Goal: Task Accomplishment & Management: Use online tool/utility

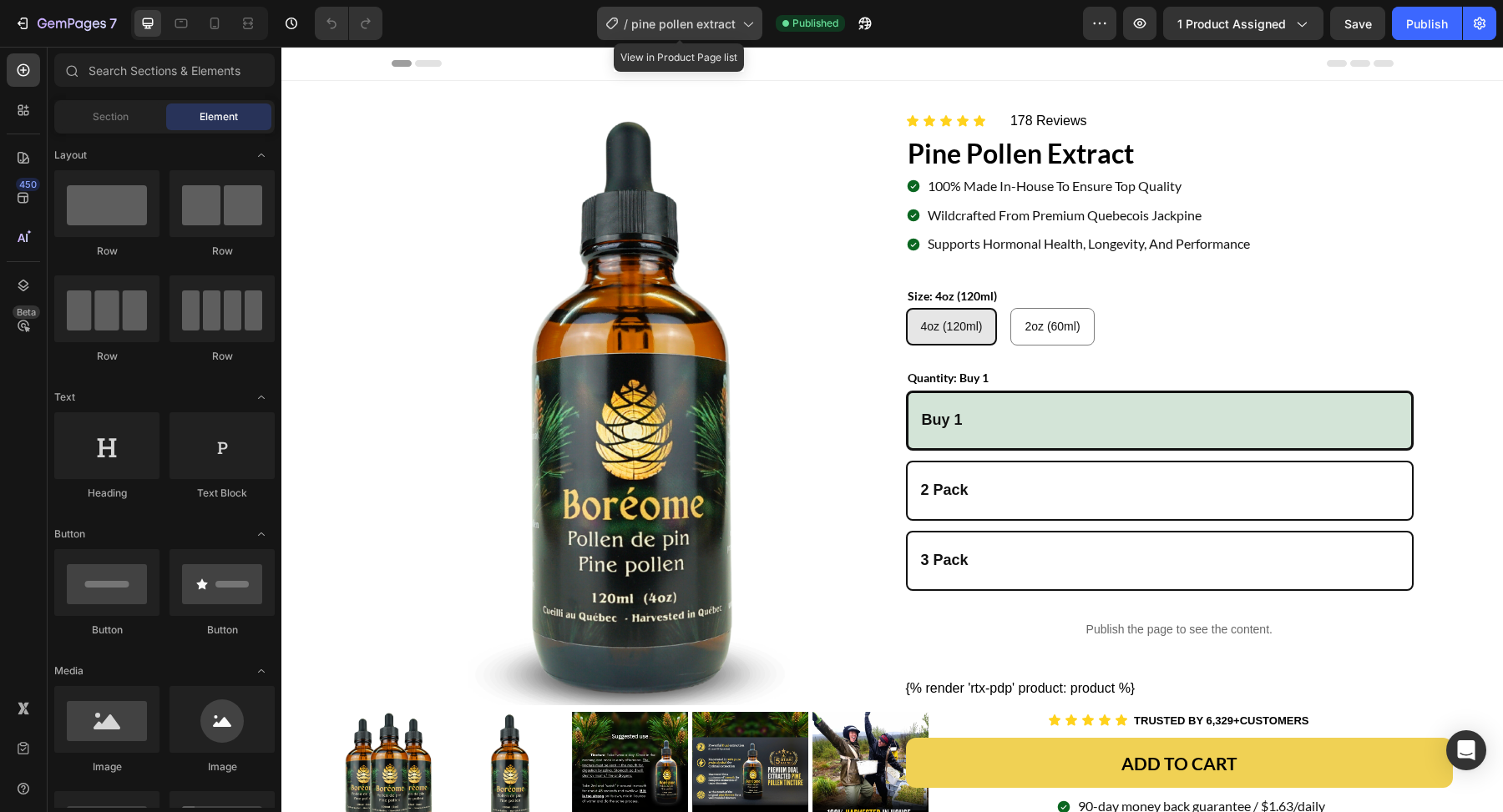
click at [707, 30] on span "pine pollen extract" at bounding box center [683, 23] width 104 height 18
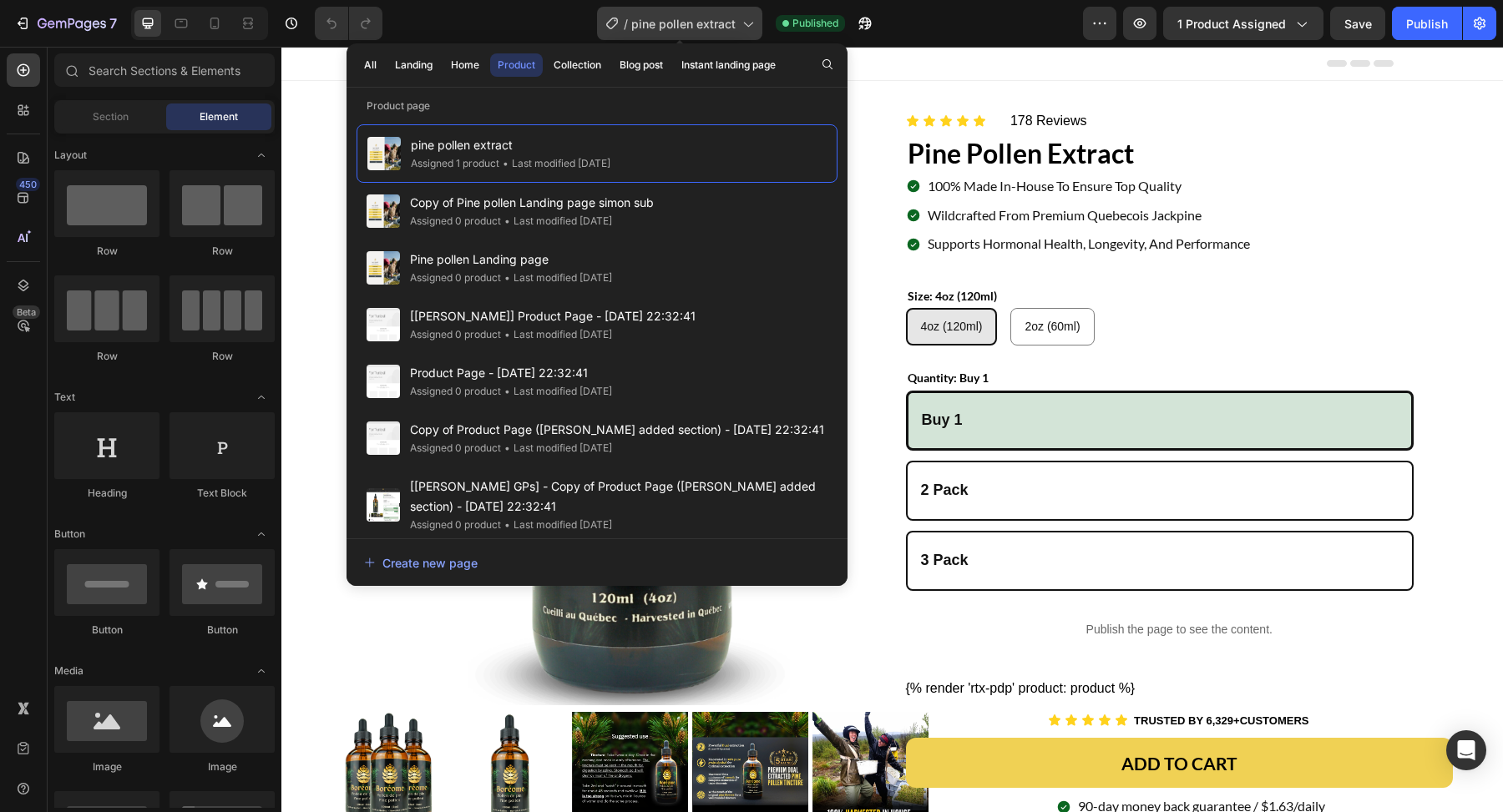
click at [707, 29] on span "pine pollen extract" at bounding box center [683, 23] width 104 height 18
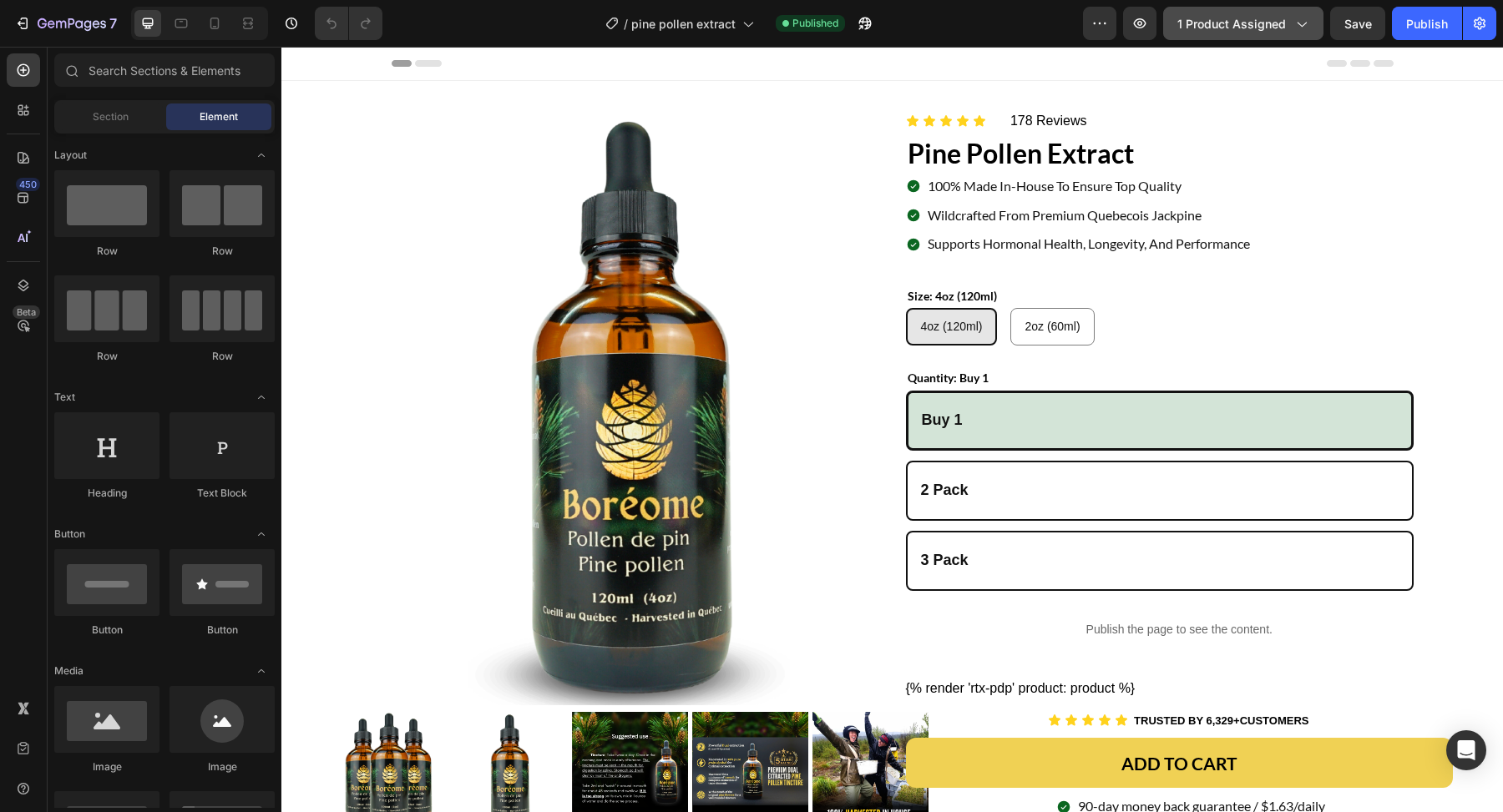
click at [1248, 24] on span "1 product assigned" at bounding box center [1232, 23] width 108 height 18
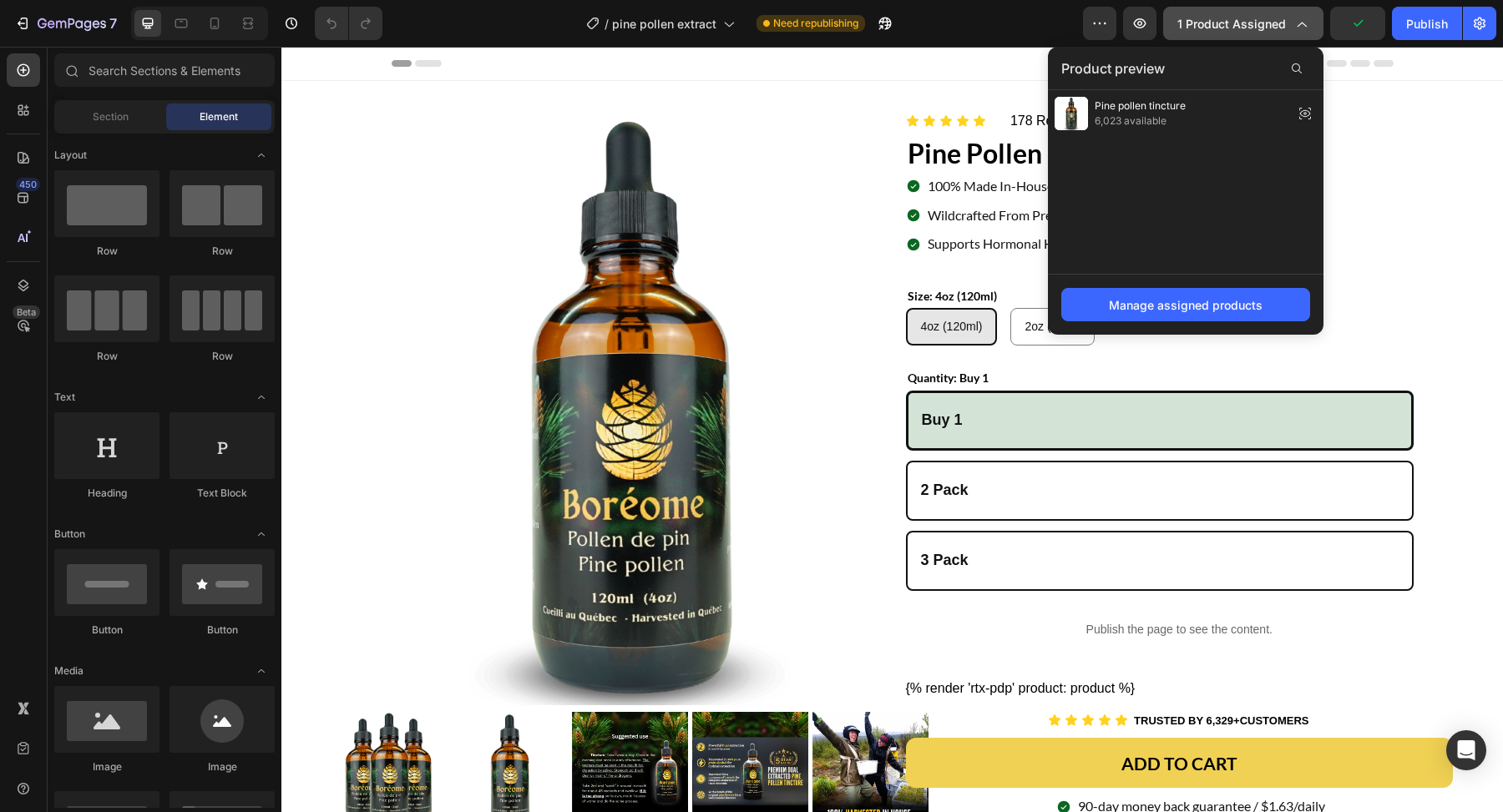
click at [1248, 24] on span "1 product assigned" at bounding box center [1232, 23] width 108 height 18
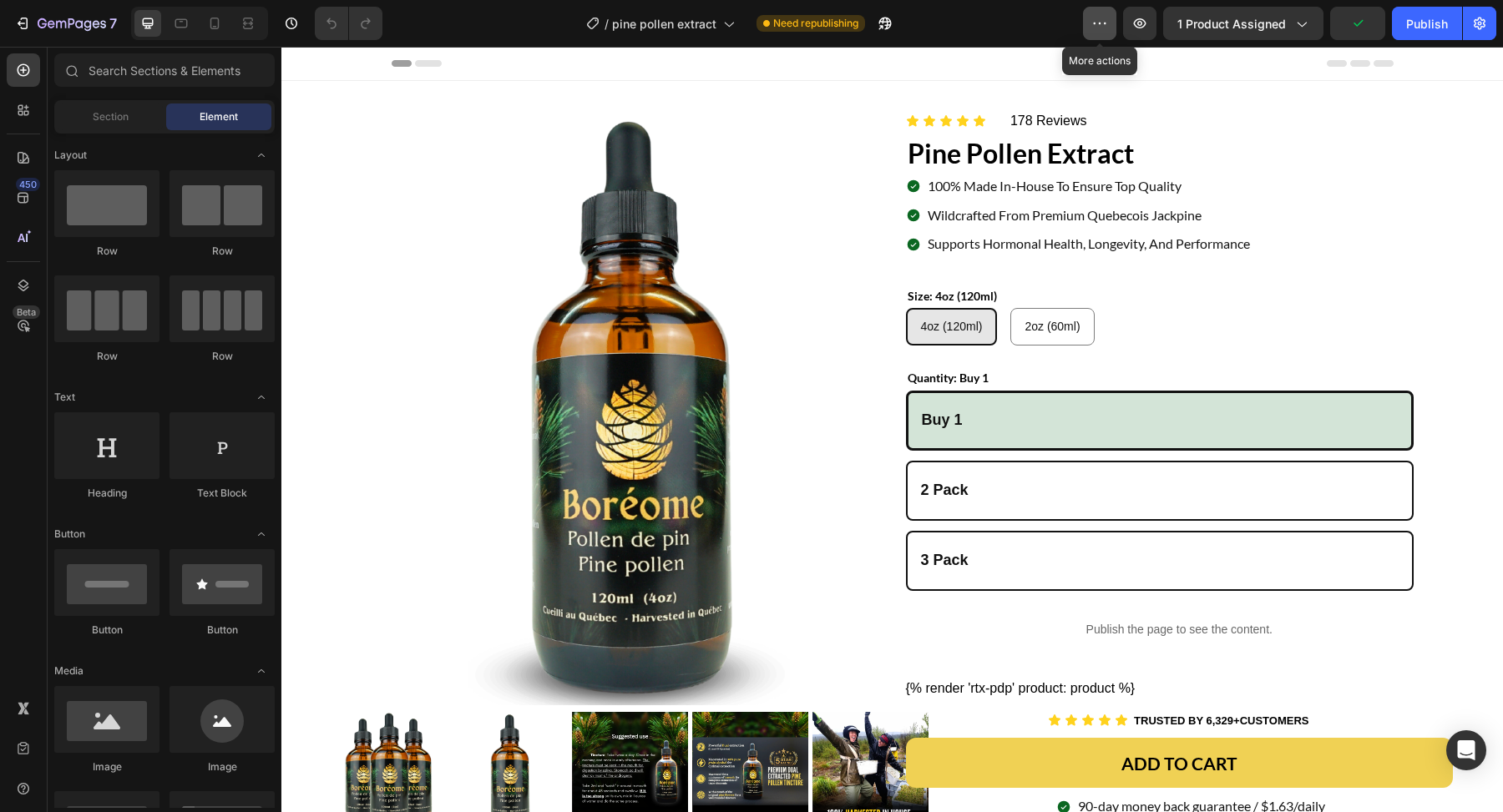
click at [1103, 20] on icon "button" at bounding box center [1099, 23] width 17 height 17
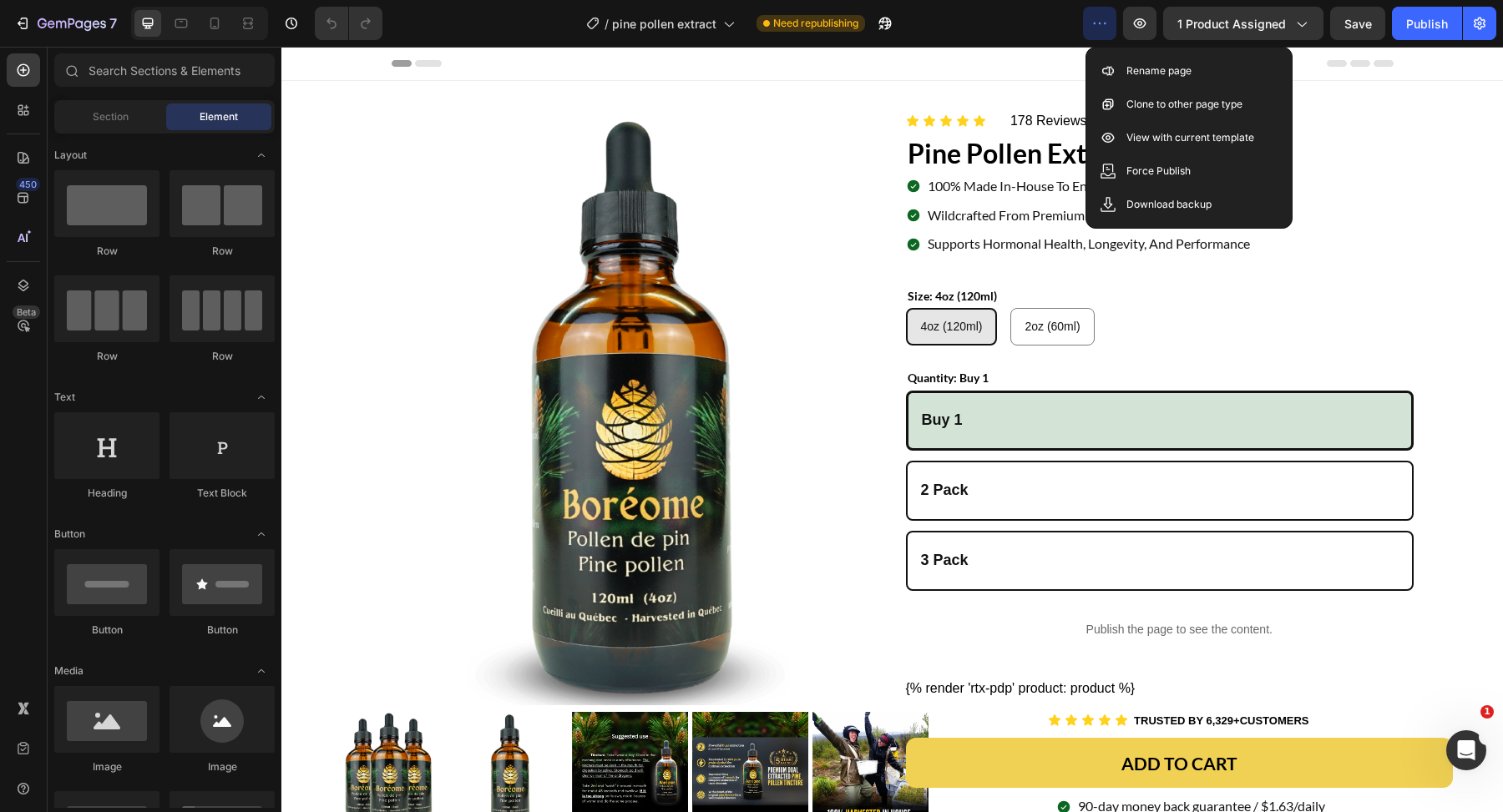
click at [1103, 20] on icon "button" at bounding box center [1099, 23] width 17 height 17
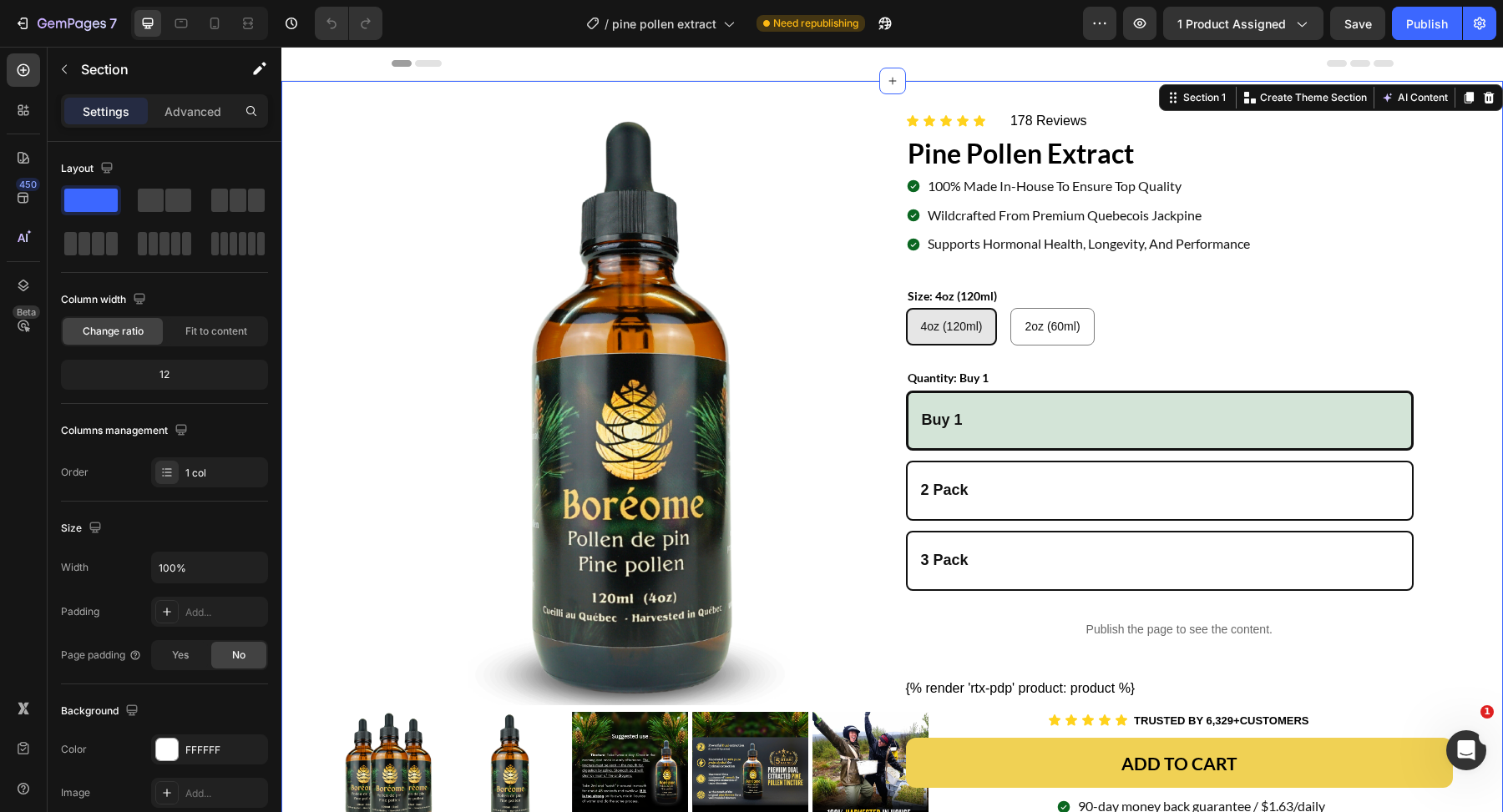
click at [364, 92] on div "Product Images Image Icon Icon Icon Icon Icon Icon List 178 Reviews Text Block …" at bounding box center [892, 622] width 1221 height 1081
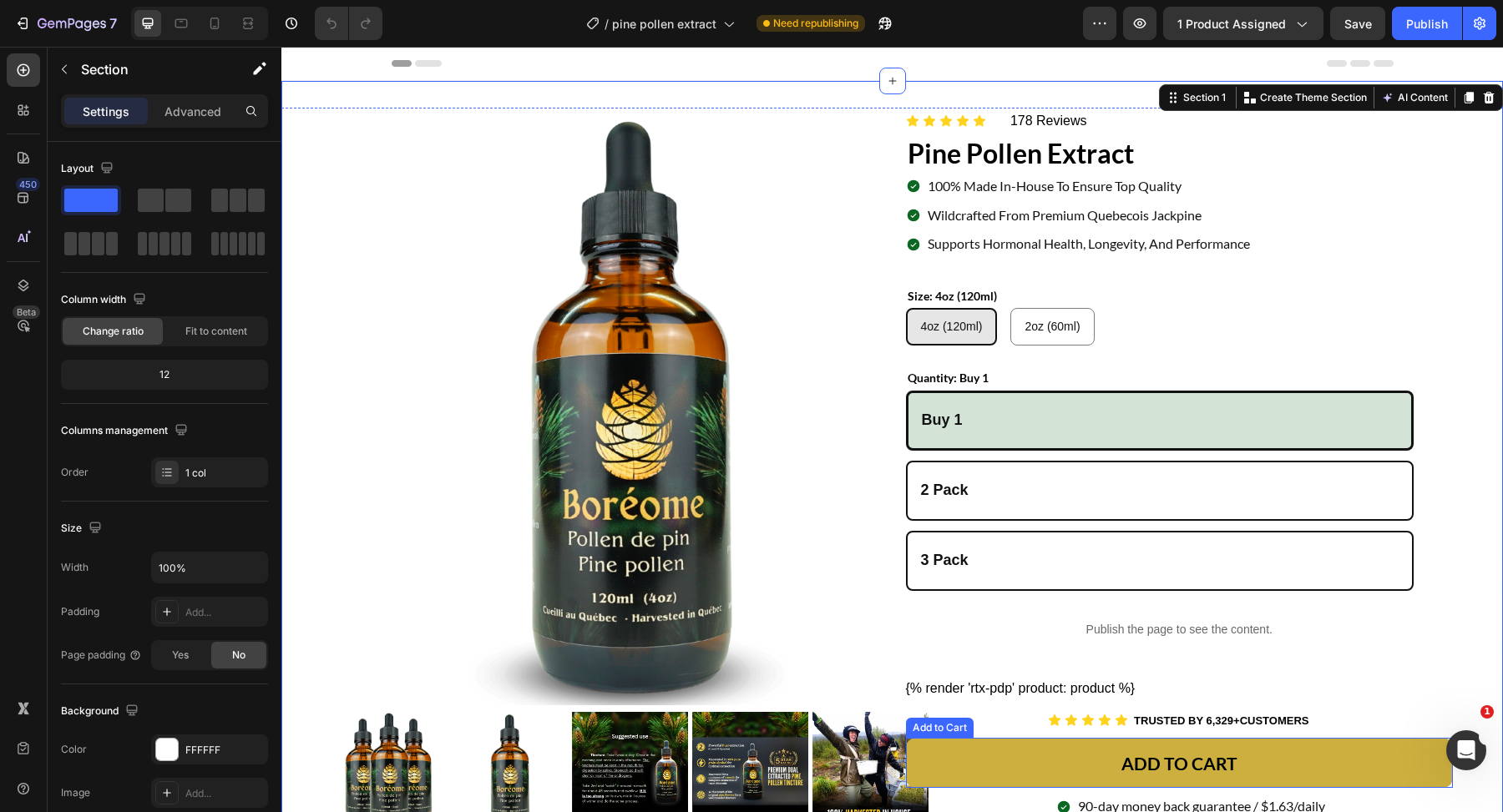
click at [967, 764] on button "ADD TO CART" at bounding box center [1179, 764] width 547 height 50
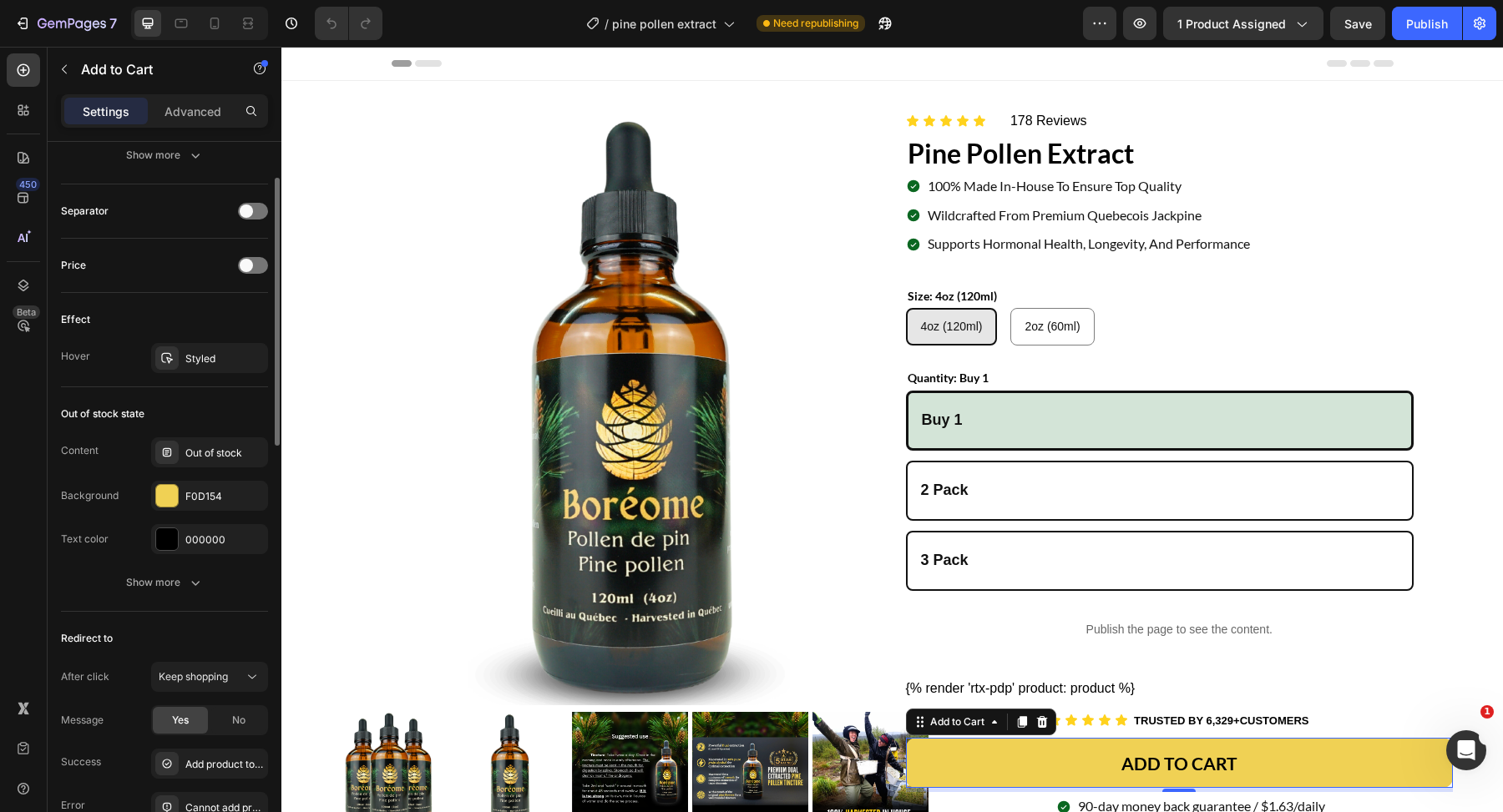
scroll to position [1202, 0]
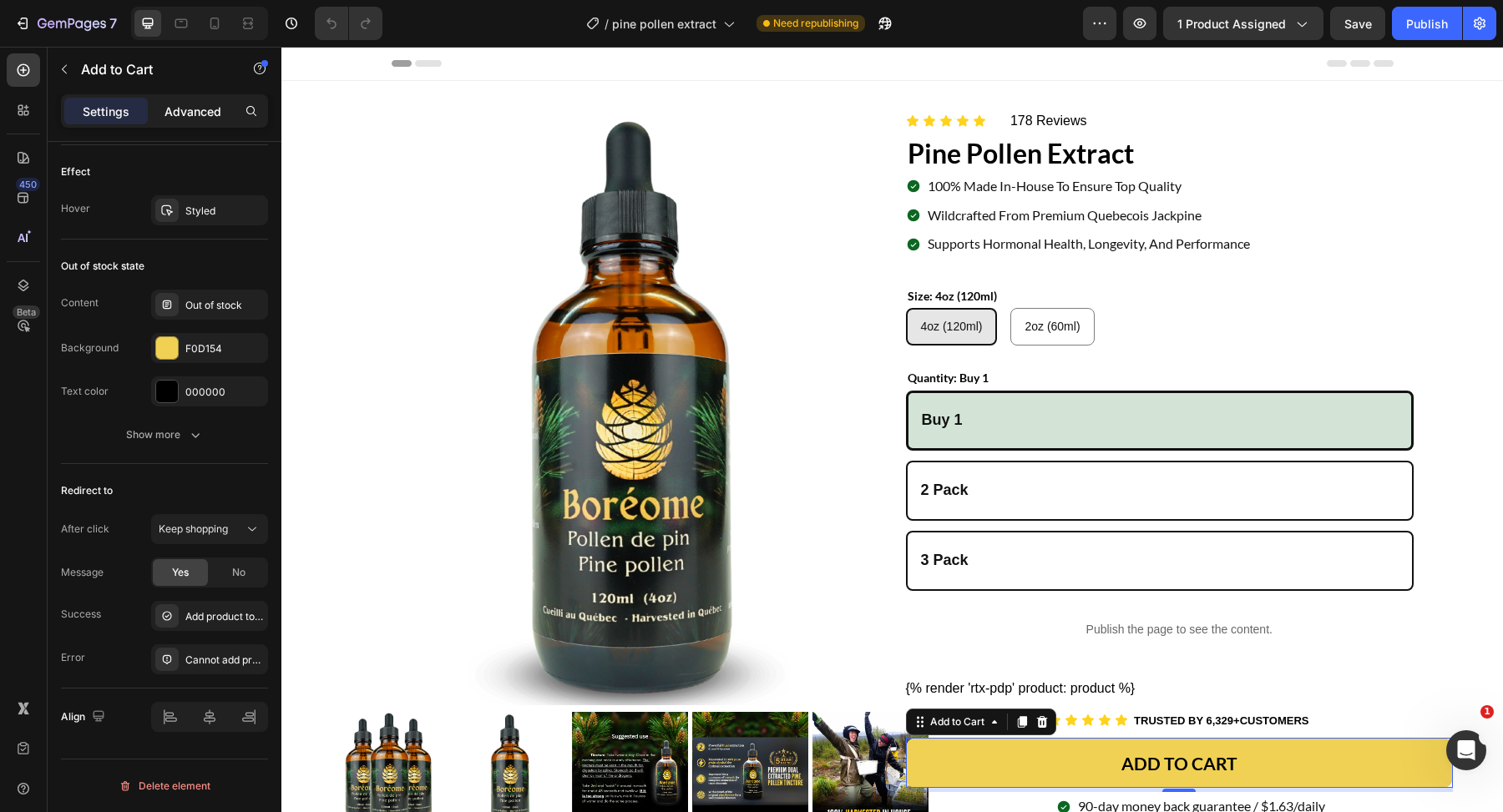
click at [202, 108] on p "Advanced" at bounding box center [192, 111] width 57 height 18
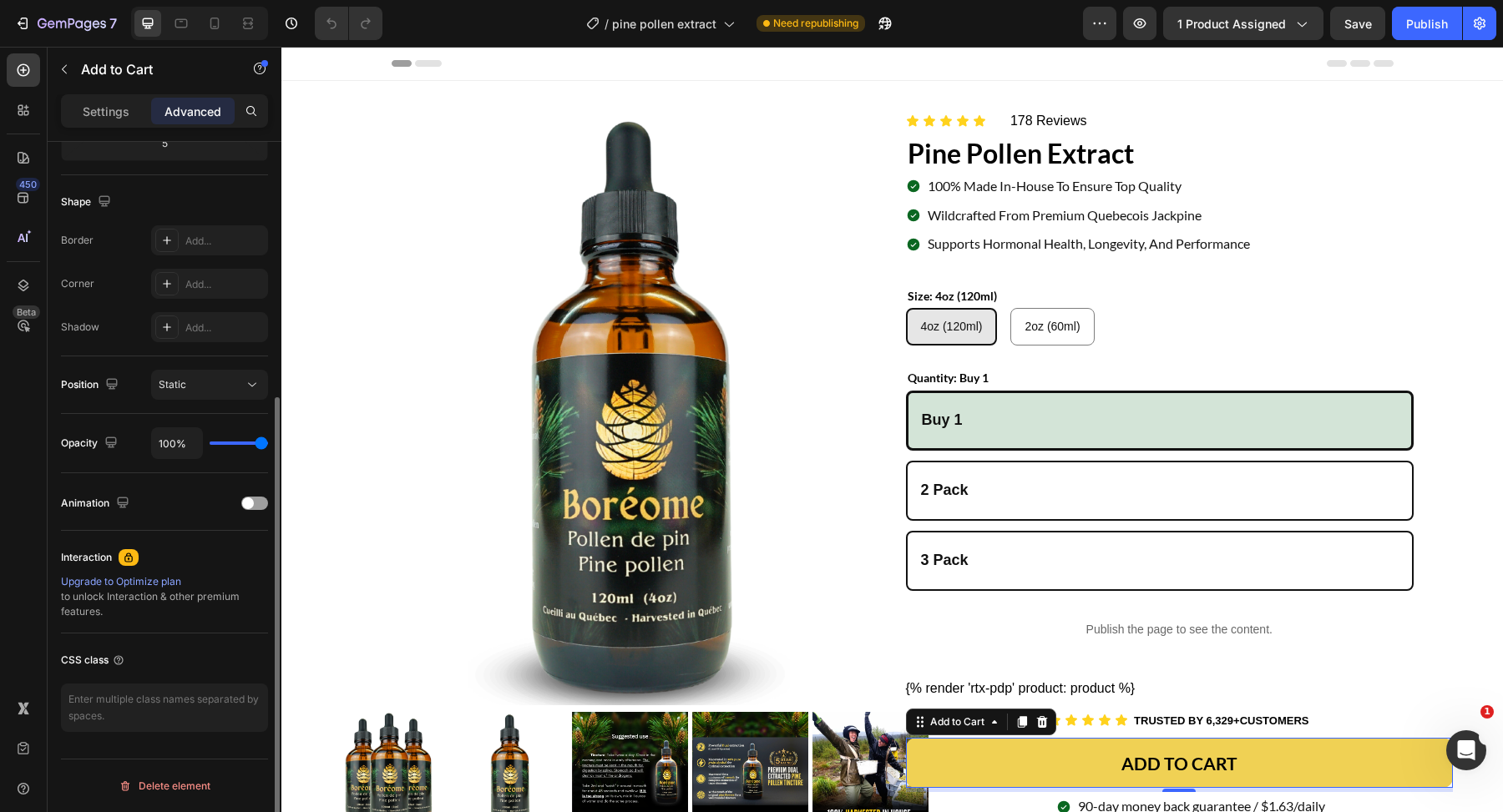
scroll to position [395, 0]
click at [168, 700] on textarea at bounding box center [164, 708] width 207 height 48
paste textarea "atc-block"
type textarea "atc-block"
click at [197, 669] on div "CSS class" at bounding box center [164, 660] width 207 height 27
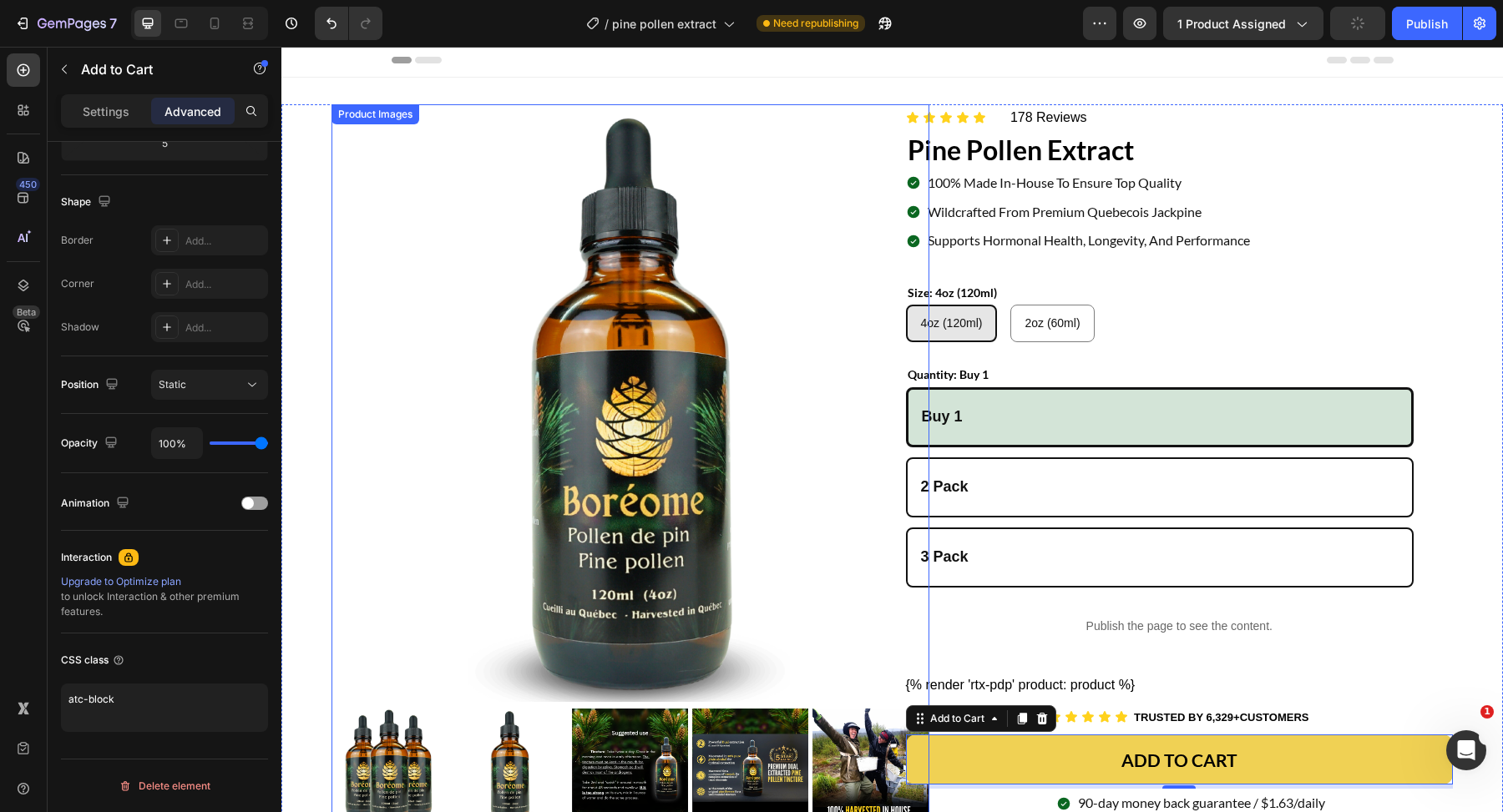
scroll to position [0, 0]
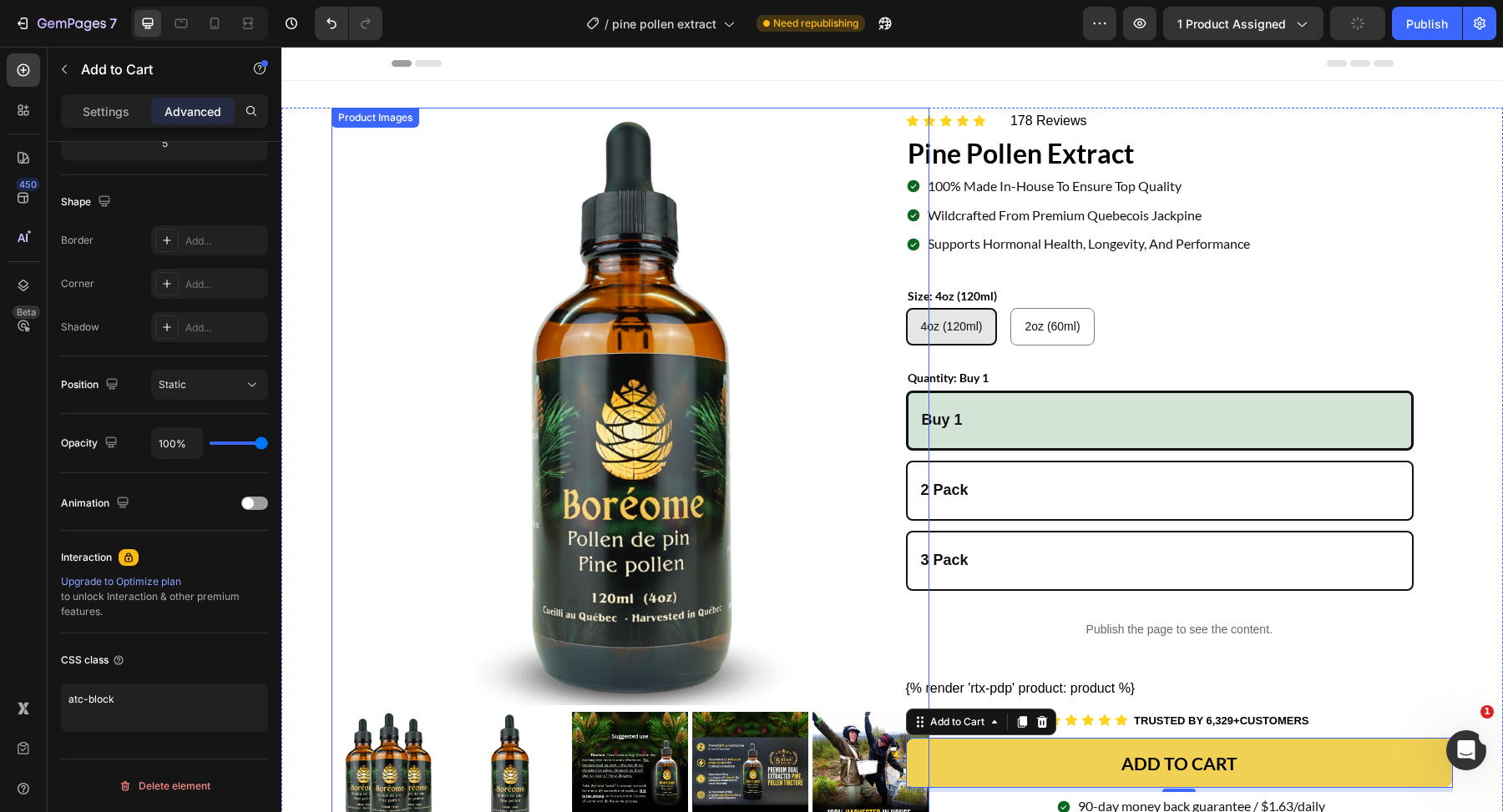
click at [815, 479] on img at bounding box center [630, 406] width 598 height 598
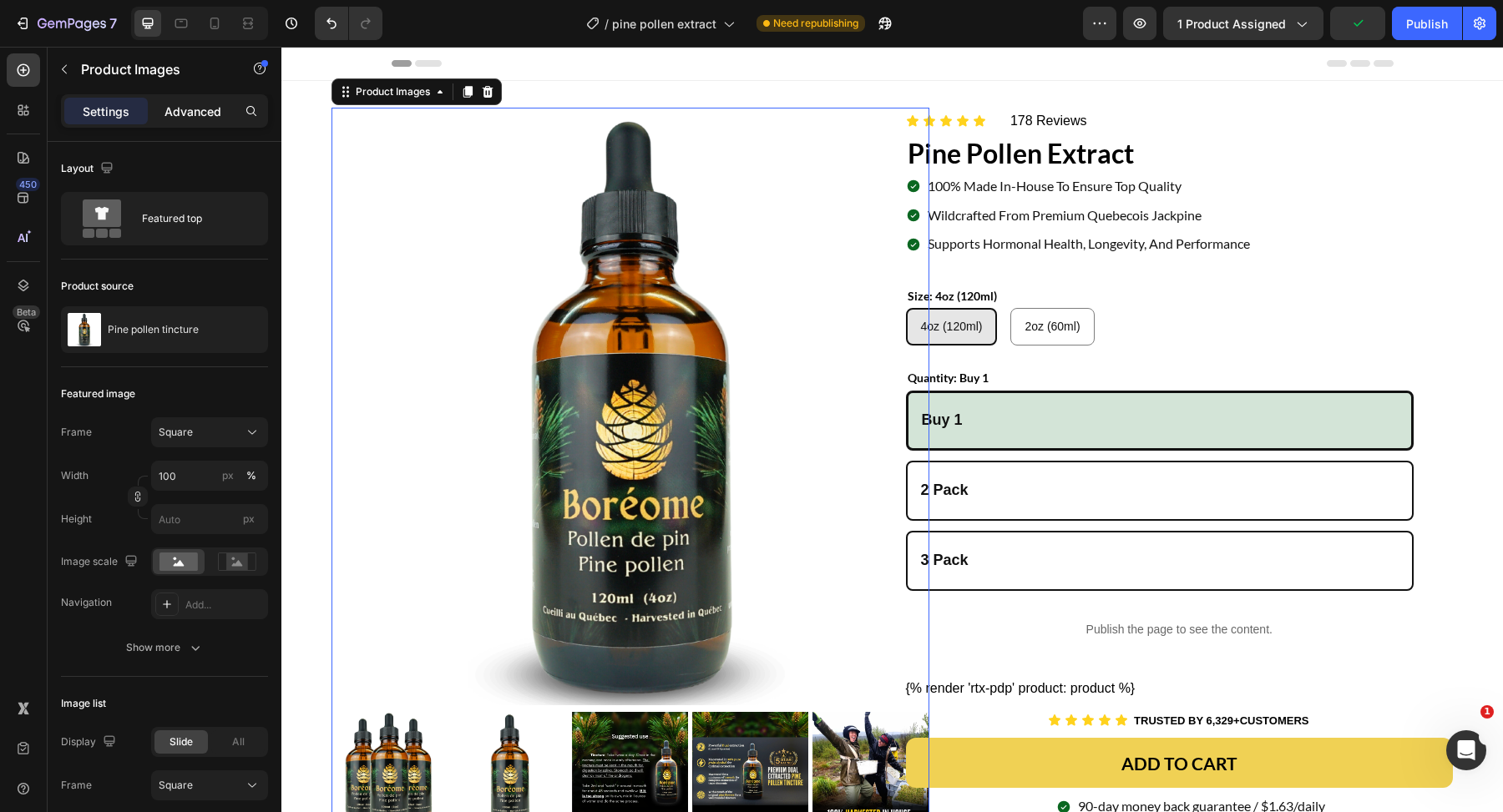
click at [199, 116] on p "Advanced" at bounding box center [192, 111] width 57 height 18
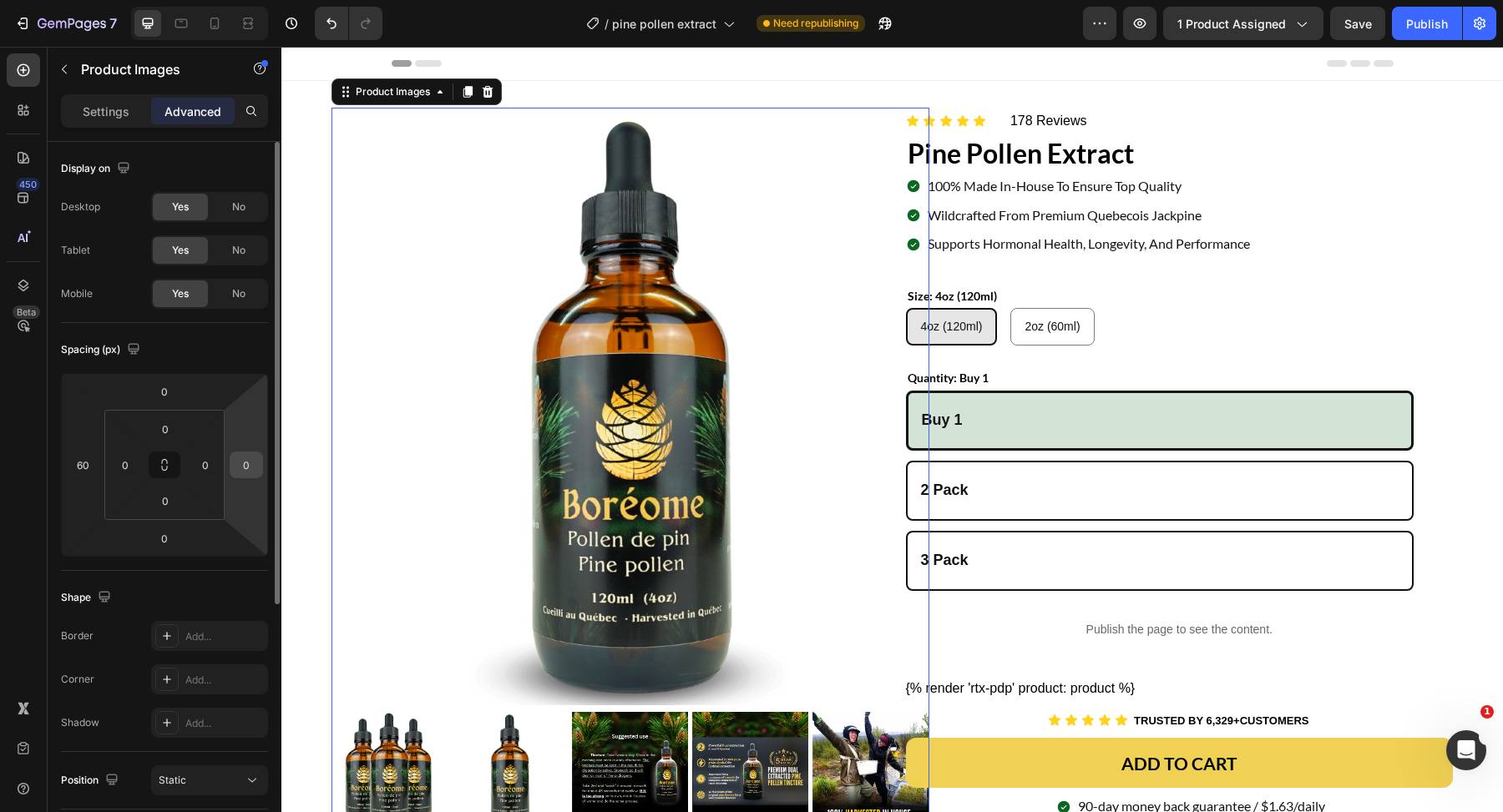
click at [242, 464] on input "0" at bounding box center [246, 464] width 25 height 25
click at [241, 363] on div "Spacing (px)" at bounding box center [164, 350] width 207 height 27
click at [252, 469] on input "60" at bounding box center [246, 464] width 25 height 25
type input "0"
click at [213, 463] on input "0" at bounding box center [205, 464] width 25 height 25
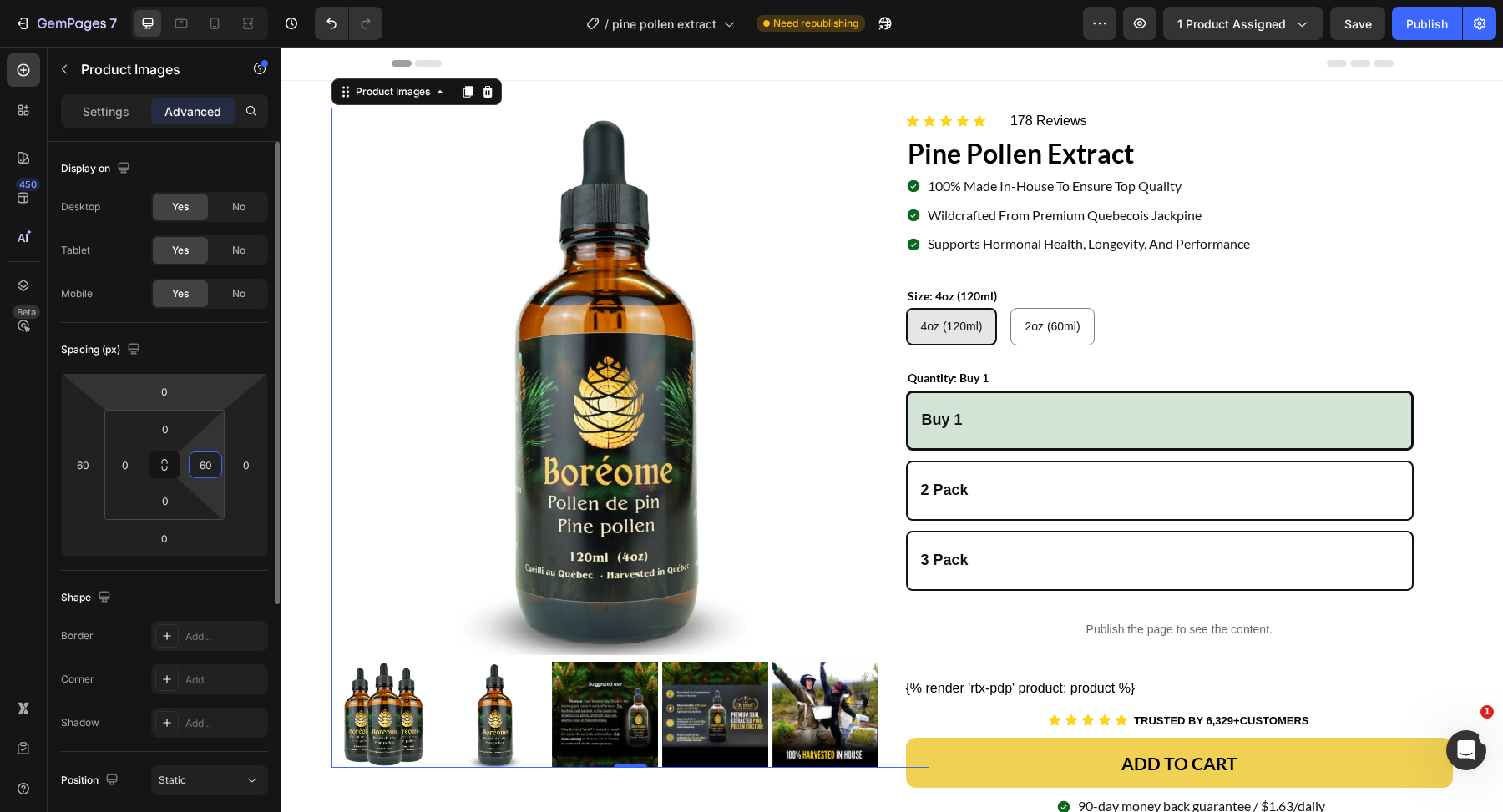
type input "60"
click at [255, 364] on div "Spacing (px) 0 60 0 0 0 0 0 60" at bounding box center [164, 447] width 207 height 248
click at [321, 431] on div "Product Images 0 Image" at bounding box center [580, 626] width 598 height 1037
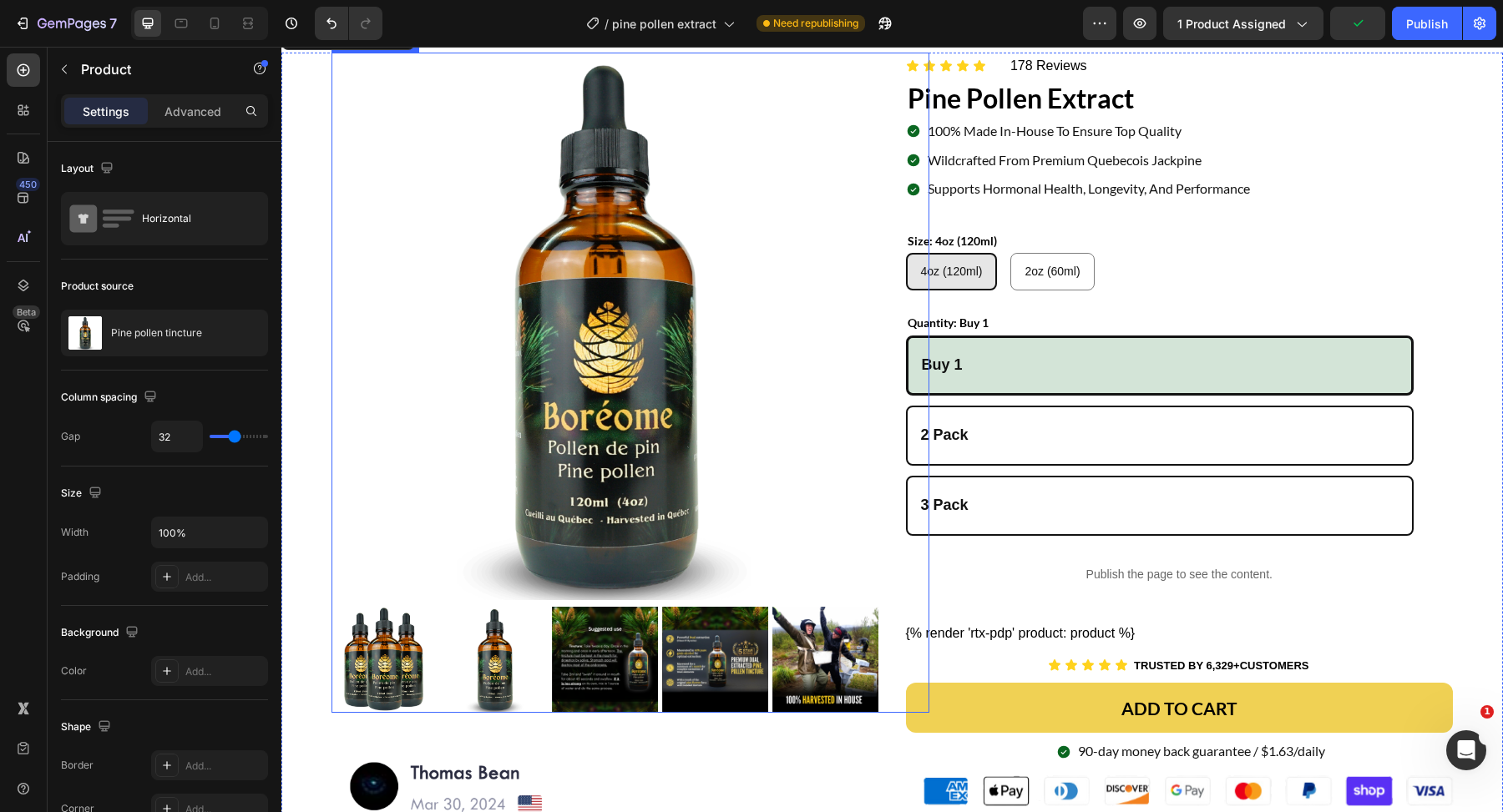
scroll to position [347, 0]
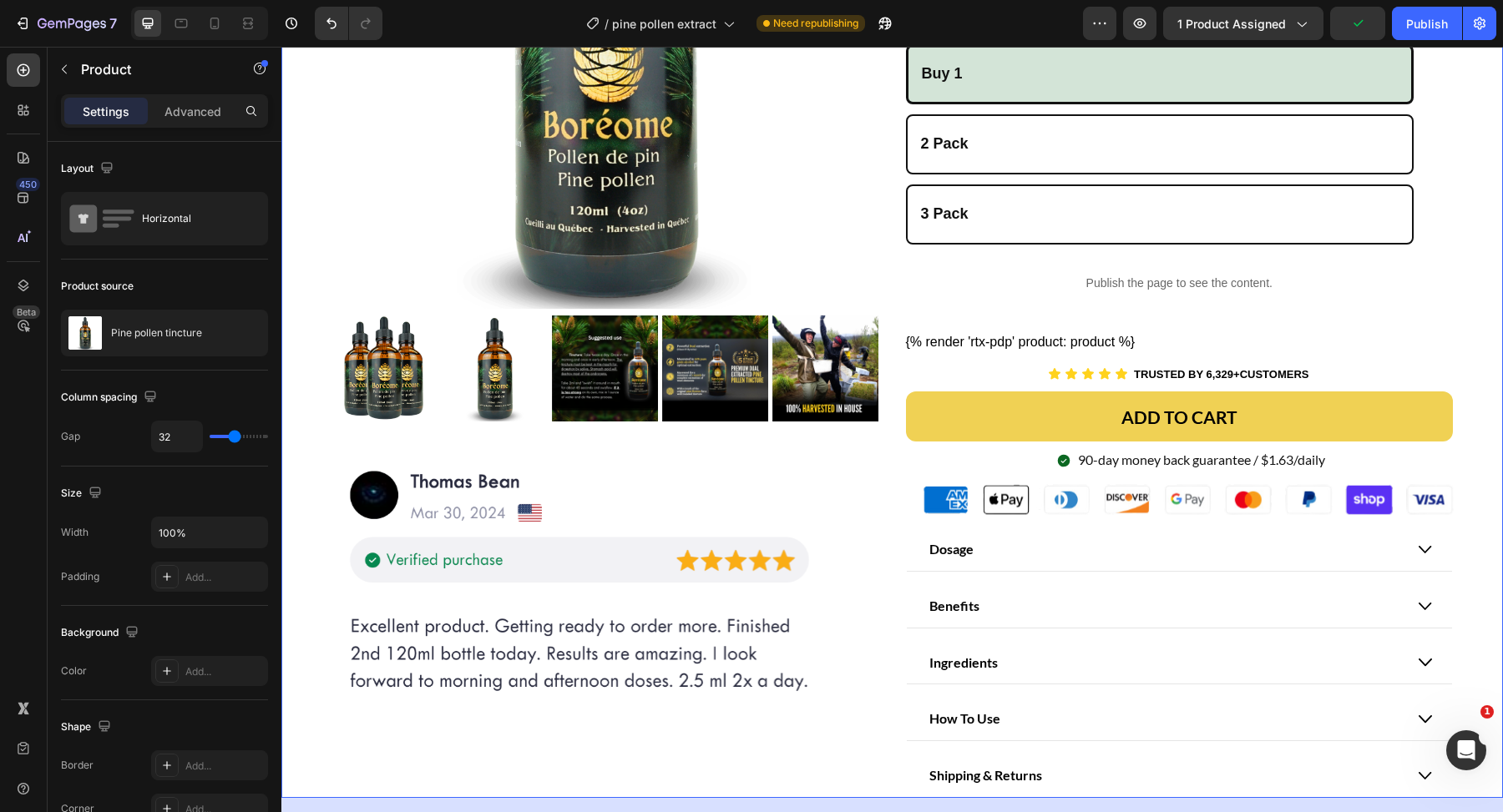
click at [822, 448] on div "Product Images Image" at bounding box center [580, 280] width 598 height 1037
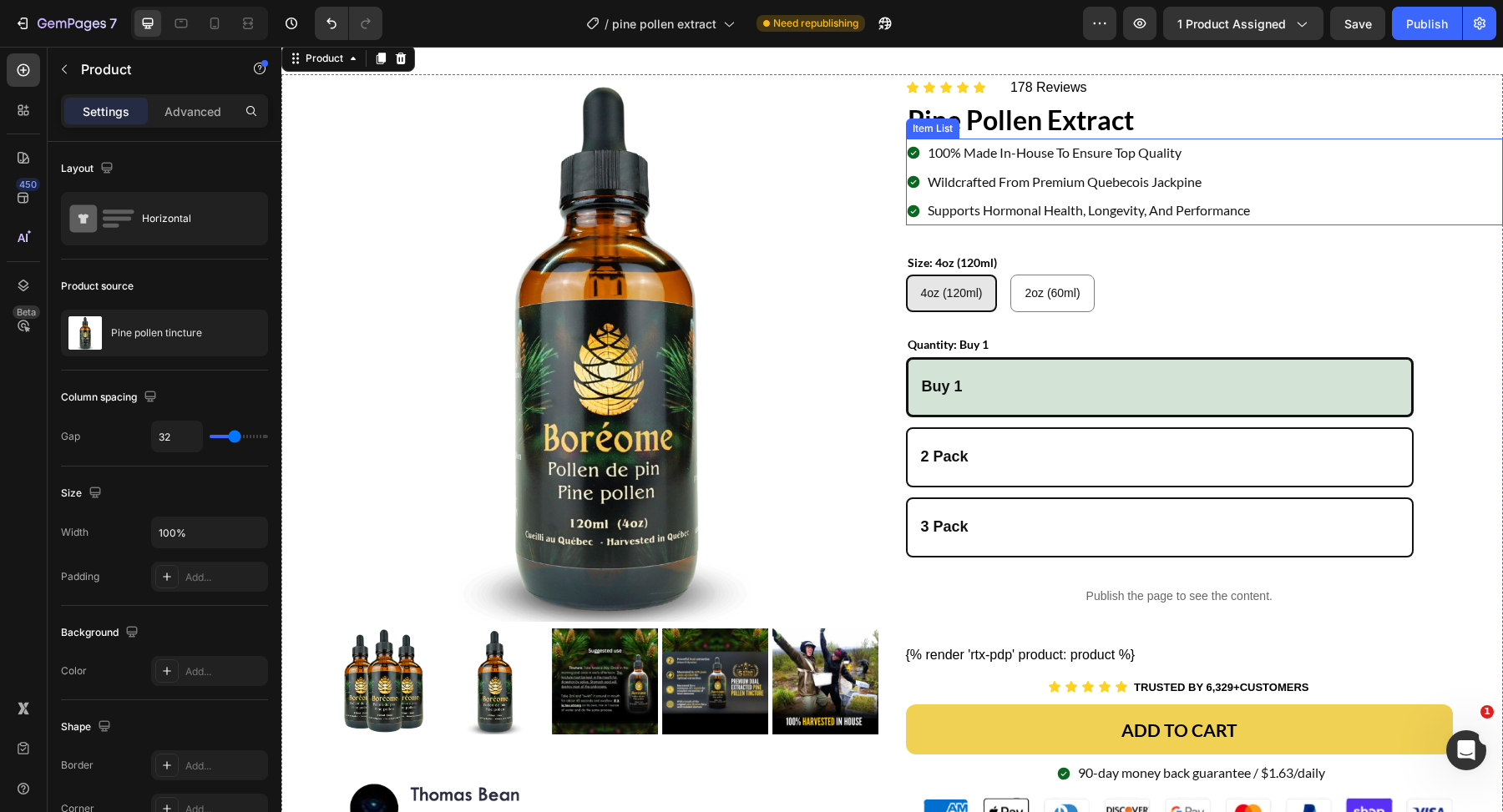
scroll to position [0, 0]
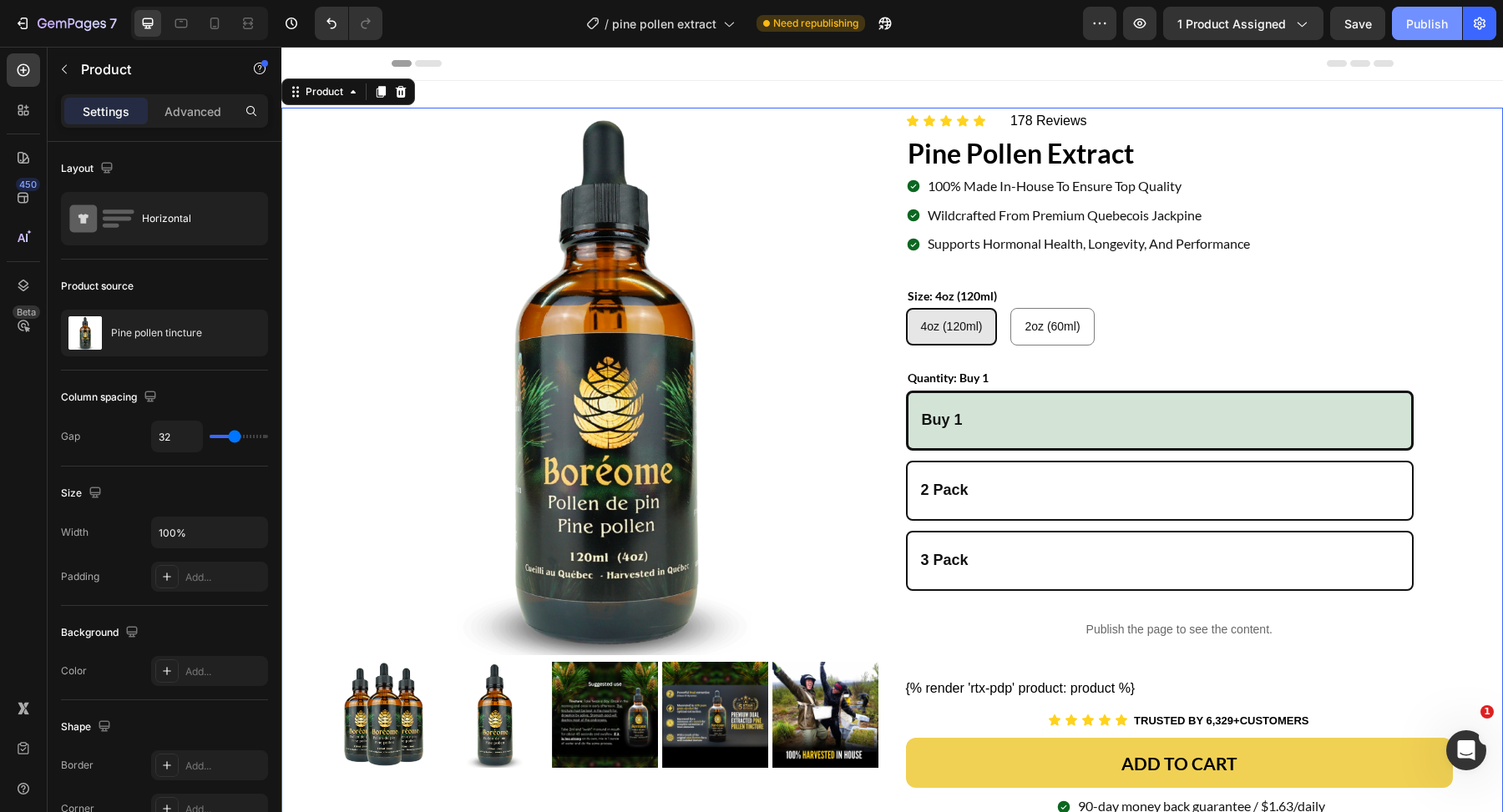
click at [1423, 29] on div "Publish" at bounding box center [1427, 23] width 42 height 18
click at [26, 153] on icon at bounding box center [23, 158] width 17 height 17
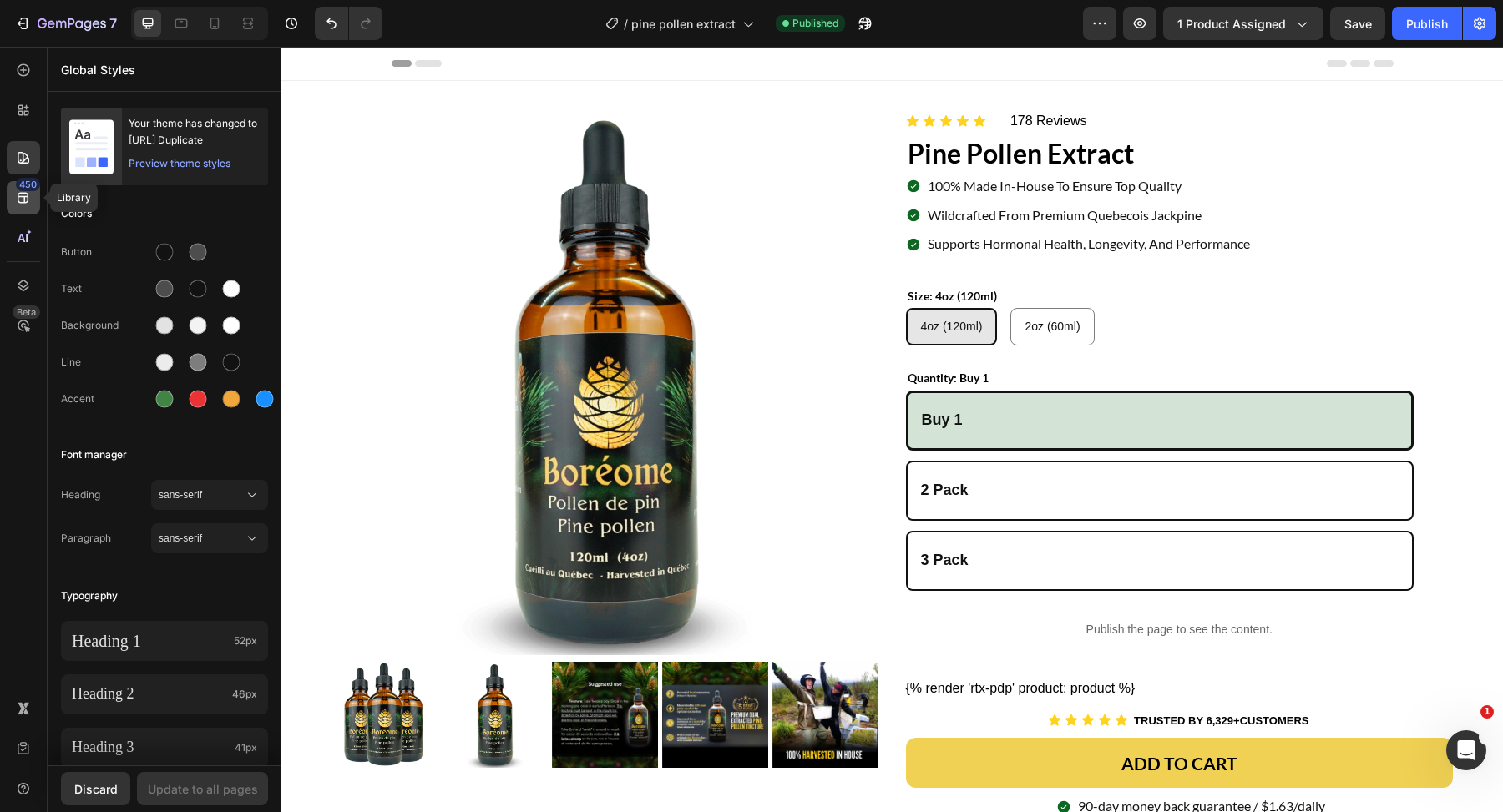
click at [28, 201] on icon at bounding box center [23, 199] width 11 height 11
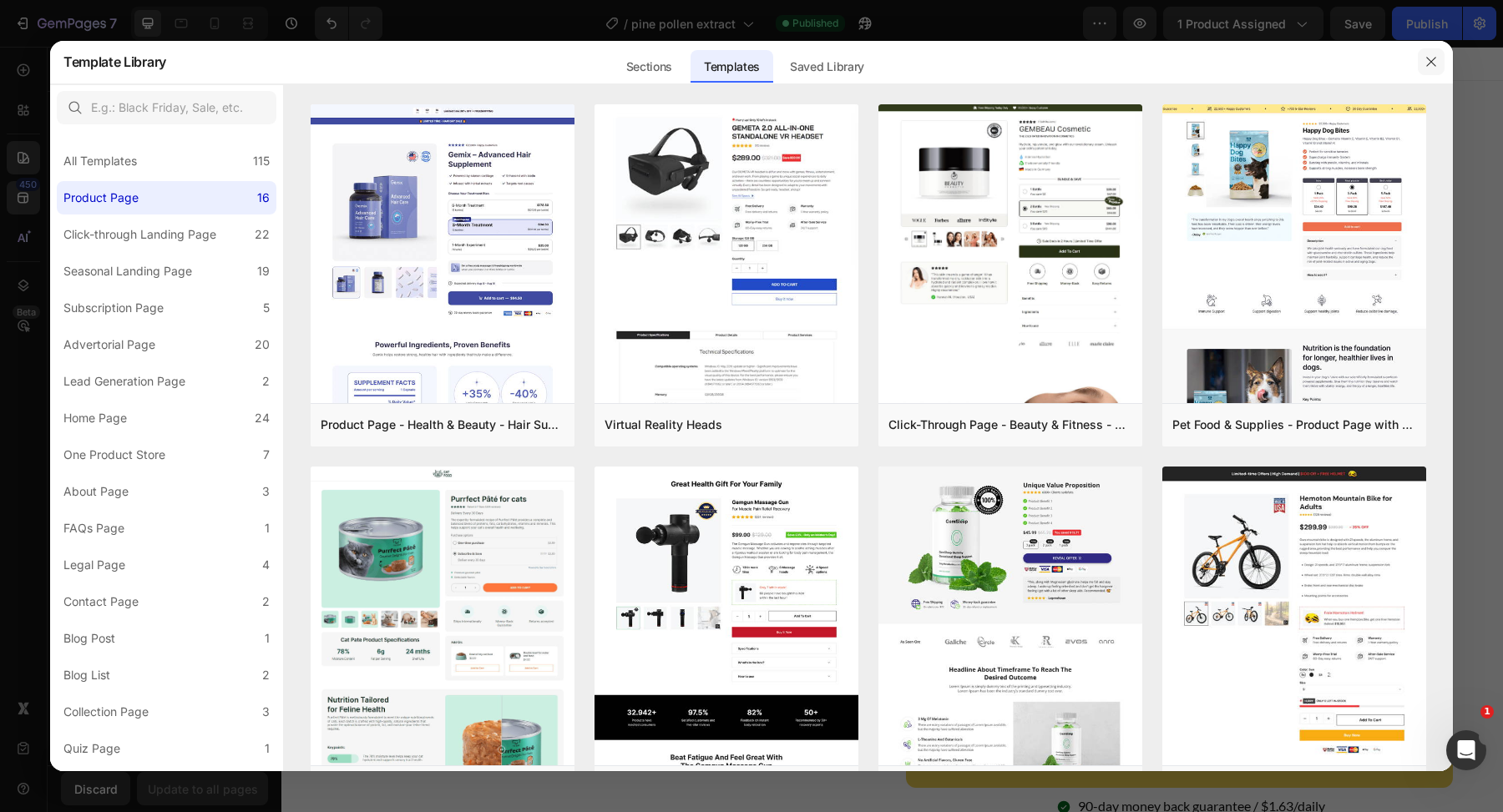
click at [1430, 57] on icon "button" at bounding box center [1431, 62] width 13 height 13
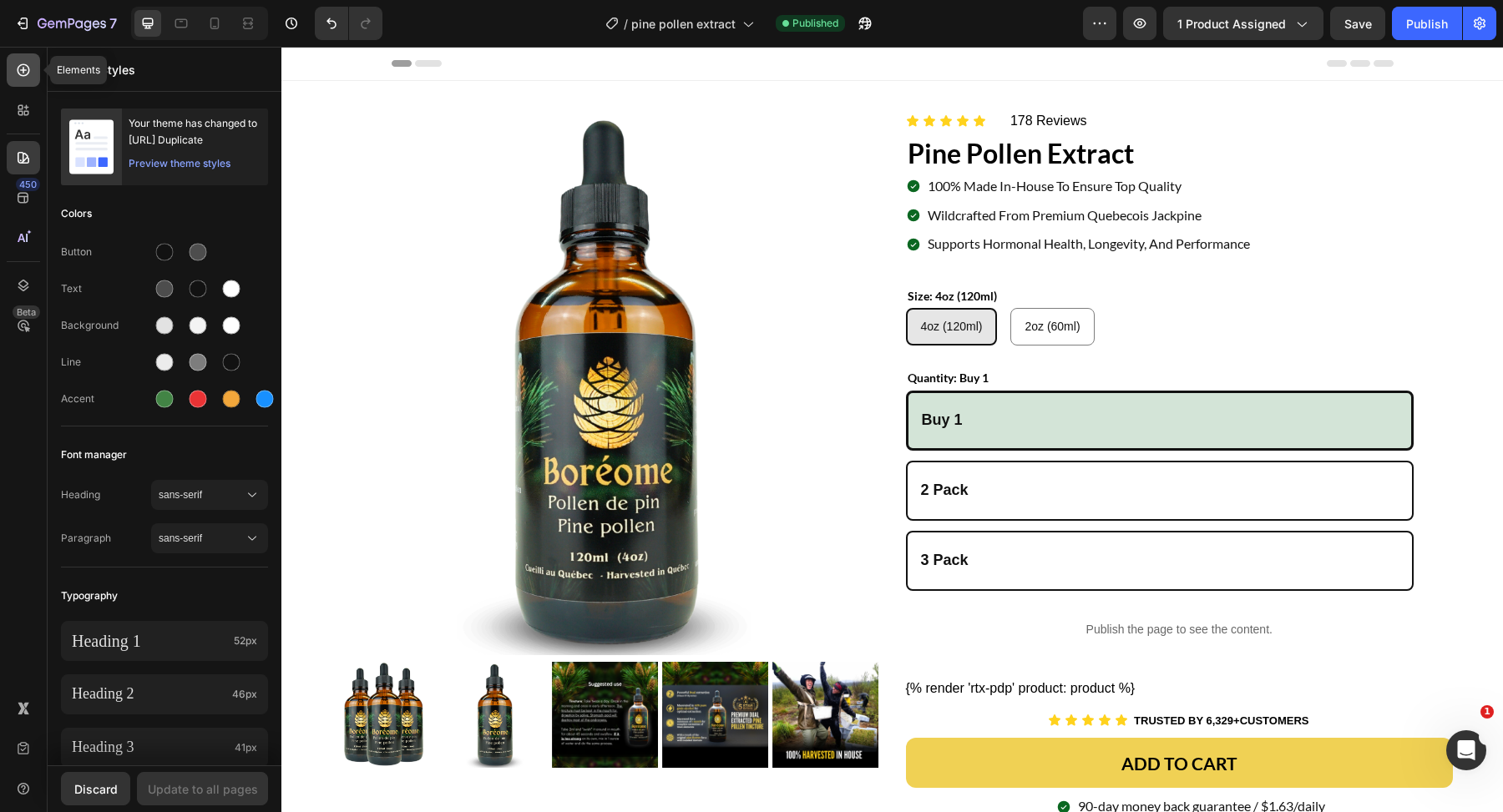
click at [20, 64] on icon at bounding box center [23, 70] width 12 height 12
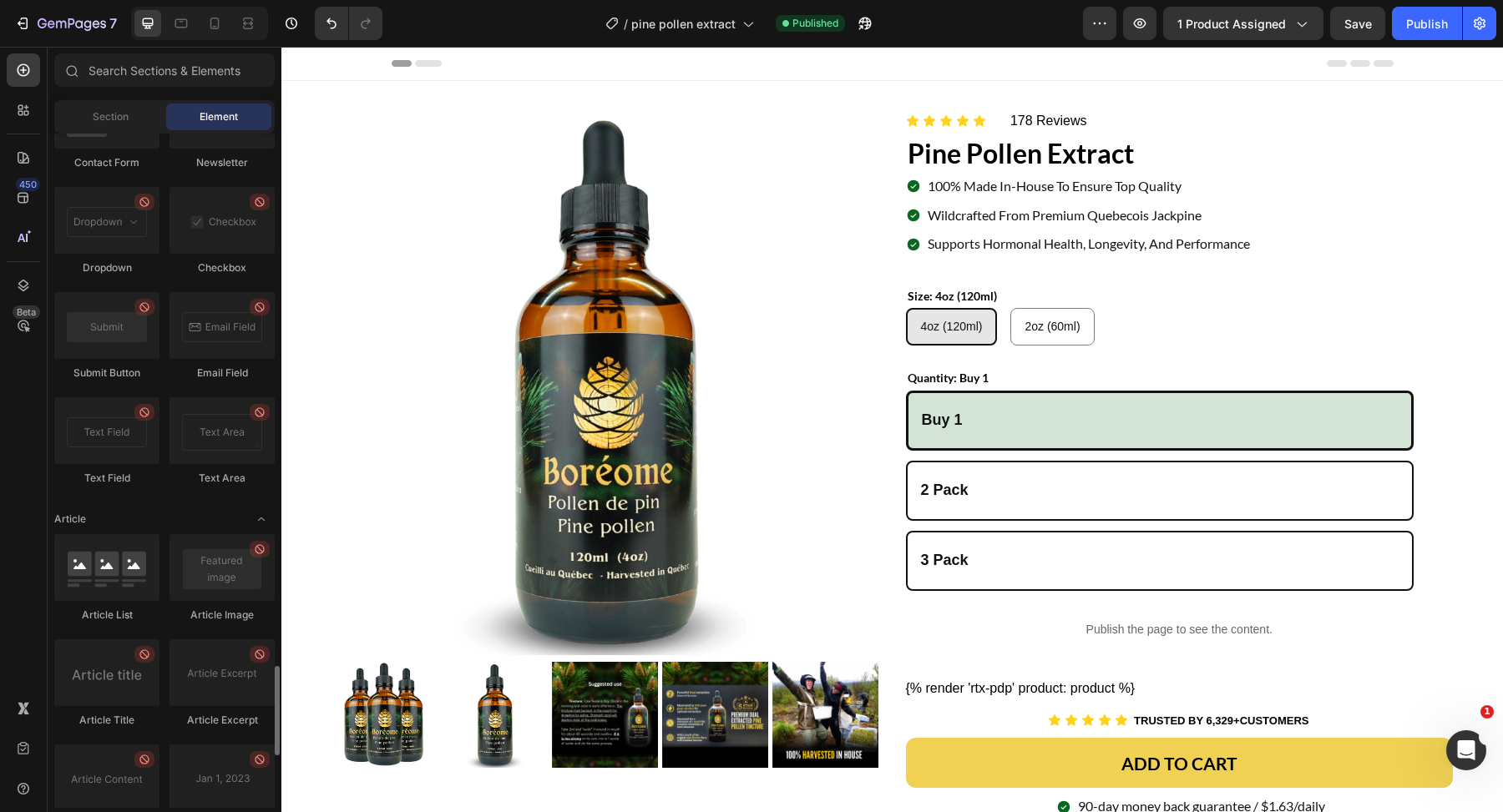
scroll to position [3677, 0]
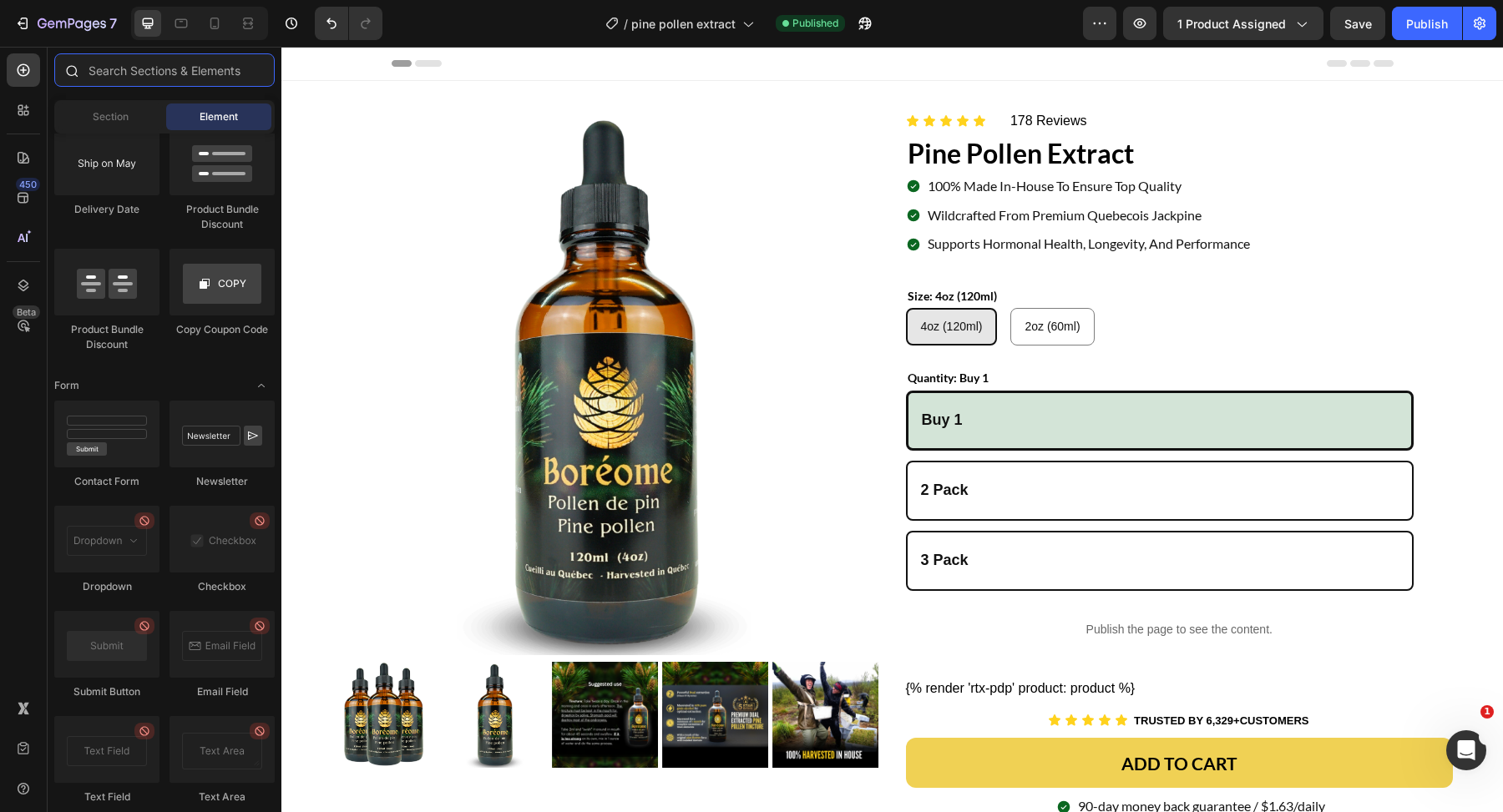
click at [177, 62] on input "text" at bounding box center [164, 70] width 220 height 34
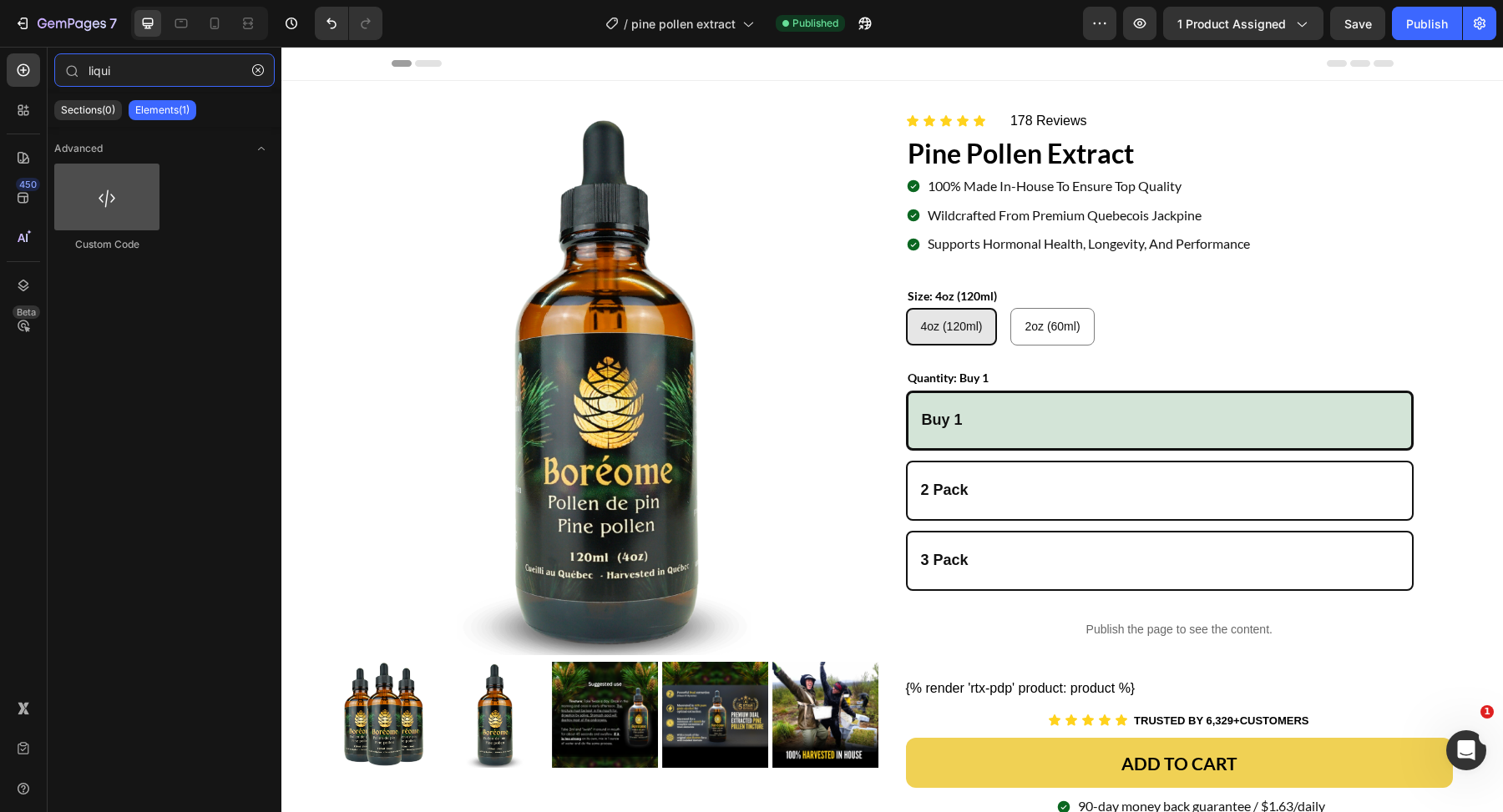
type input "liqui"
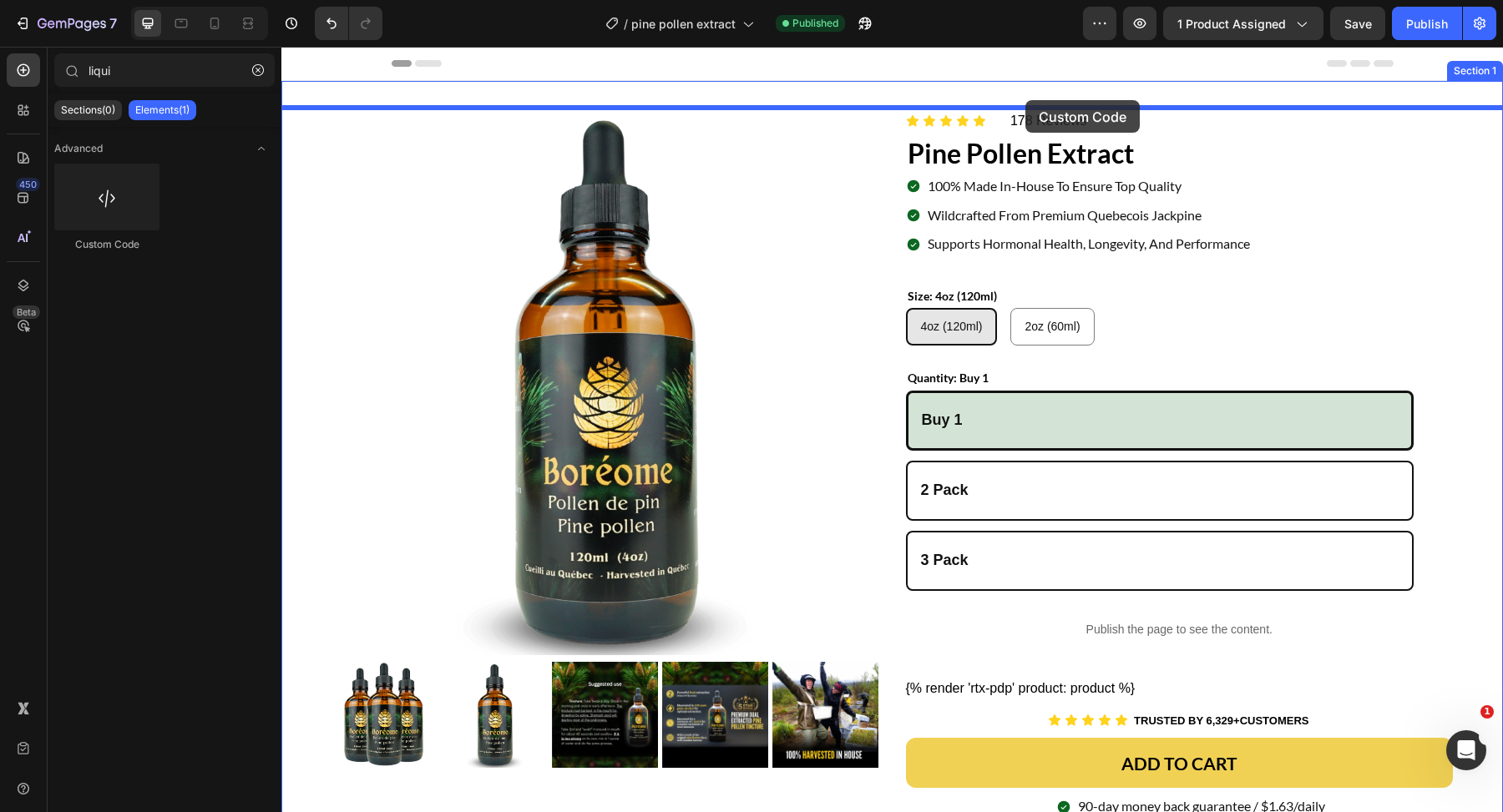
drag, startPoint x: 382, startPoint y: 251, endPoint x: 1026, endPoint y: 101, distance: 661.2
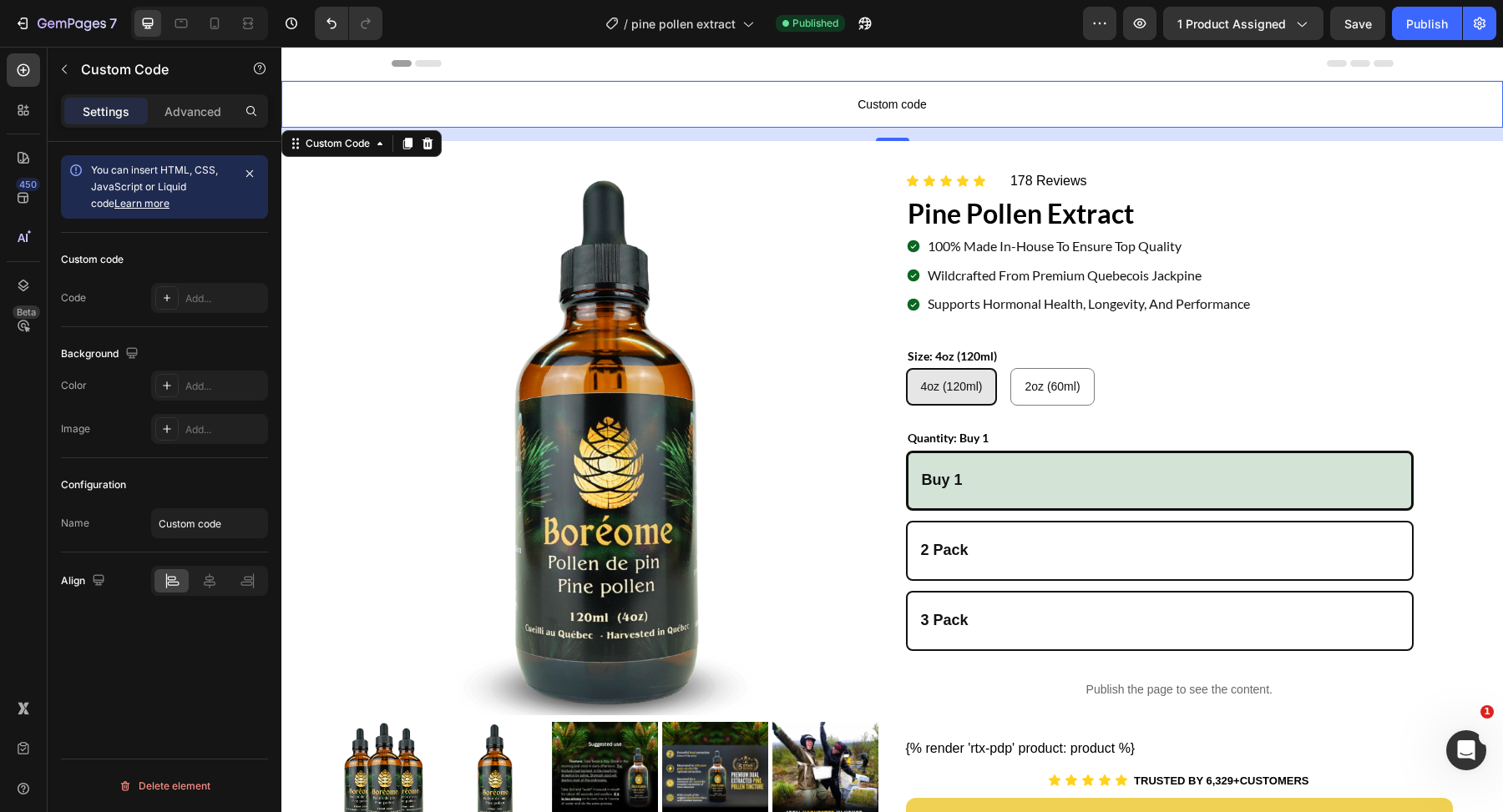
click at [449, 105] on span "Custom code" at bounding box center [892, 103] width 1221 height 20
click at [186, 191] on span "You can insert HTML, CSS, JavaScript or Liquid code Learn more" at bounding box center [155, 186] width 127 height 46
click at [184, 301] on div "Add..." at bounding box center [209, 298] width 117 height 30
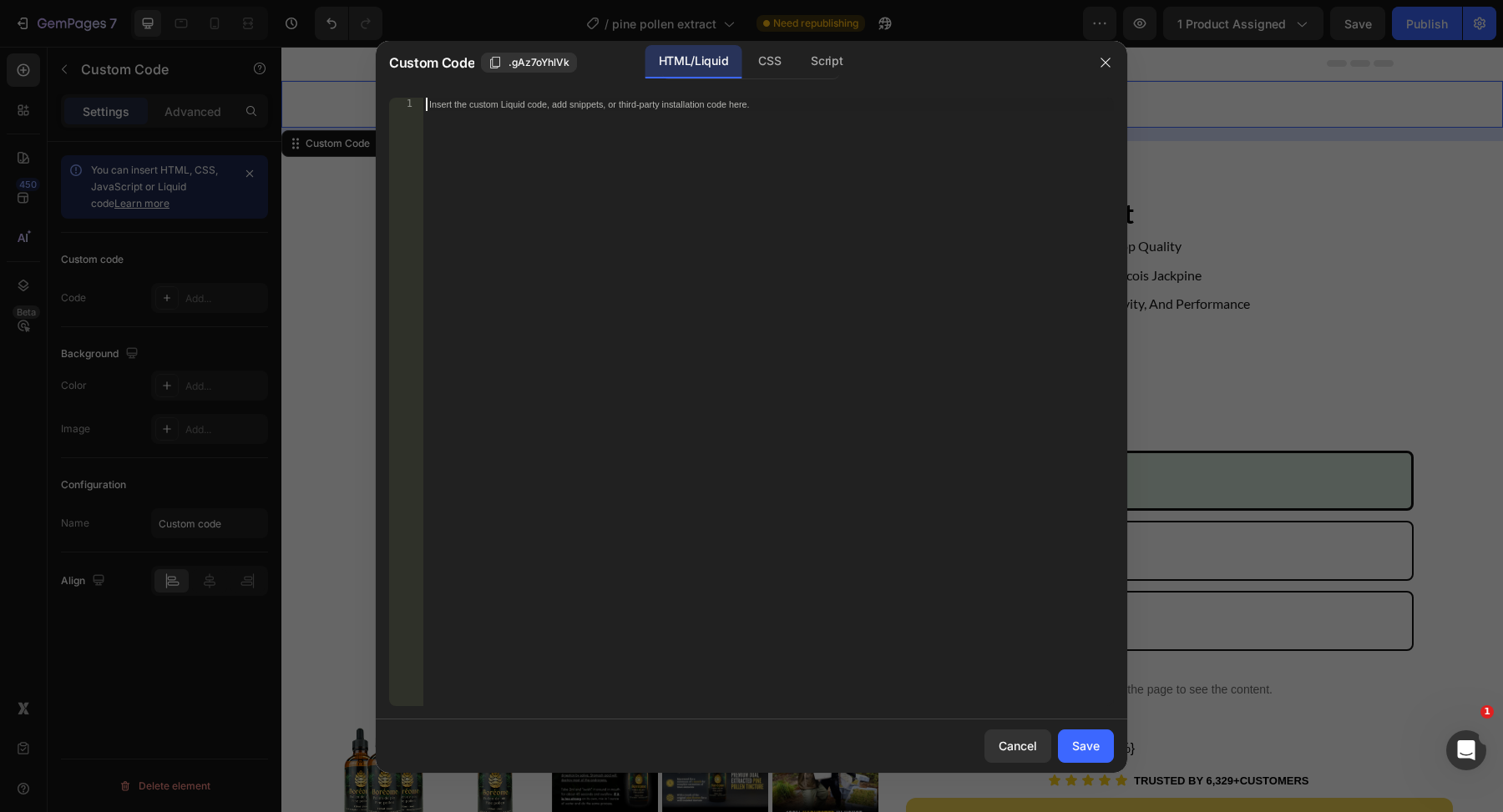
click at [529, 113] on div "Insert the custom Liquid code, add snippets, or third-party installation code h…" at bounding box center [768, 416] width 692 height 636
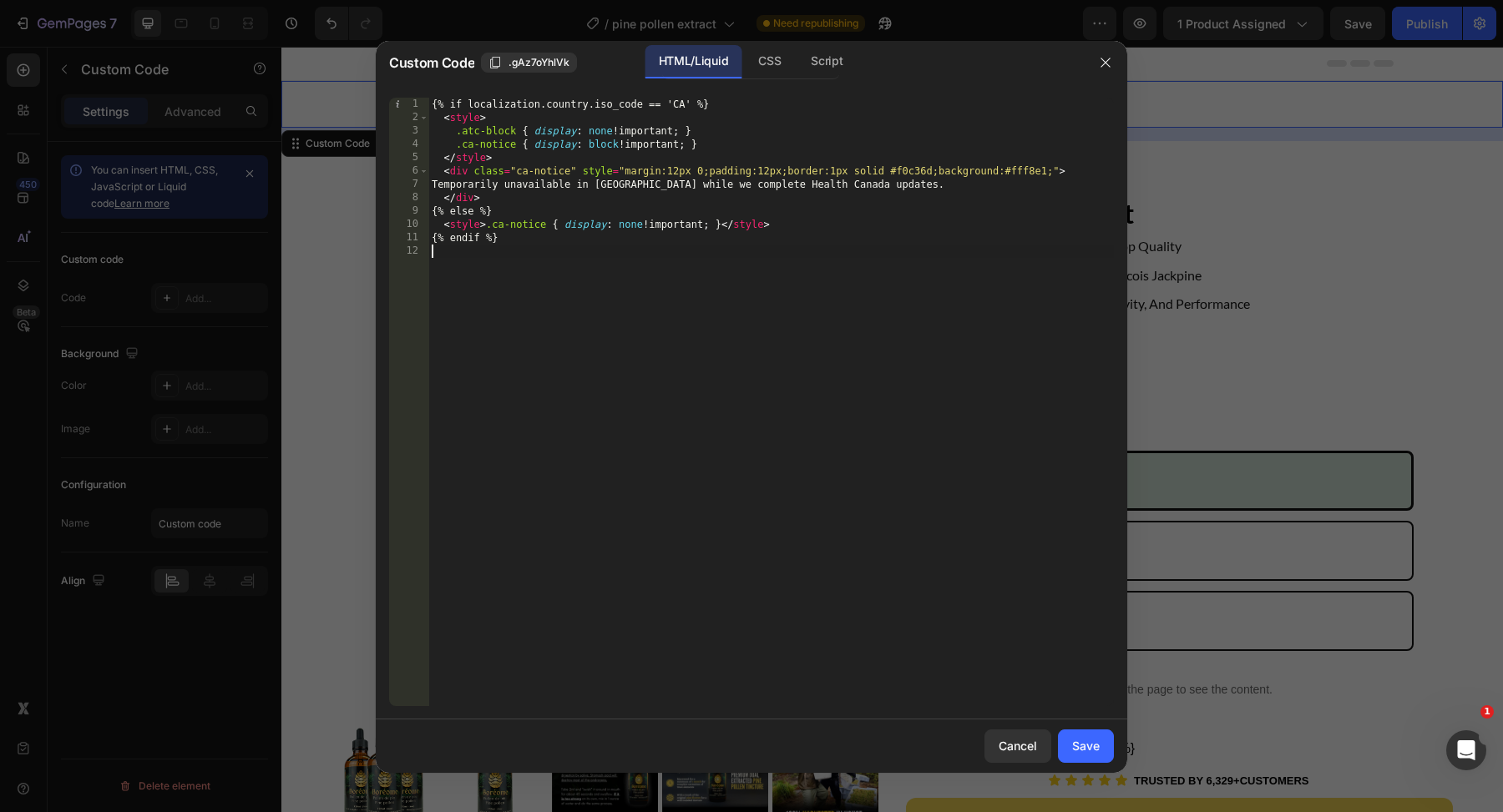
click at [583, 305] on div "{% if localization.country.iso_code == 'CA' %} < style > .atc-block { display :…" at bounding box center [770, 416] width 685 height 636
click at [775, 56] on div "CSS" at bounding box center [769, 62] width 49 height 34
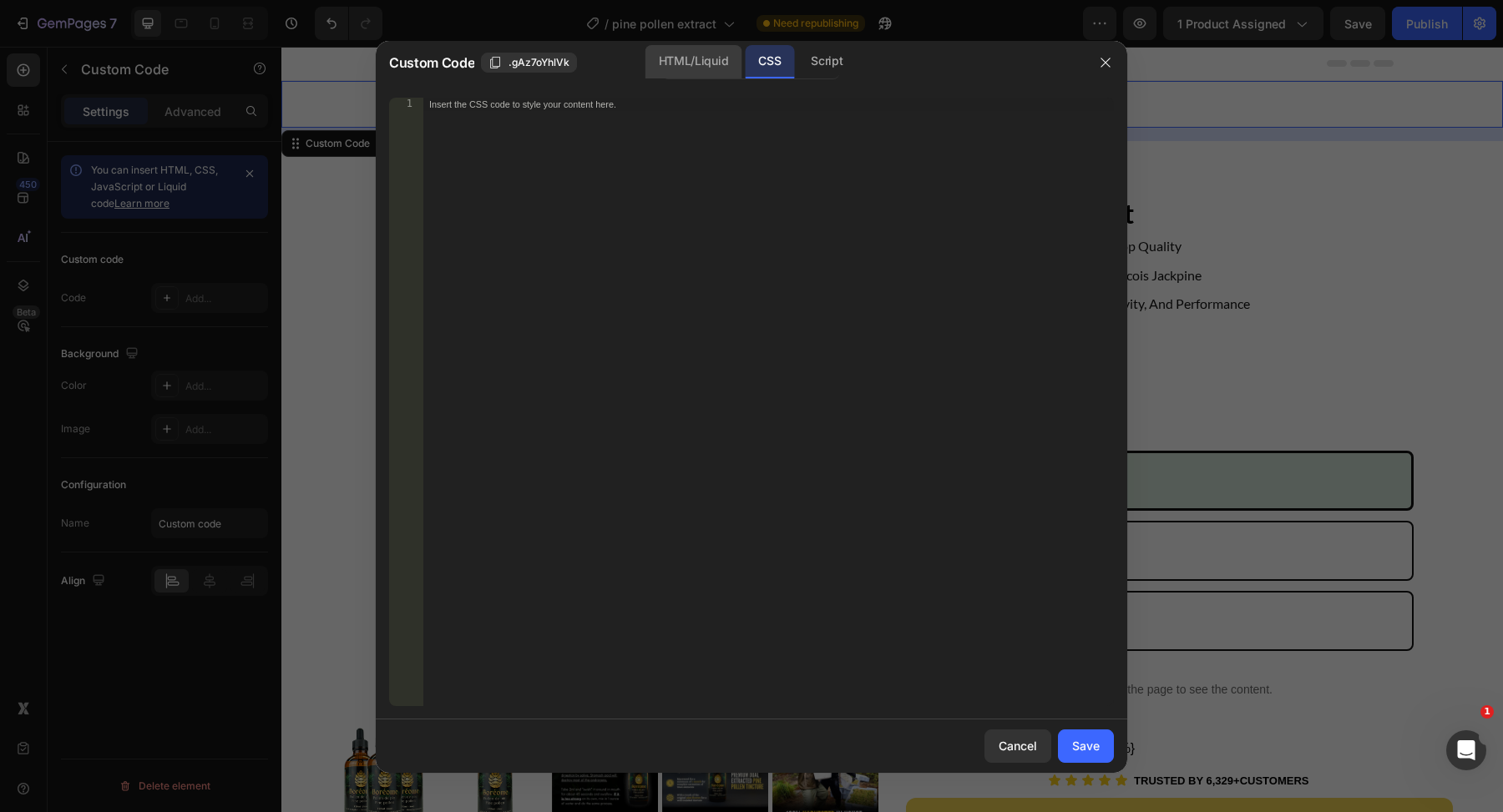
click at [680, 61] on div "HTML/Liquid" at bounding box center [693, 62] width 96 height 34
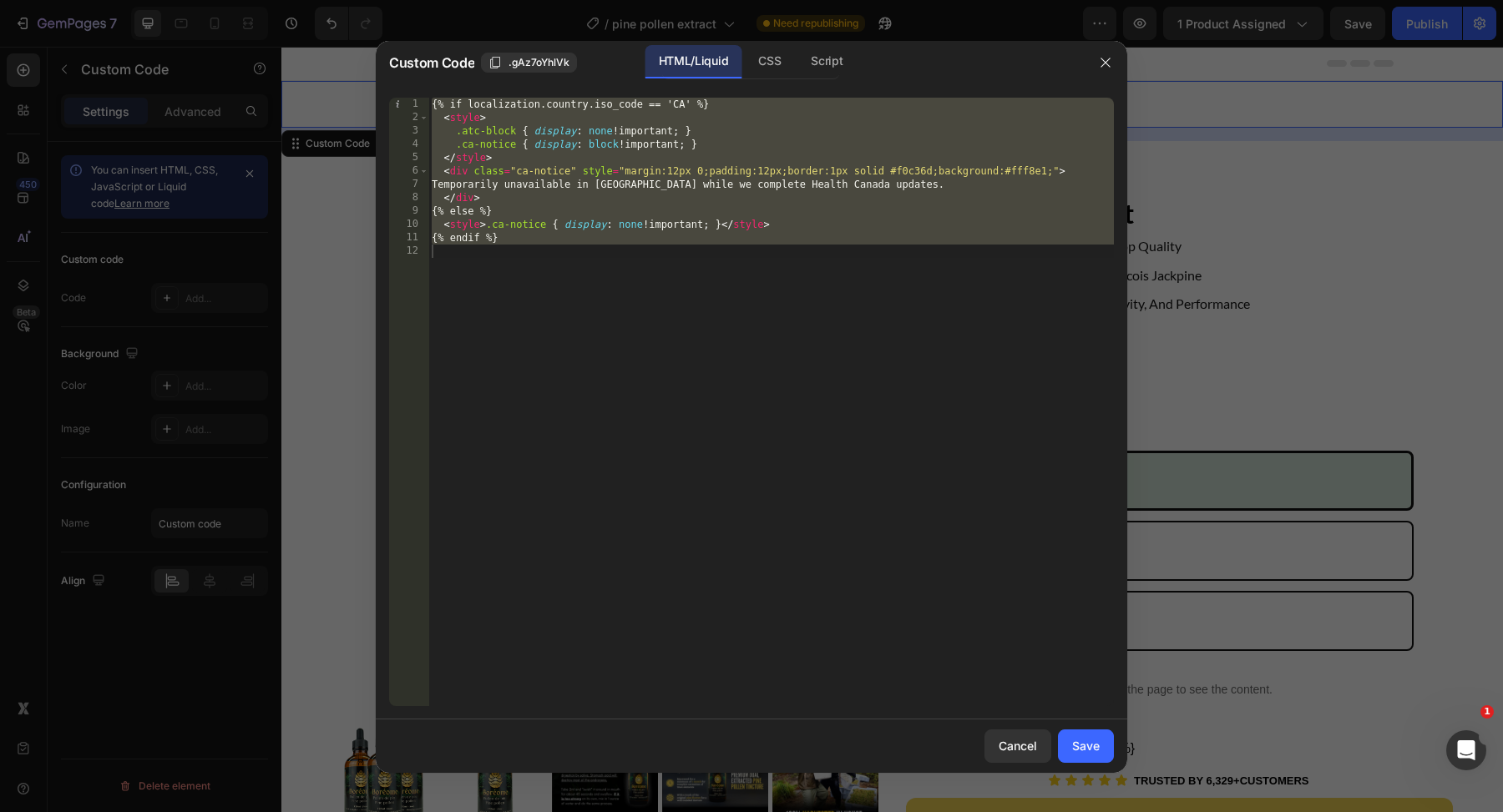
click at [500, 241] on div "{% if localization.country.iso_code == 'CA' %} < style > .atc-block { display :…" at bounding box center [770, 416] width 685 height 636
drag, startPoint x: 504, startPoint y: 250, endPoint x: 416, endPoint y: 75, distance: 195.9
click at [416, 75] on div "Custom Code .gAz7oYhlVk HTML/Liquid CSS Script {% endif %} 1 2 3 4 5 6 7 8 9 10…" at bounding box center [752, 406] width 752 height 732
type textarea "{% if localization.country.iso_code == 'CA' %} <style>"
click at [576, 291] on div "{% if localization.country.iso_code == 'CA' %} < style > .atc-block { display :…" at bounding box center [770, 416] width 685 height 636
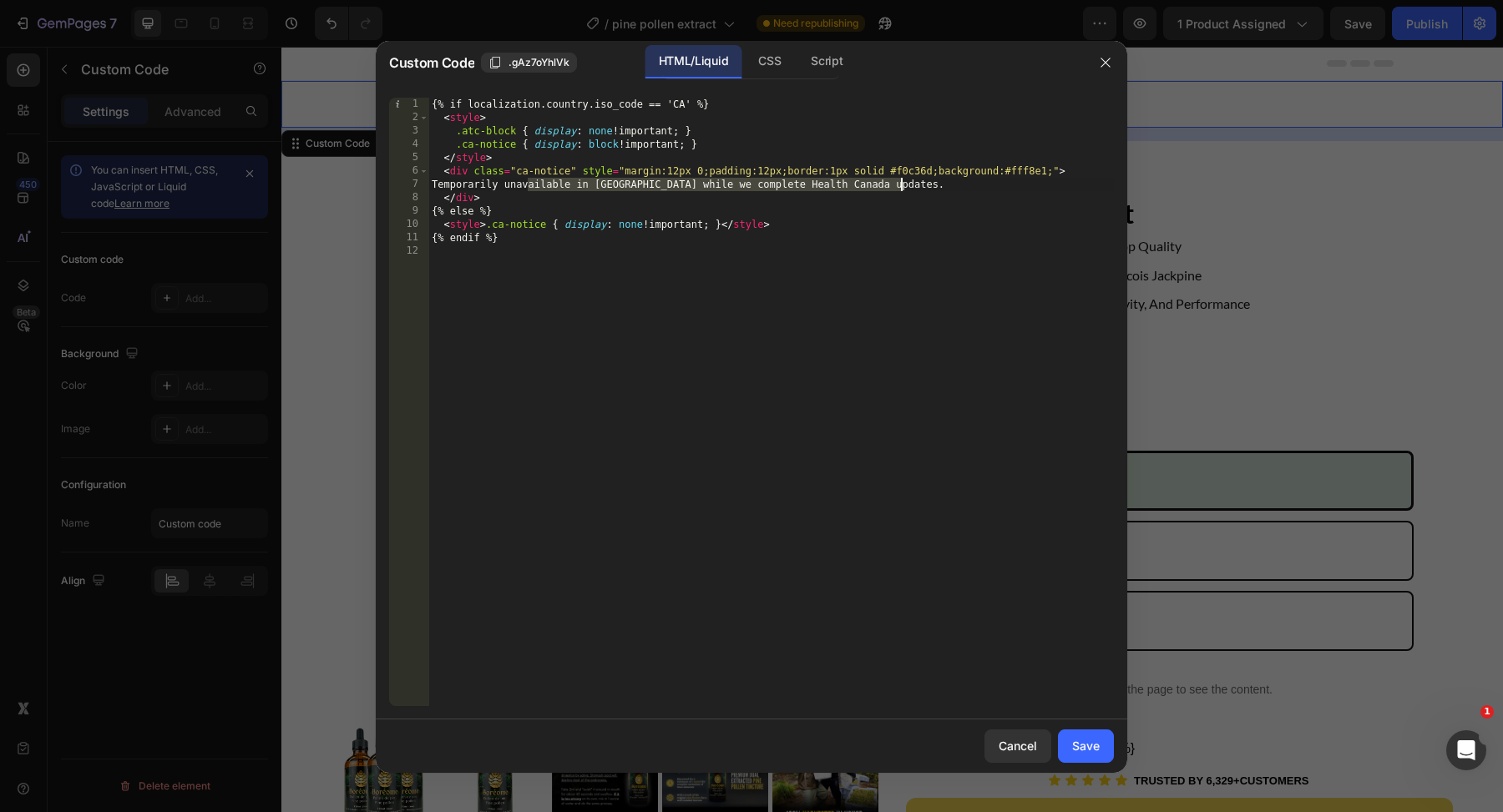
drag, startPoint x: 530, startPoint y: 186, endPoint x: 900, endPoint y: 187, distance: 370.0
click at [900, 187] on div "{% if localization.country.iso_code == 'CA' %} < style > .atc-block { display :…" at bounding box center [770, 416] width 685 height 636
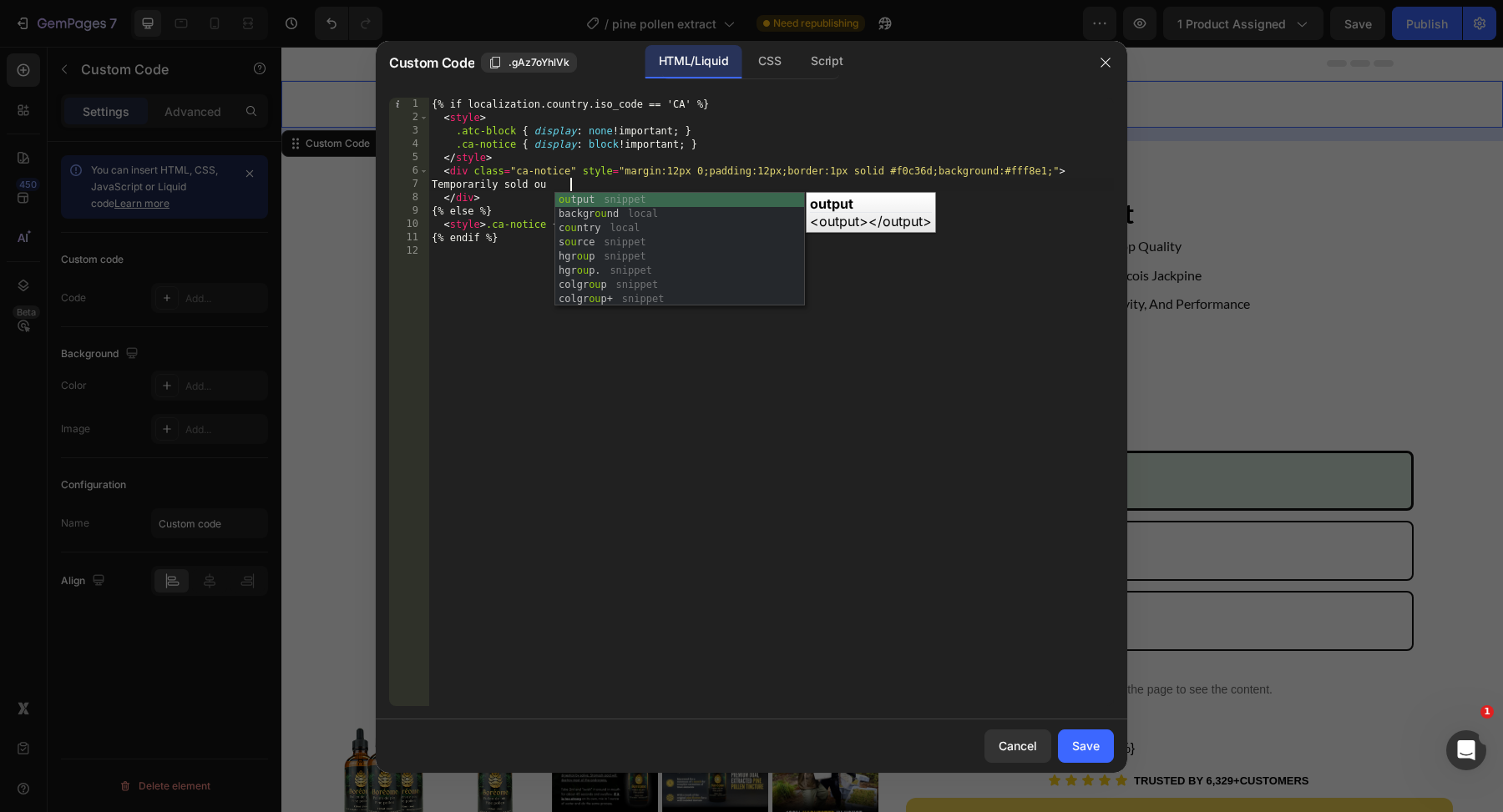
type textarea "Temporarily sold out"
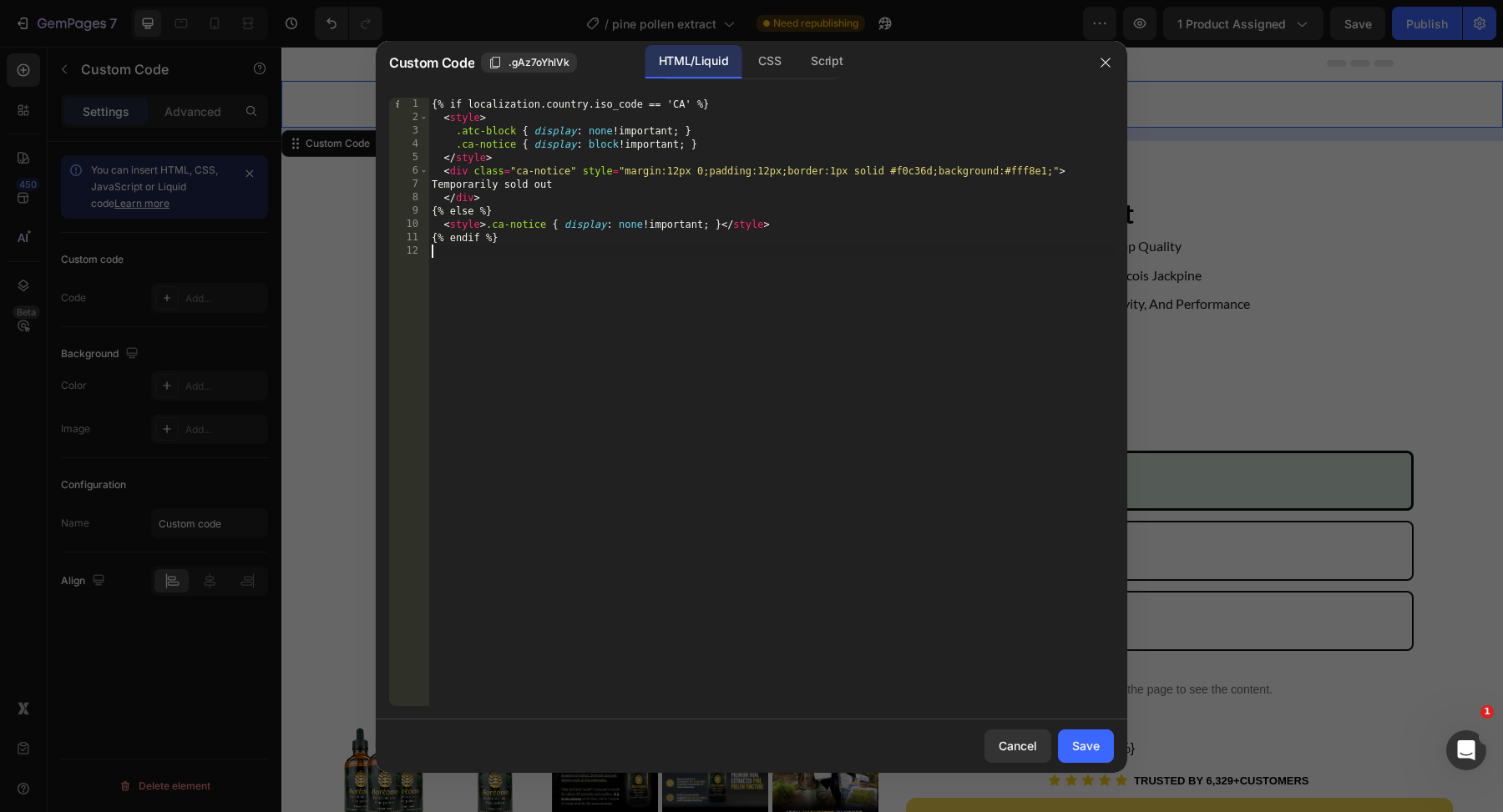
click at [758, 372] on div "{% if localization.country.iso_code == 'CA' %} < style > .atc-block { display :…" at bounding box center [770, 416] width 685 height 636
click at [1086, 750] on div "Save" at bounding box center [1086, 746] width 28 height 18
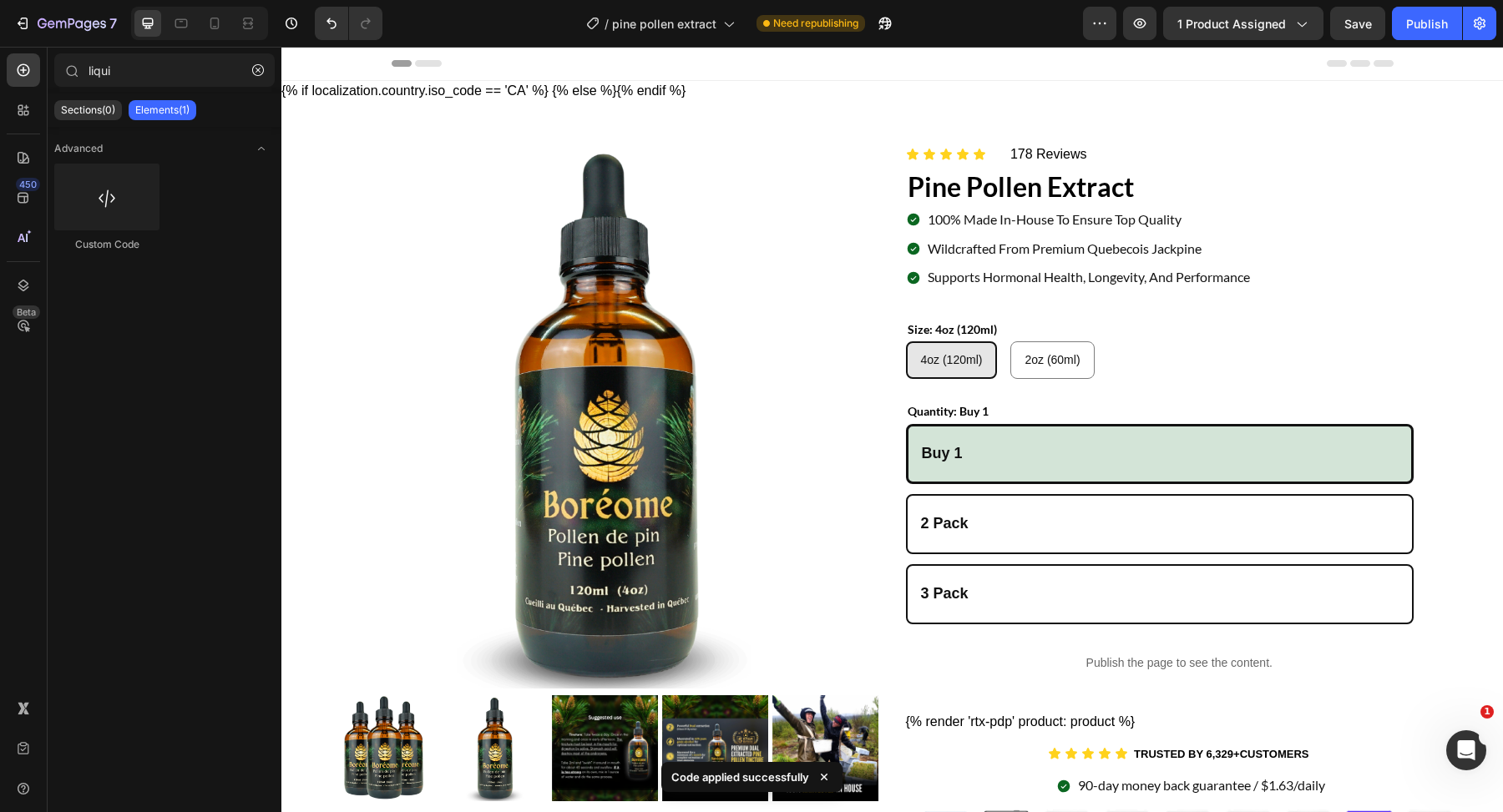
click at [481, 63] on div "Header" at bounding box center [892, 63] width 1002 height 34
click at [1146, 30] on icon "button" at bounding box center [1139, 23] width 17 height 17
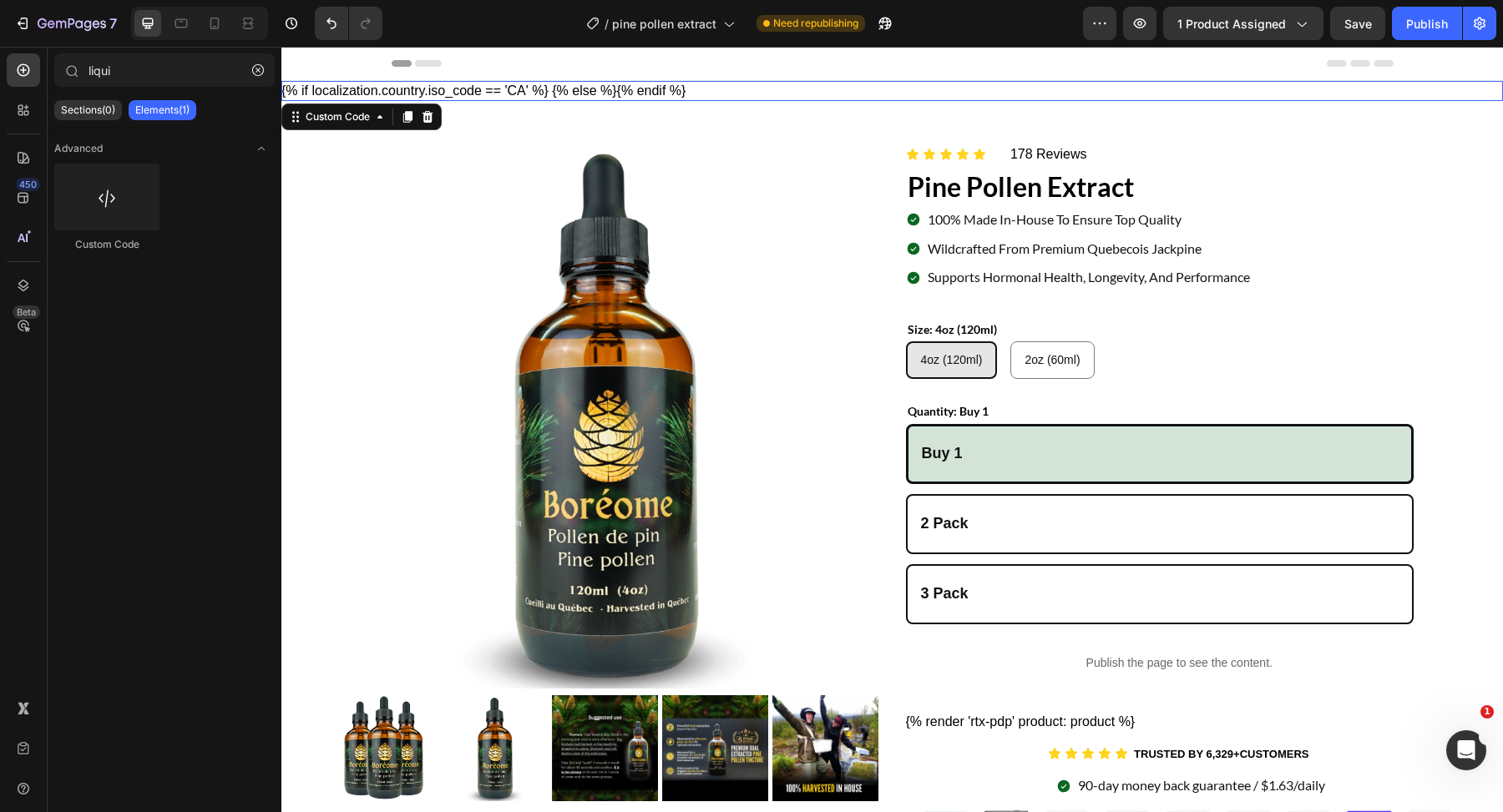
click at [405, 88] on div "{% if localization.country.iso_code == 'CA' %} Temporarily sold out {% else %} …" at bounding box center [892, 90] width 1221 height 20
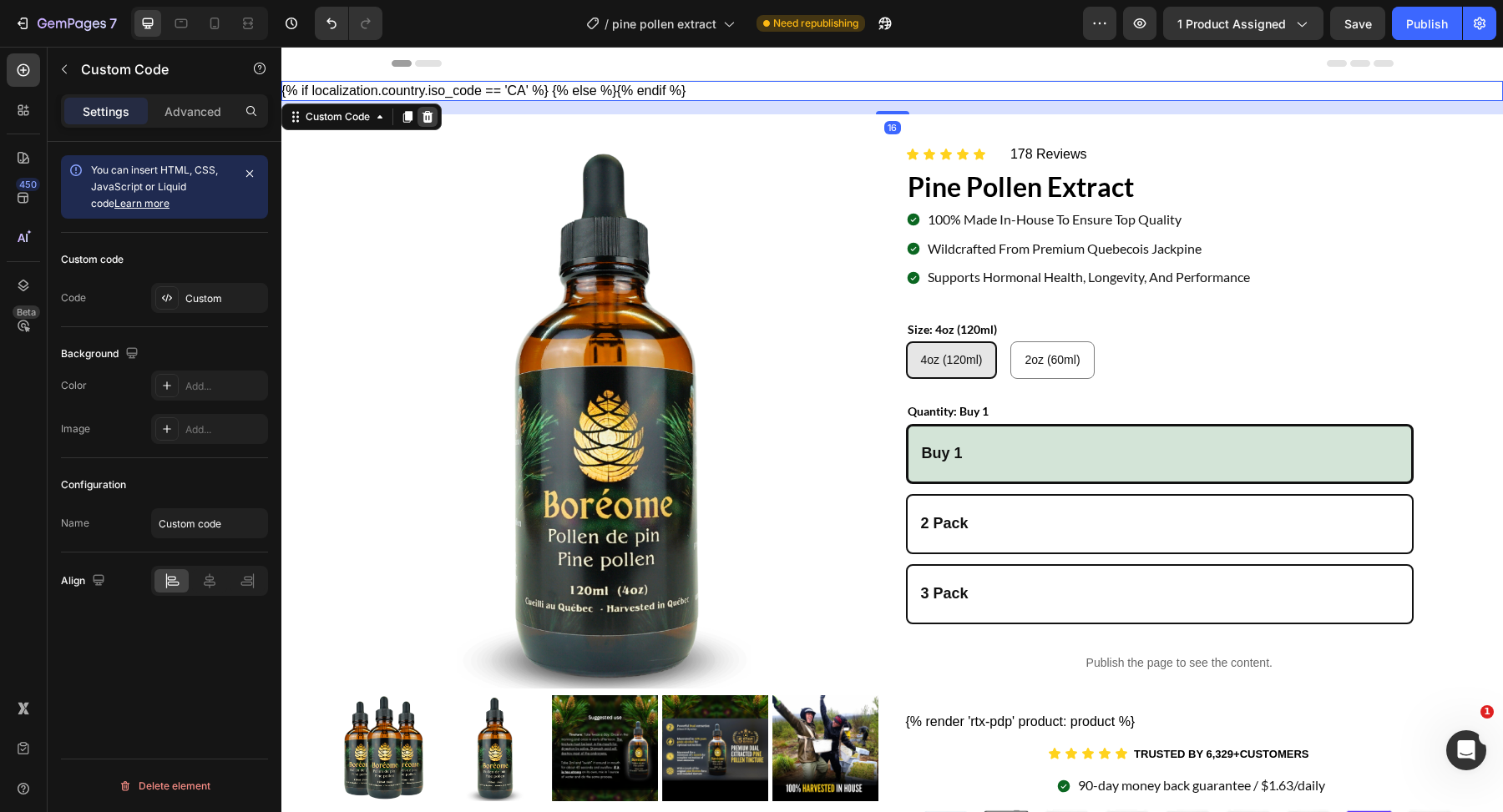
click at [434, 119] on icon at bounding box center [427, 117] width 13 height 13
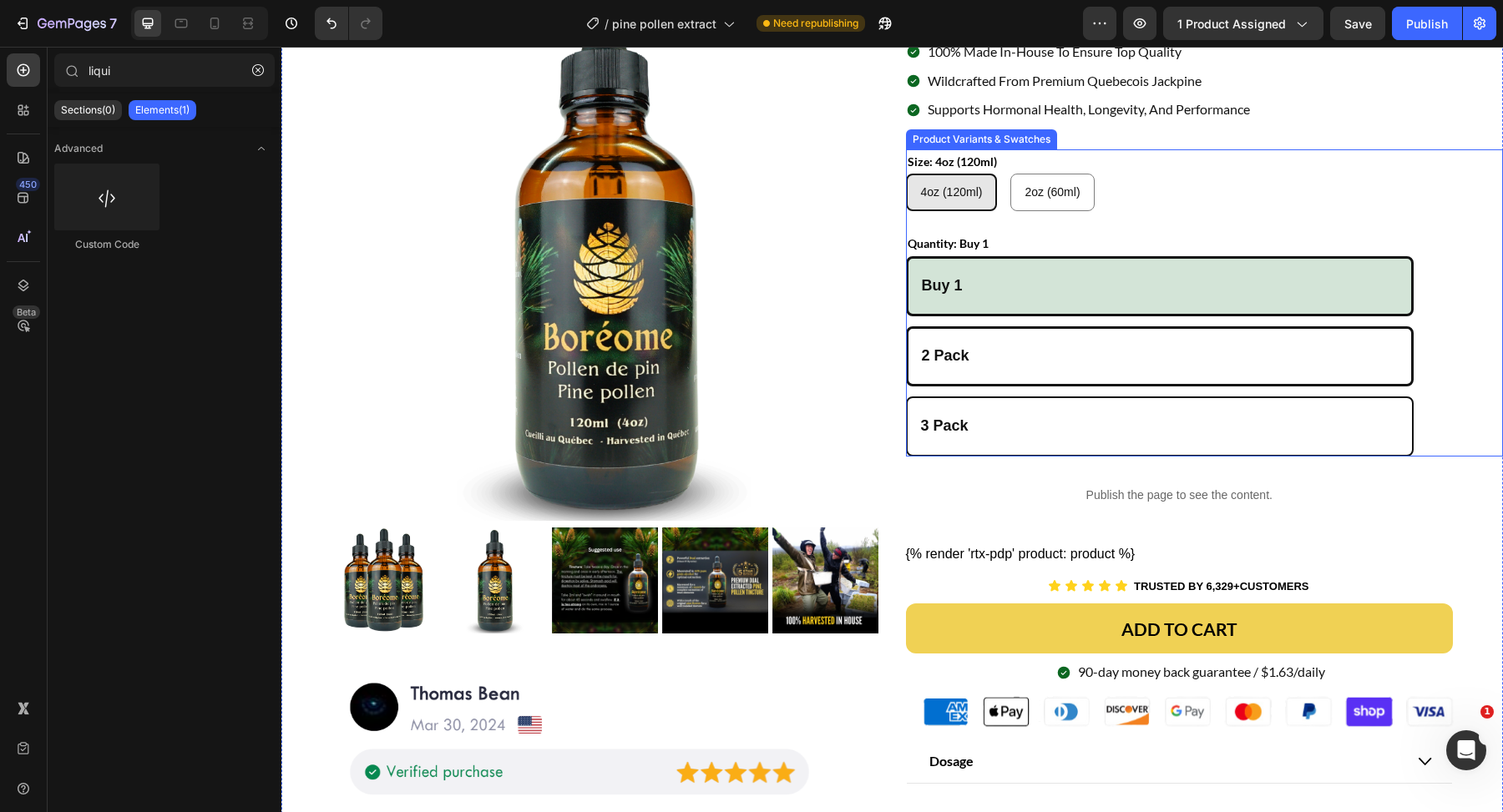
scroll to position [136, 0]
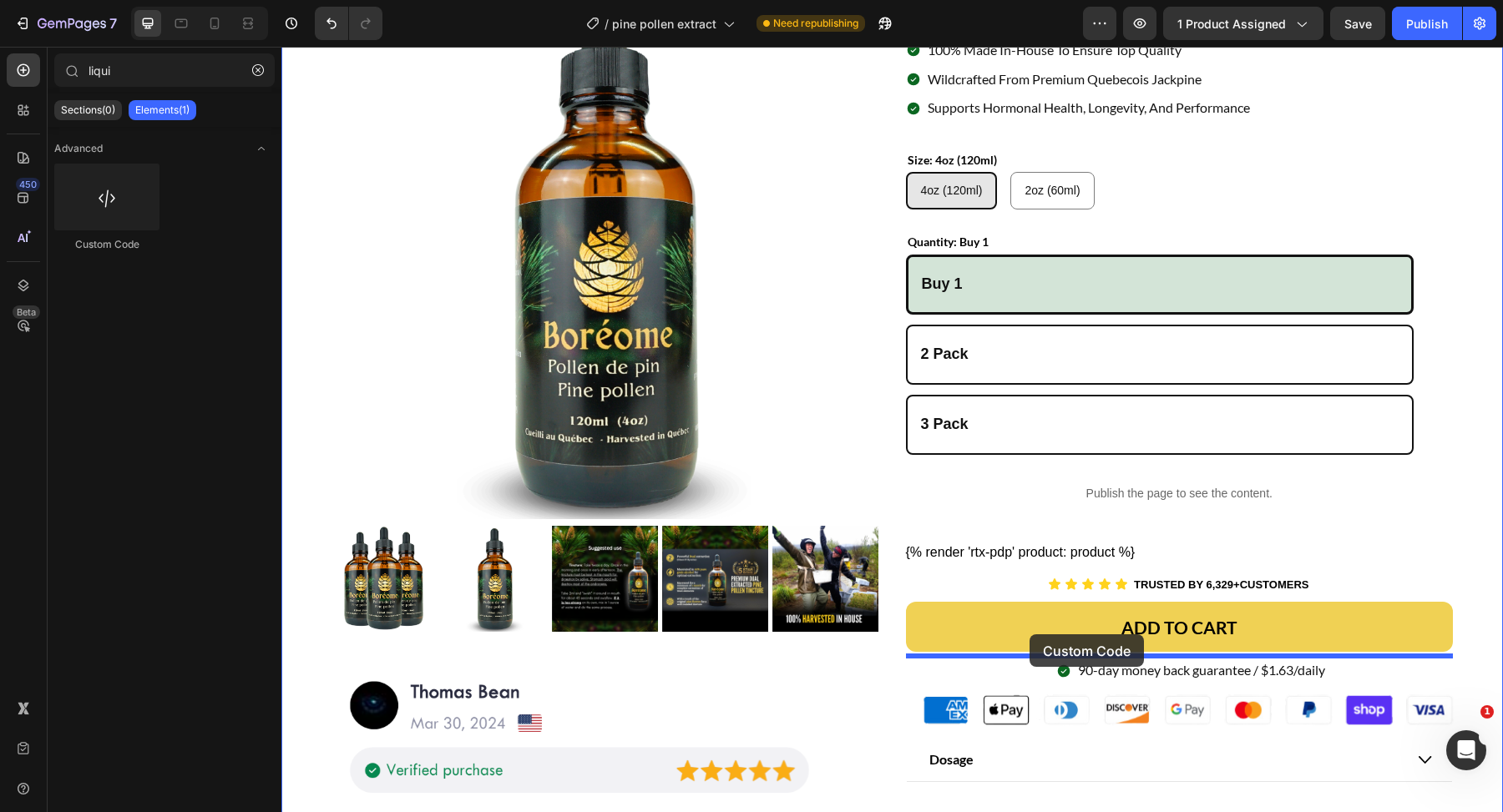
drag, startPoint x: 380, startPoint y: 254, endPoint x: 1029, endPoint y: 635, distance: 752.6
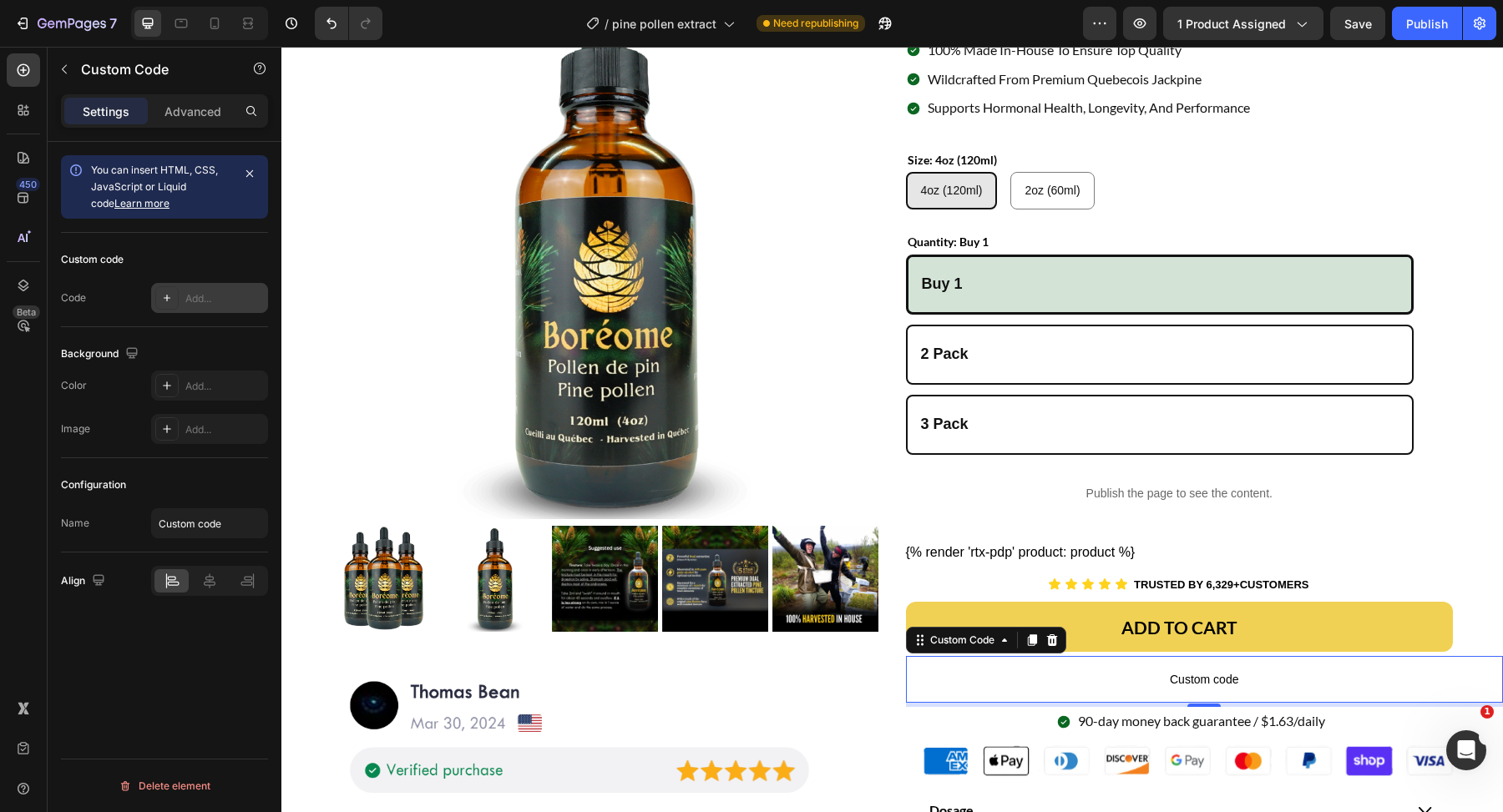
click at [169, 299] on icon at bounding box center [167, 298] width 13 height 13
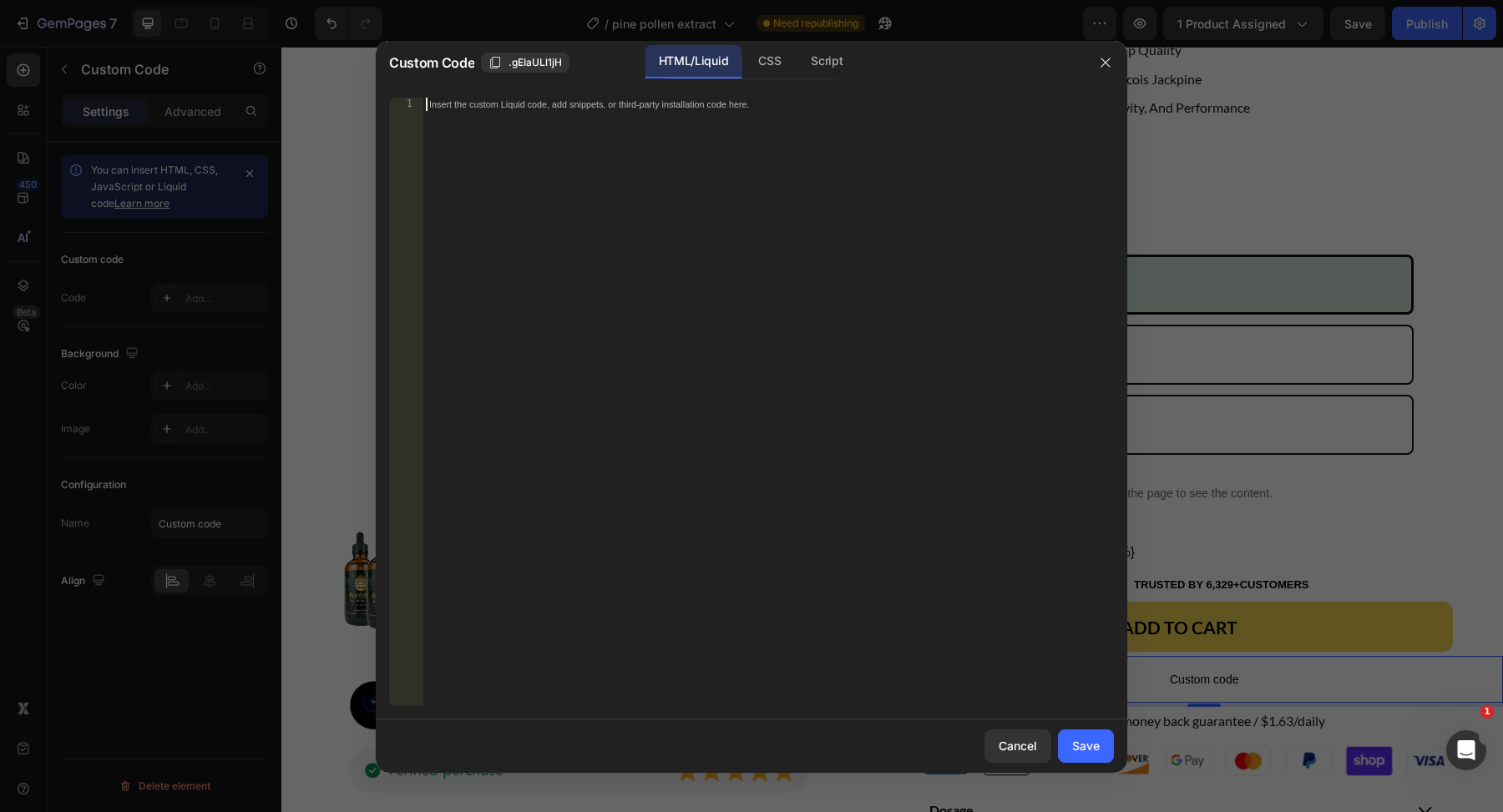
click at [619, 103] on div "Insert the custom Liquid code, add snippets, or third-party installation code h…" at bounding box center [733, 103] width 609 height 12
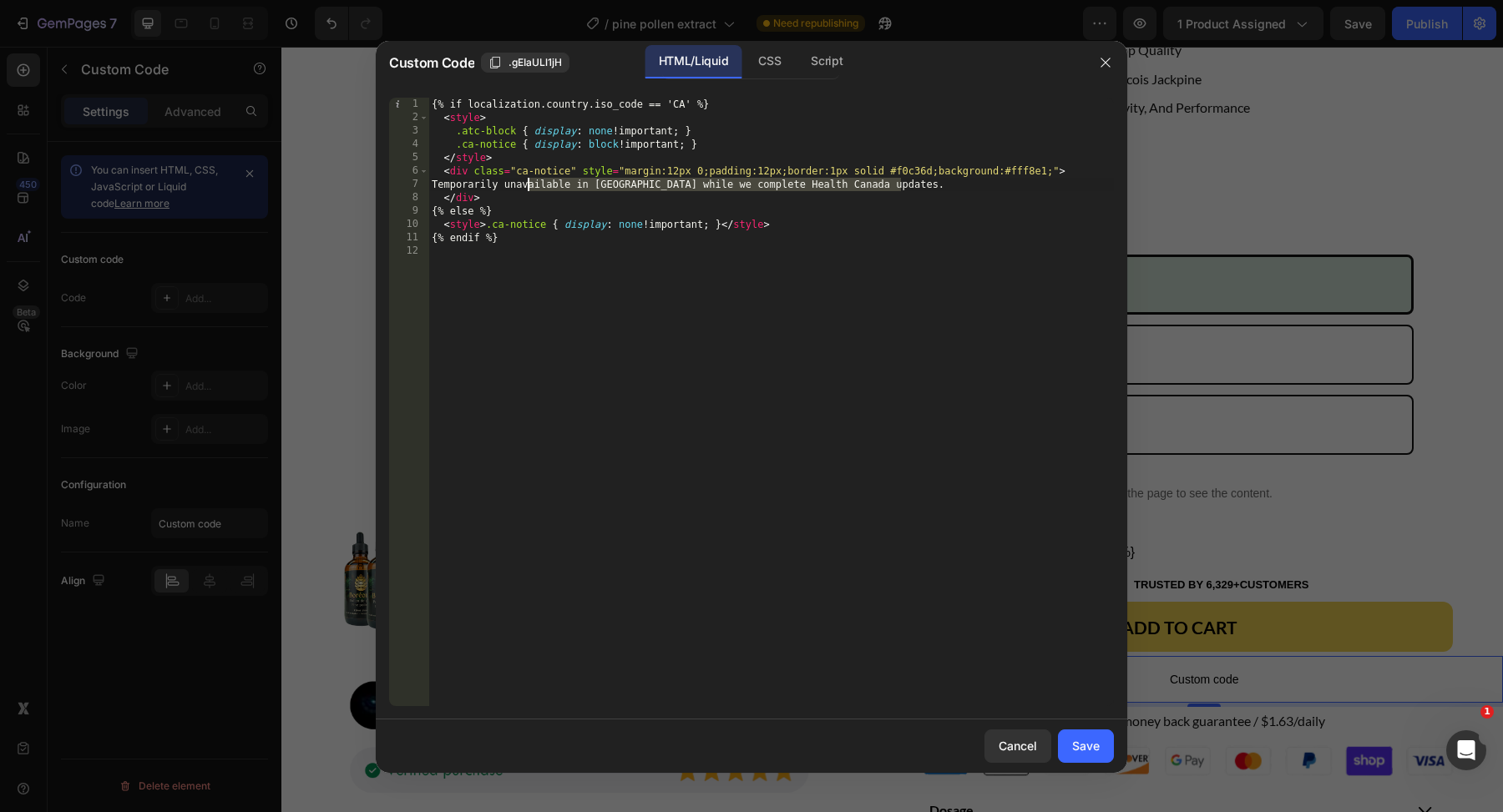
drag, startPoint x: 899, startPoint y: 186, endPoint x: 531, endPoint y: 185, distance: 368.0
click at [531, 185] on div "{% if localization.country.iso_code == 'CA' %} < style > .atc-block { display :…" at bounding box center [770, 416] width 685 height 636
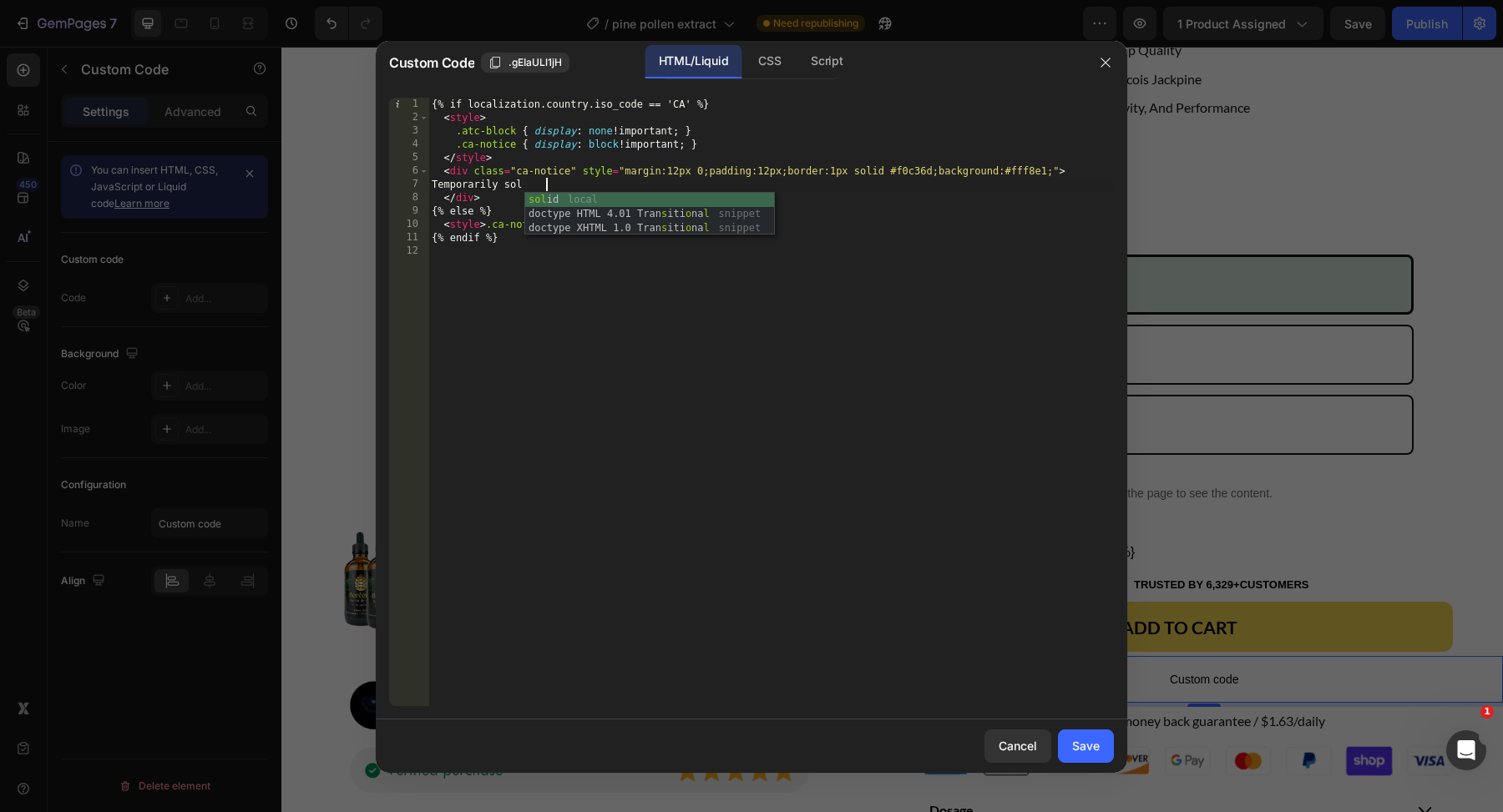
scroll to position [0, 8]
type textarea "Temporarily sold out."
click at [660, 285] on div "{% if localization.country.iso_code == 'CA' %} < style > .atc-block { display :…" at bounding box center [770, 416] width 685 height 636
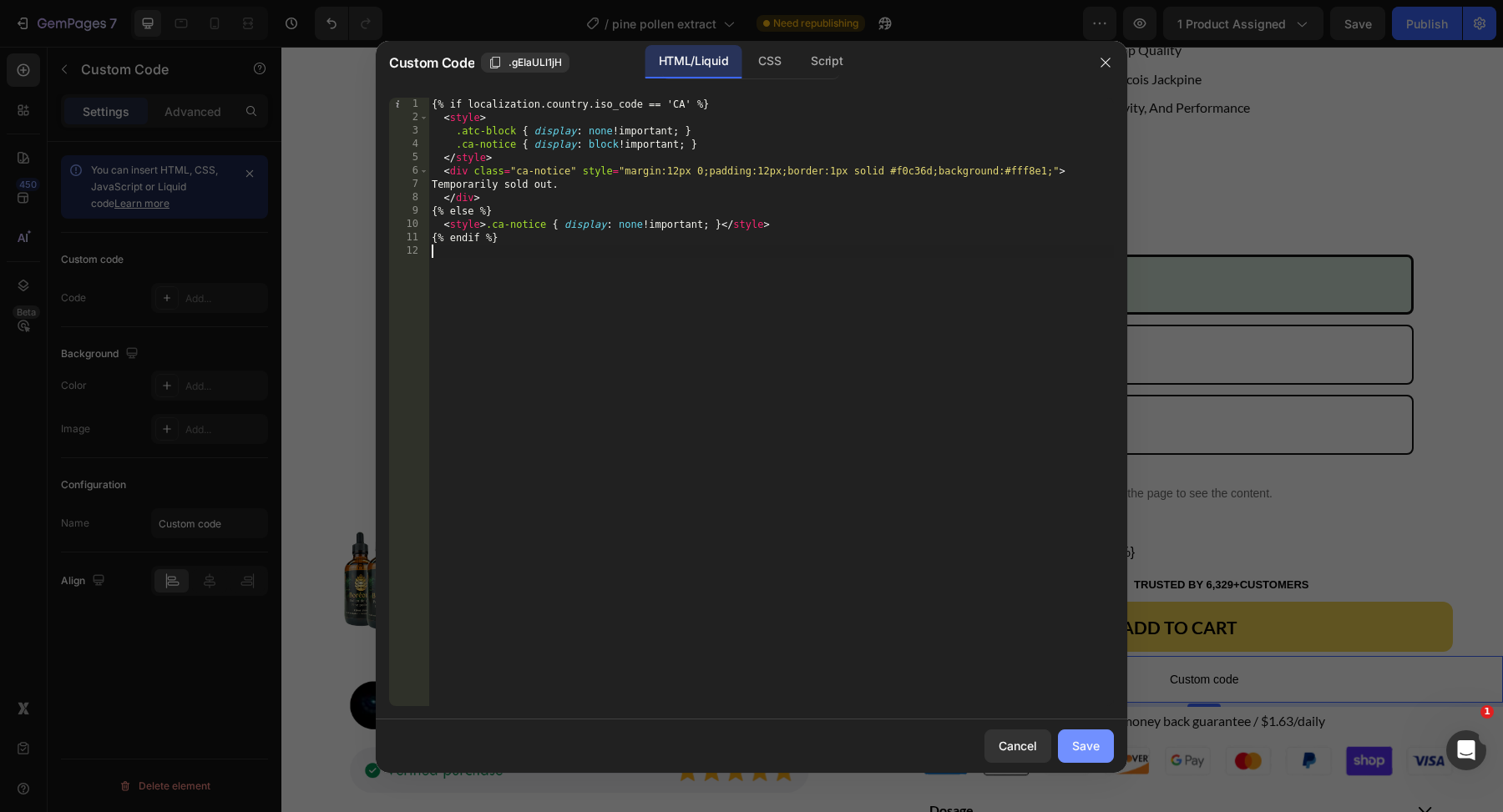
click at [1087, 744] on div "Save" at bounding box center [1086, 746] width 28 height 18
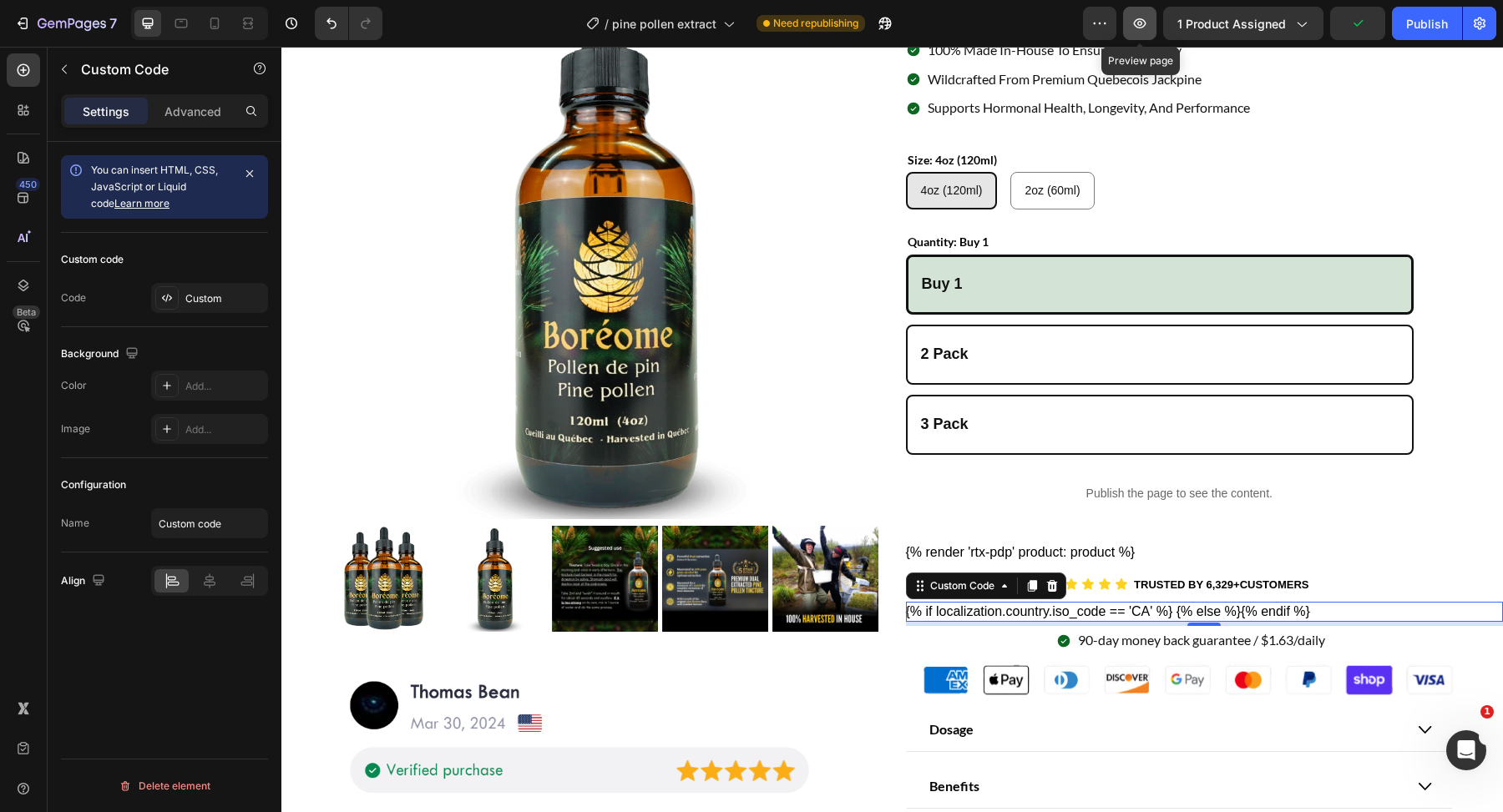
click at [1139, 29] on icon "button" at bounding box center [1139, 23] width 17 height 17
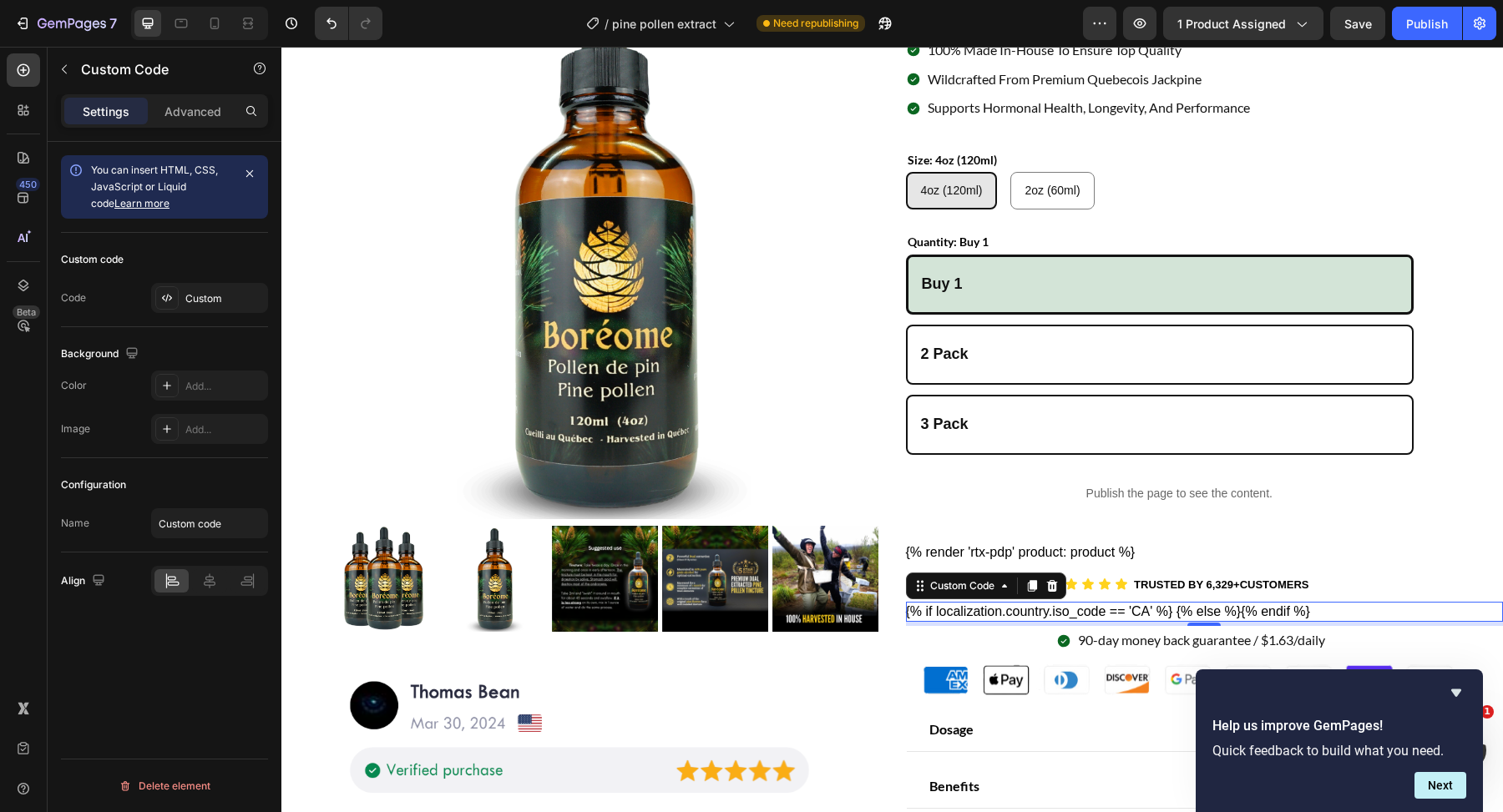
click at [1000, 606] on div "{% if localization.country.iso_code == 'CA' %} Temporarily sold out. {% else %}…" at bounding box center [1205, 612] width 598 height 20
click at [967, 593] on div "Custom Code" at bounding box center [962, 586] width 71 height 15
click at [964, 618] on div "{% if localization.country.iso_code == 'CA' %} Temporarily sold out. {% else %}…" at bounding box center [1205, 612] width 598 height 20
click at [164, 303] on icon at bounding box center [167, 298] width 13 height 13
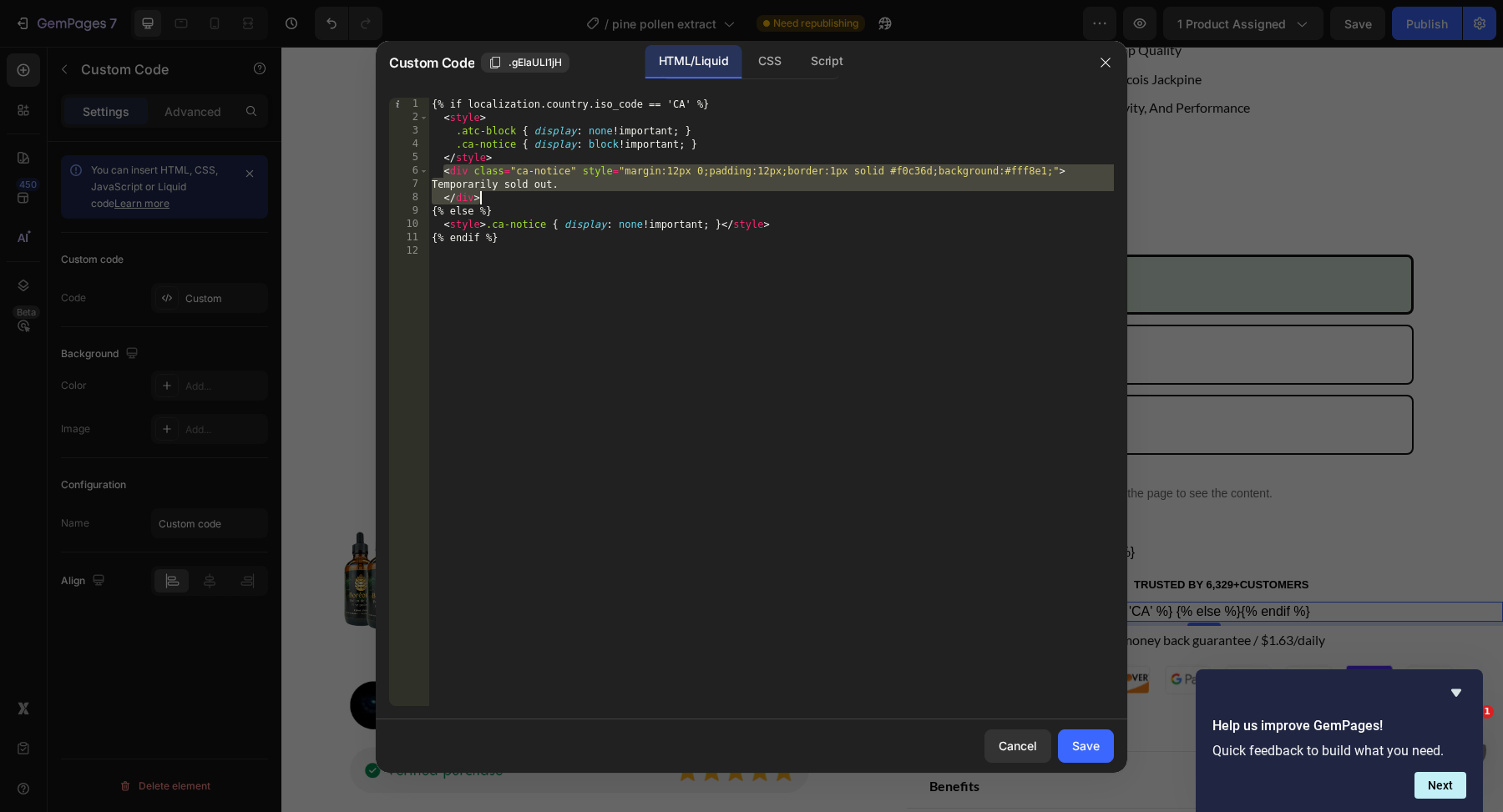
drag, startPoint x: 444, startPoint y: 172, endPoint x: 486, endPoint y: 193, distance: 47.0
click at [486, 193] on div "{% if localization.country.iso_code == 'CA' %} < style > .atc-block { display :…" at bounding box center [770, 416] width 685 height 636
type textarea "Temporarily sold out. </div>"
paste textarea
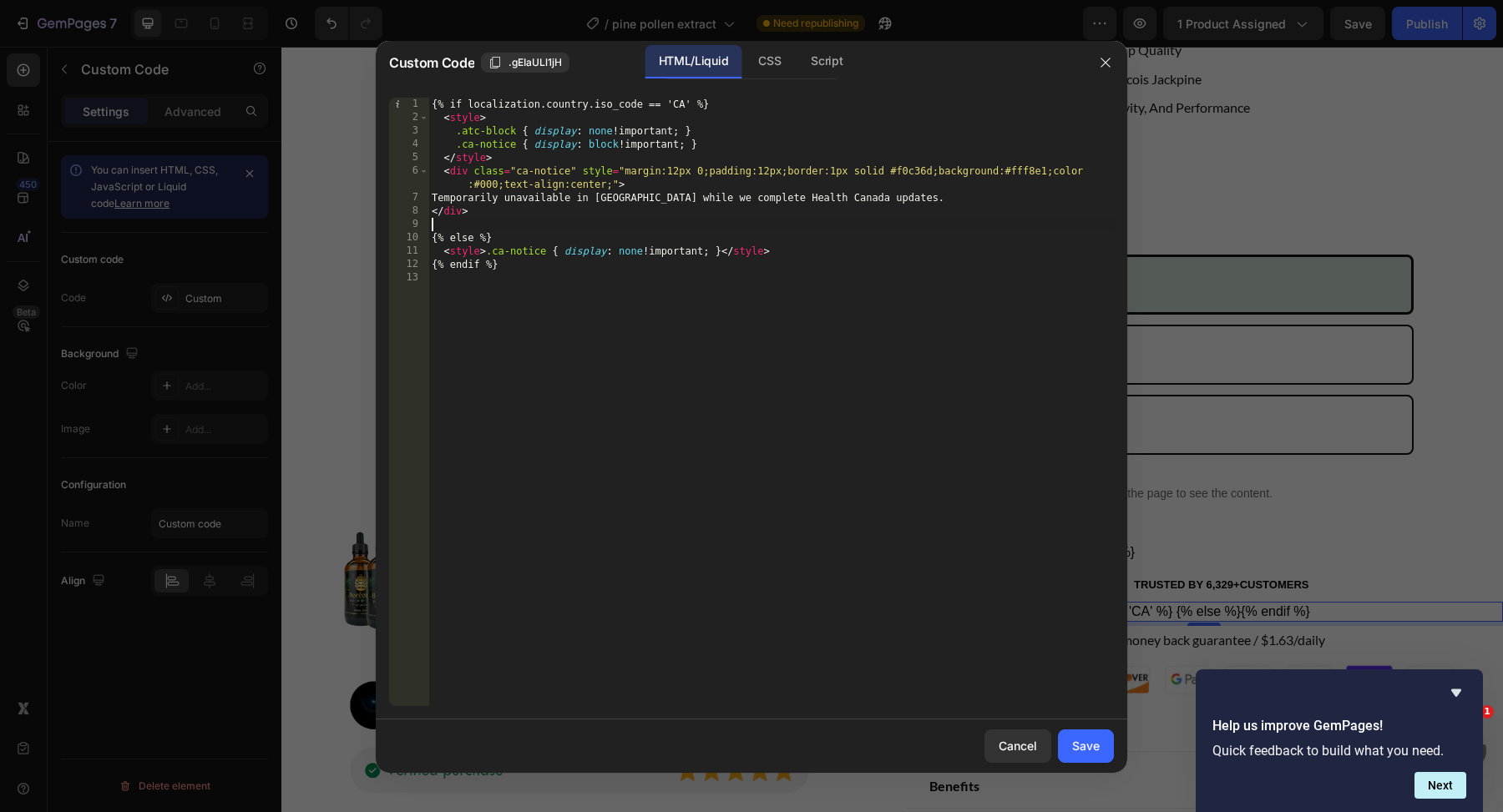
click at [518, 199] on div "{% if localization.country.iso_code == 'CA' %} < style > .atc-block { display :…" at bounding box center [770, 416] width 685 height 636
drag, startPoint x: 518, startPoint y: 199, endPoint x: 903, endPoint y: 197, distance: 385.0
click at [903, 197] on div "{% if localization.country.iso_code == 'CA' %} < style > .atc-block { display :…" at bounding box center [770, 416] width 685 height 636
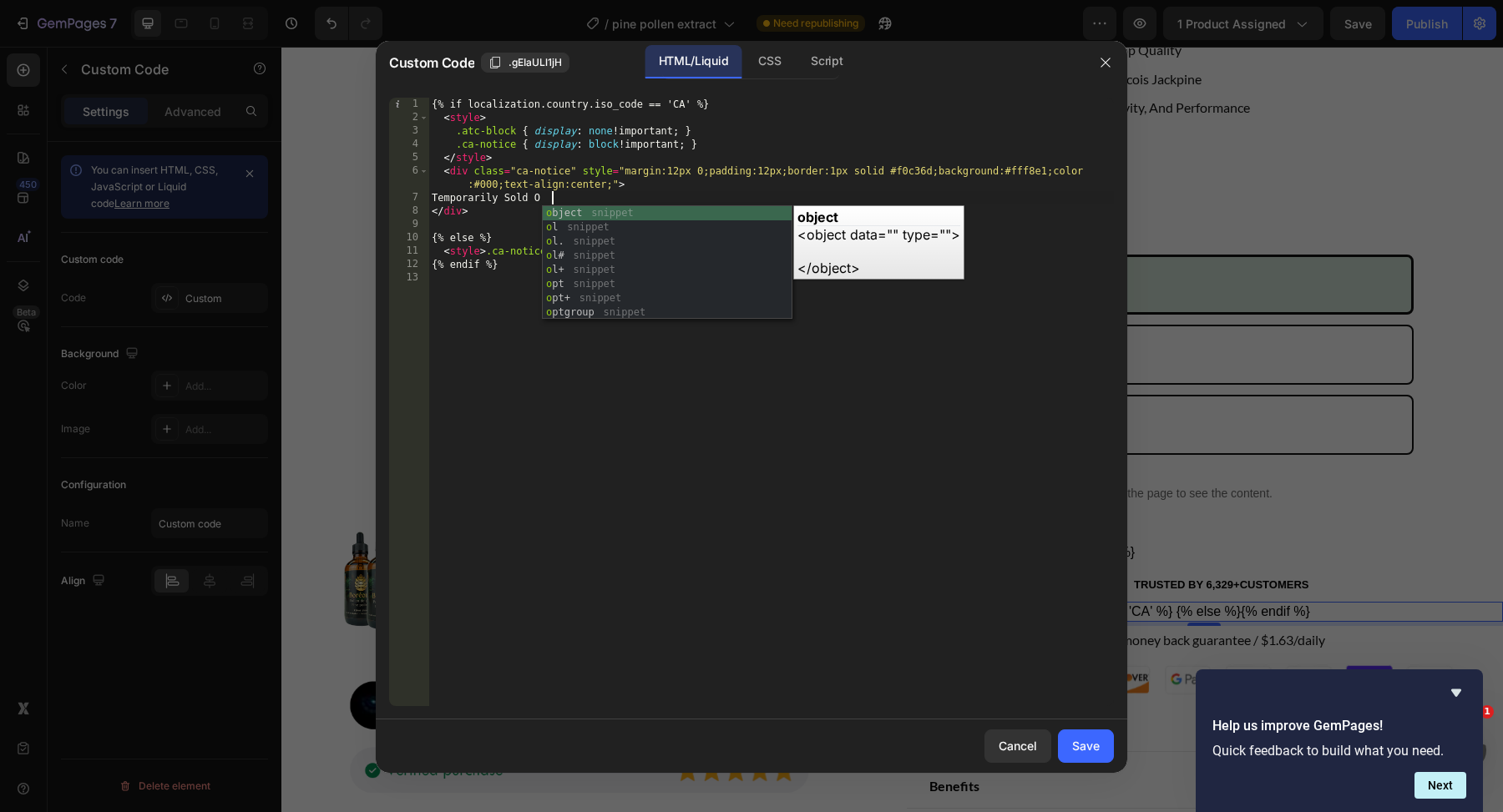
type textarea "Temporarily Sold Out"
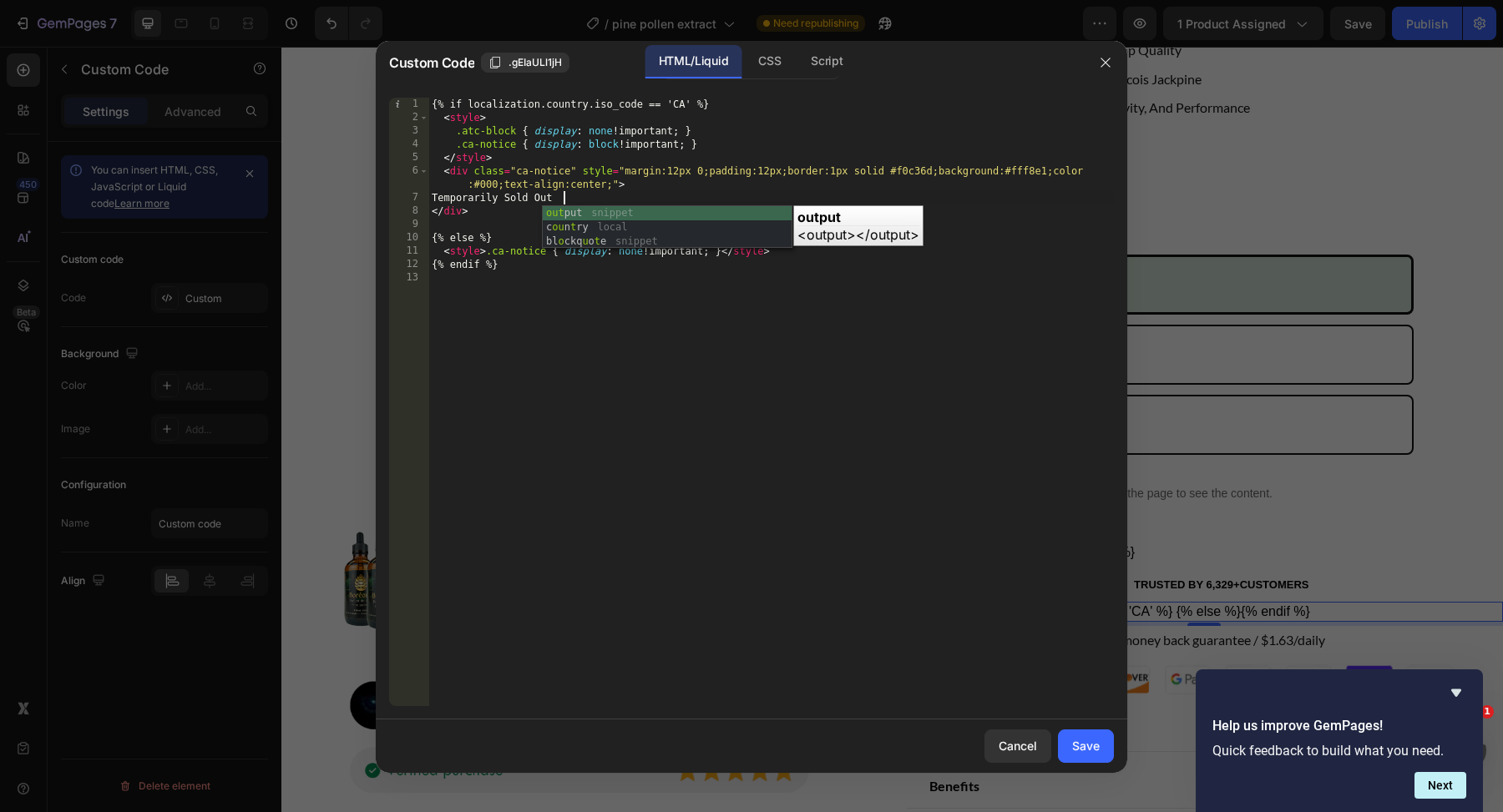
click at [808, 411] on div "{% if localization.country.iso_code == 'CA' %} < style > .atc-block { display :…" at bounding box center [770, 416] width 685 height 636
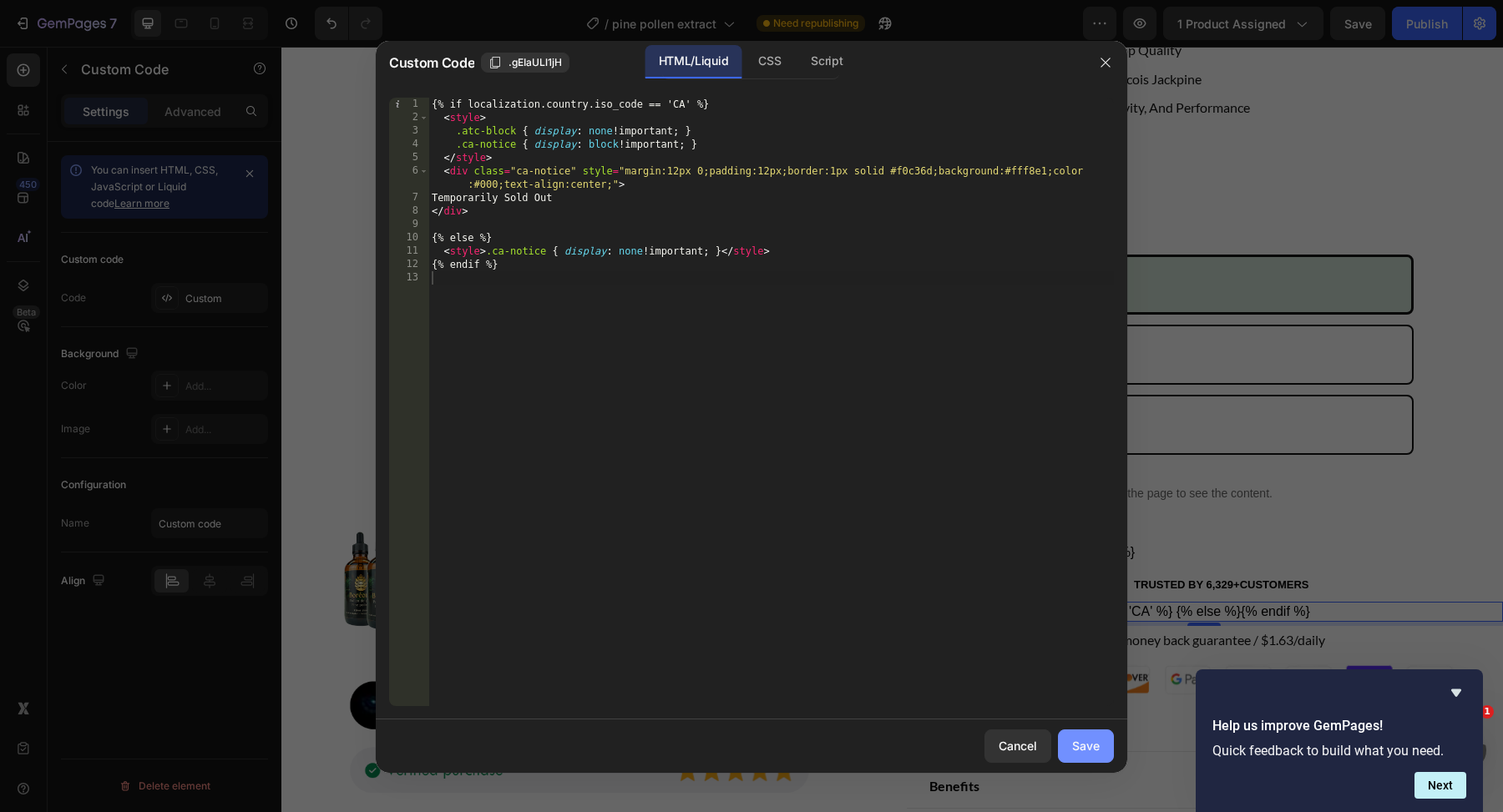
click at [1086, 751] on div "Save" at bounding box center [1086, 746] width 28 height 18
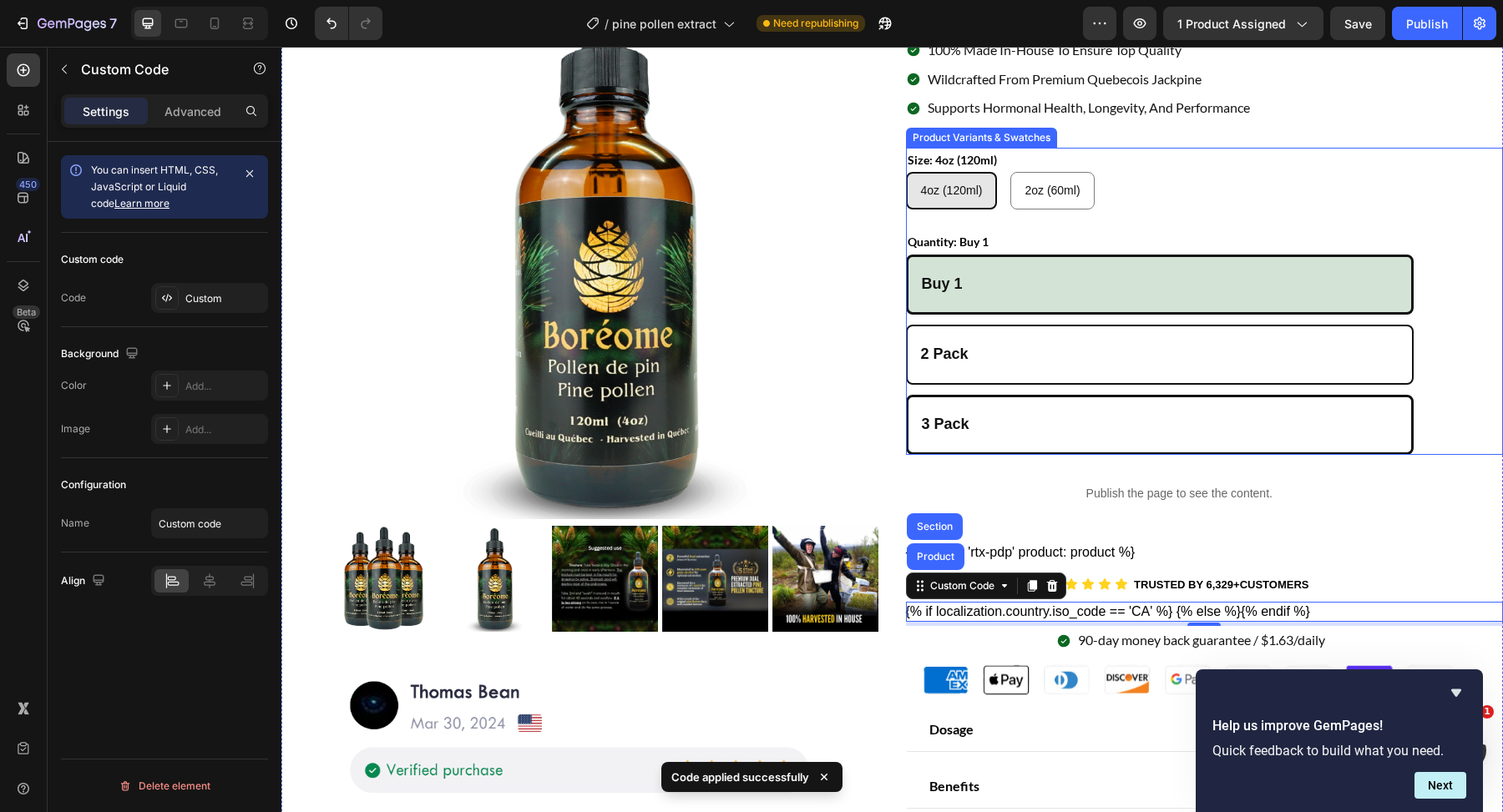
click at [1398, 445] on Pack "3 Pack" at bounding box center [1160, 425] width 507 height 60
click at [906, 395] on input "3 Pack 3 Pack 3 Pack" at bounding box center [905, 394] width 1 height 1
radio input "true"
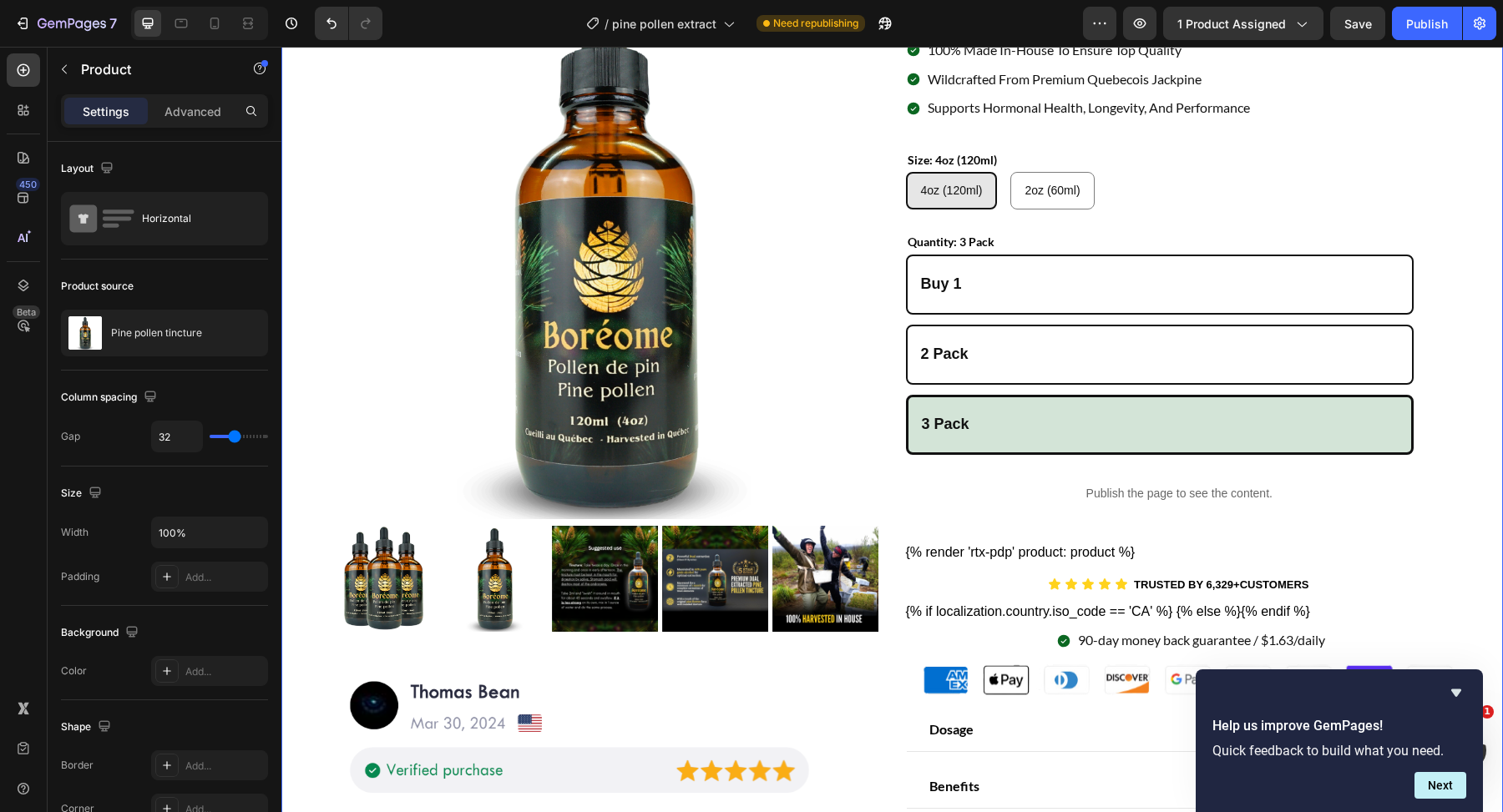
click at [979, 622] on div "Icon Icon Icon Icon Icon Icon List 178 Reviews Text Block Row Pine Pollen Extra…" at bounding box center [1205, 475] width 598 height 1007
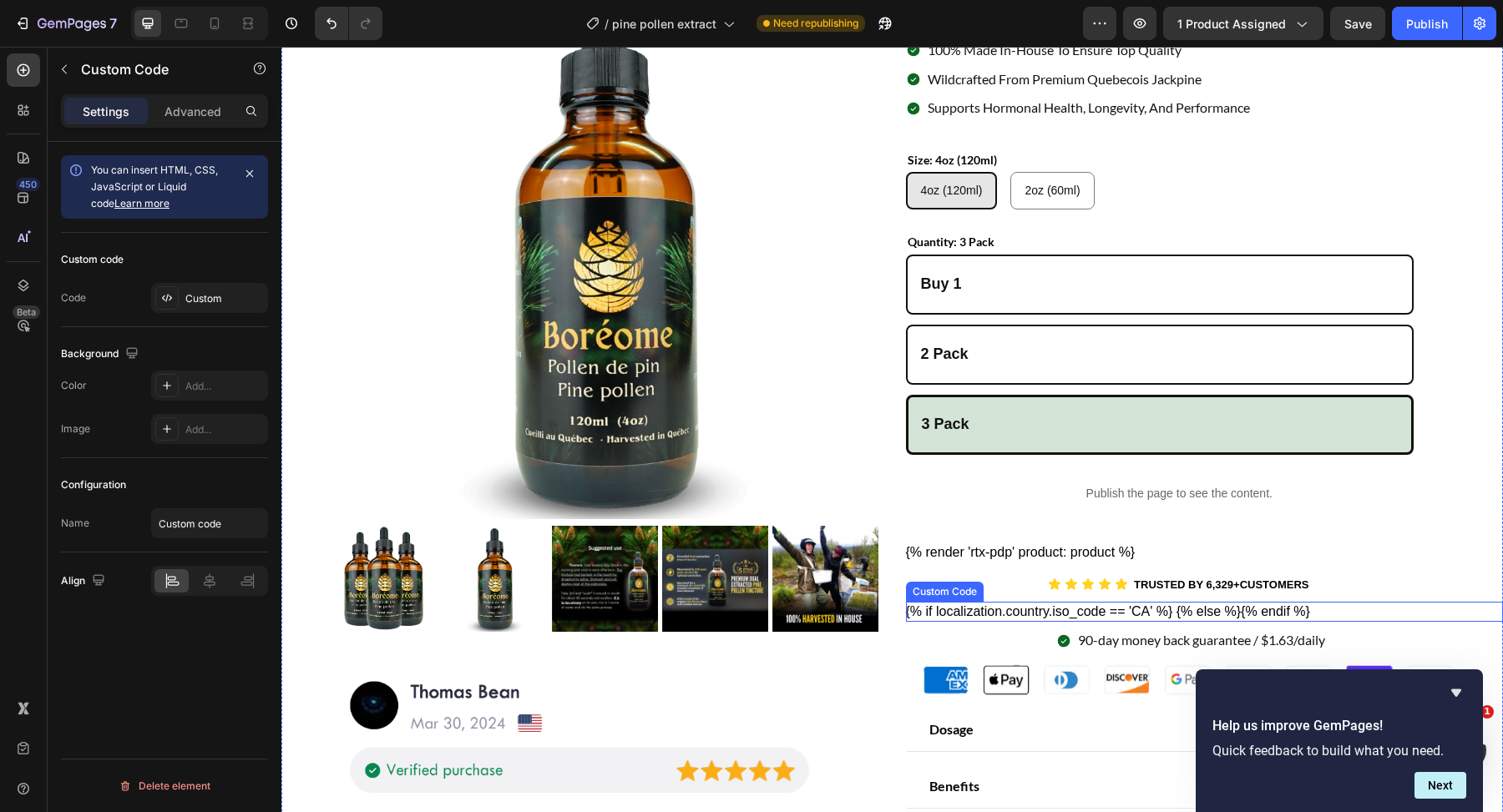
click at [982, 614] on div "{% if localization.country.iso_code == 'CA' %} Temporarily Sold Out {% else %} …" at bounding box center [1205, 612] width 598 height 20
click at [193, 98] on div "Advanced" at bounding box center [193, 111] width 84 height 27
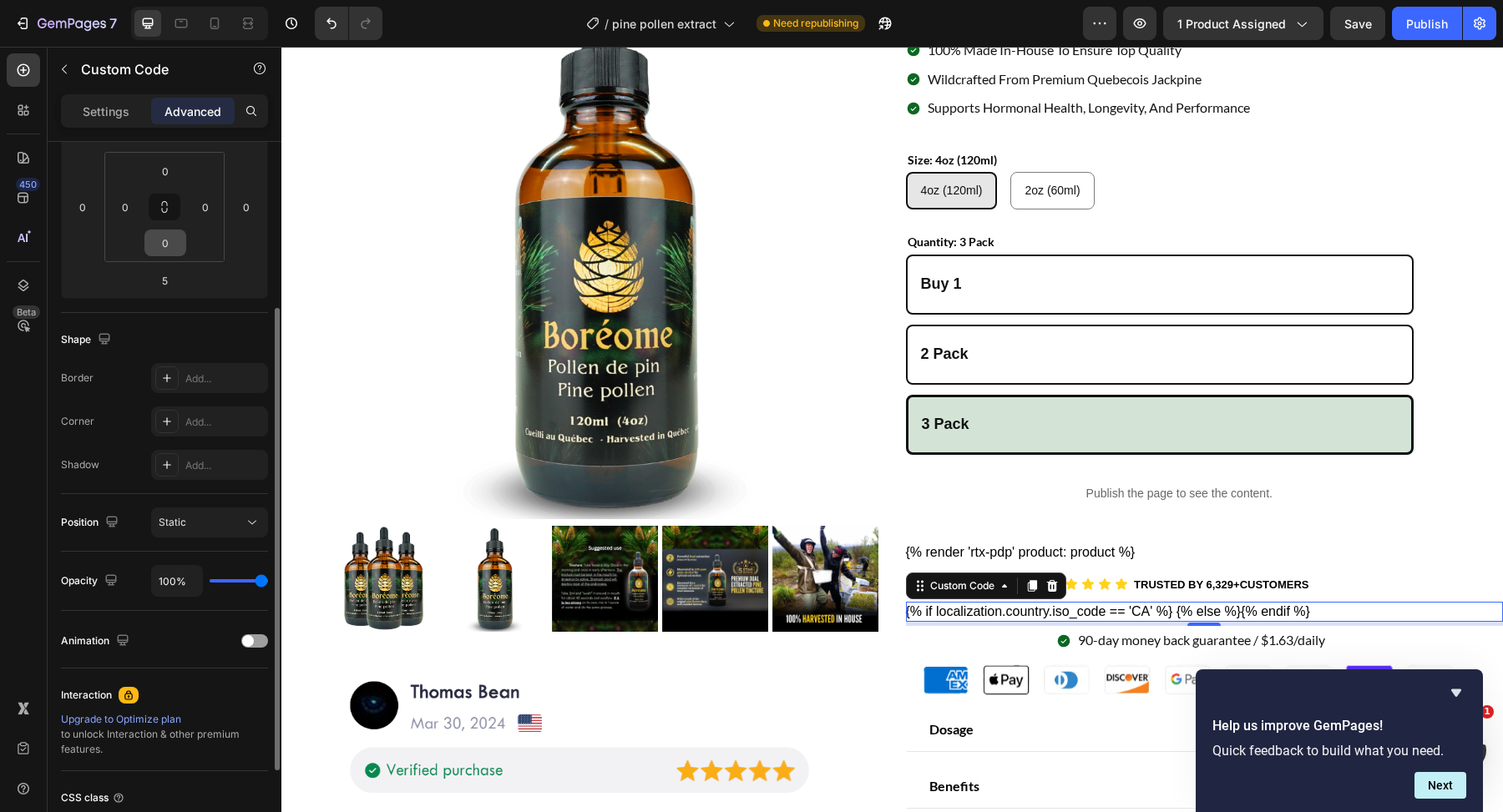
scroll to position [269, 0]
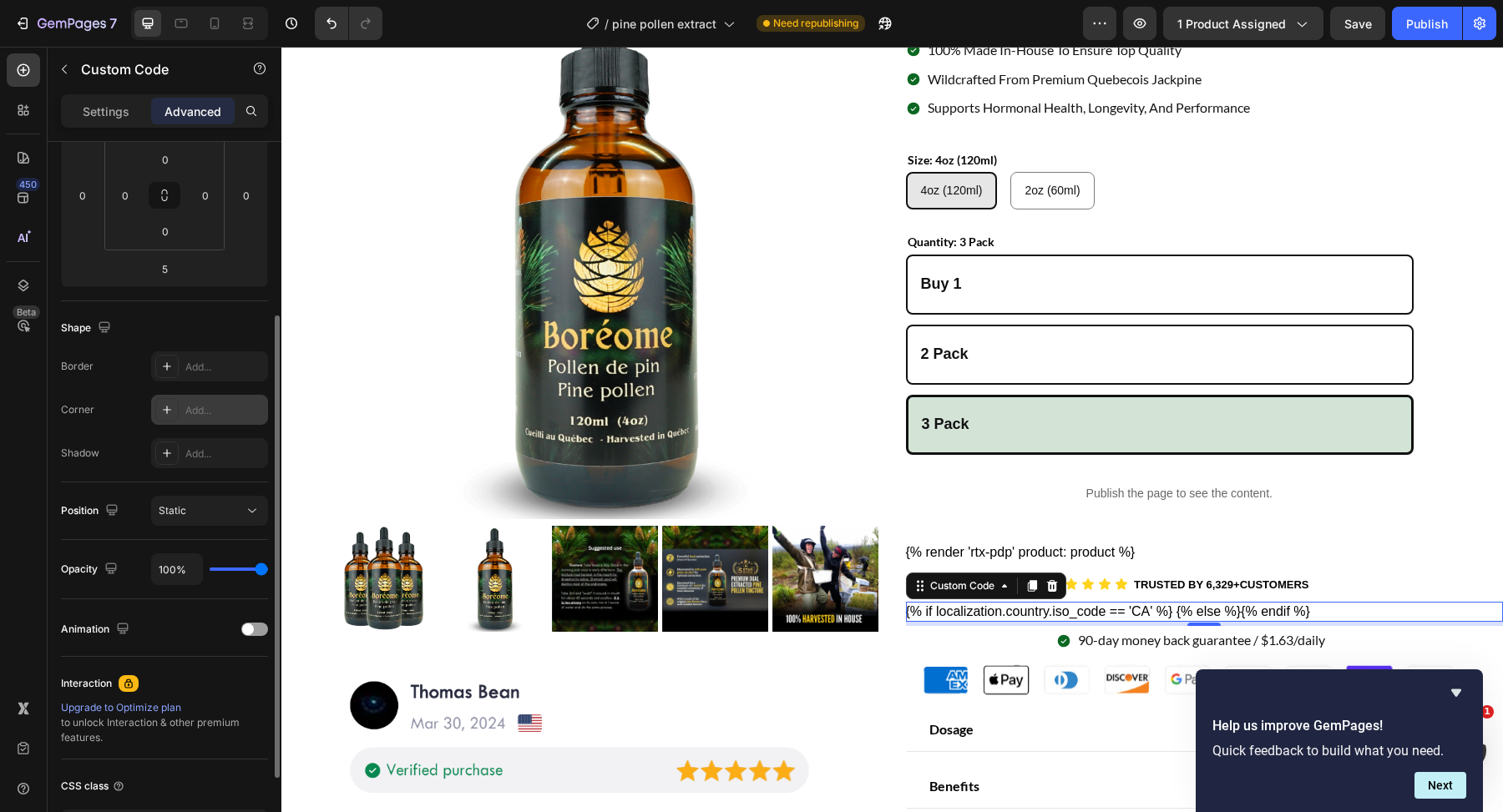
click at [164, 409] on icon at bounding box center [167, 410] width 13 height 13
click at [109, 435] on div "Border Add... Corner Round Shadow Add..." at bounding box center [164, 409] width 207 height 117
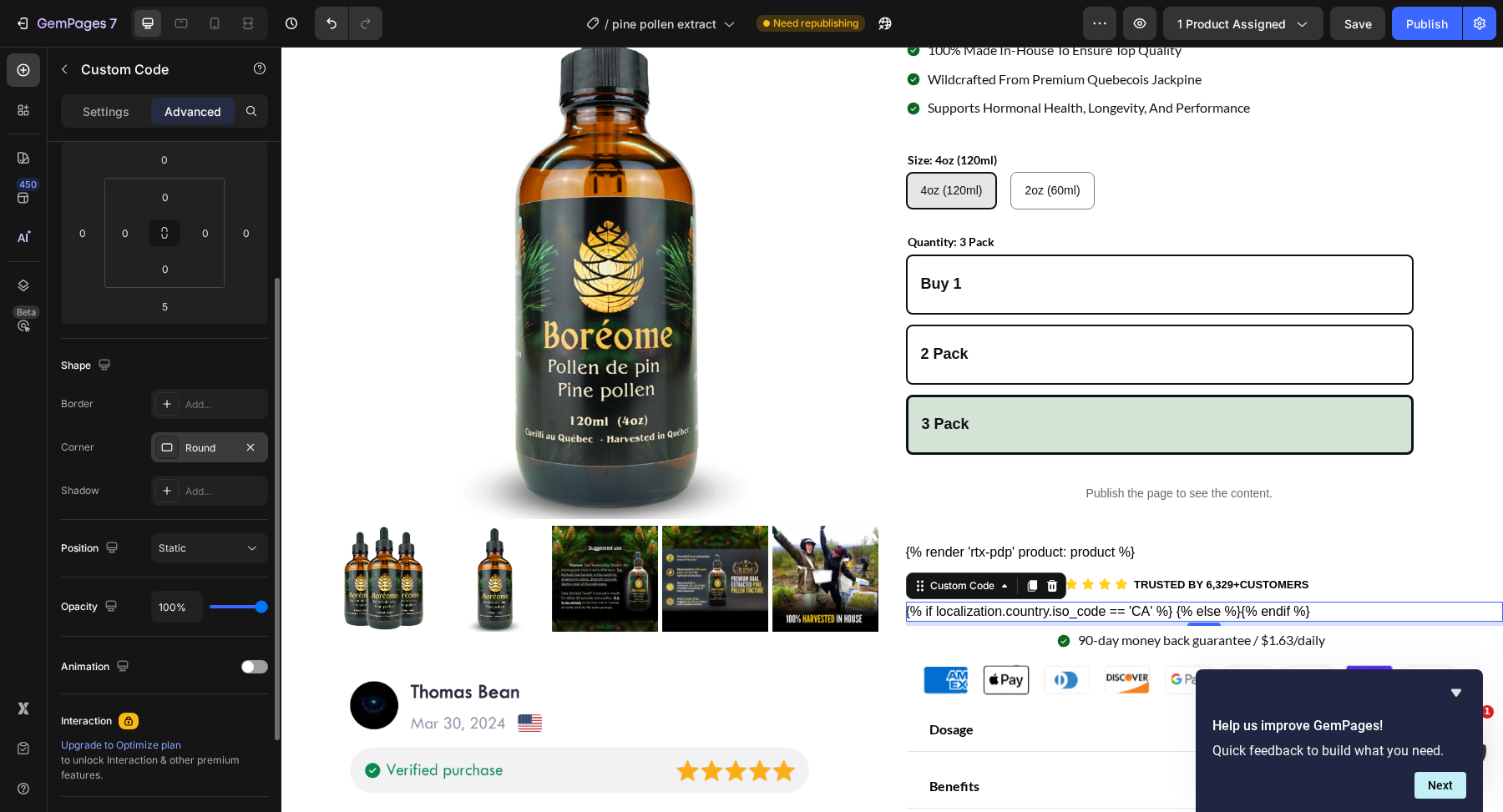
scroll to position [216, 0]
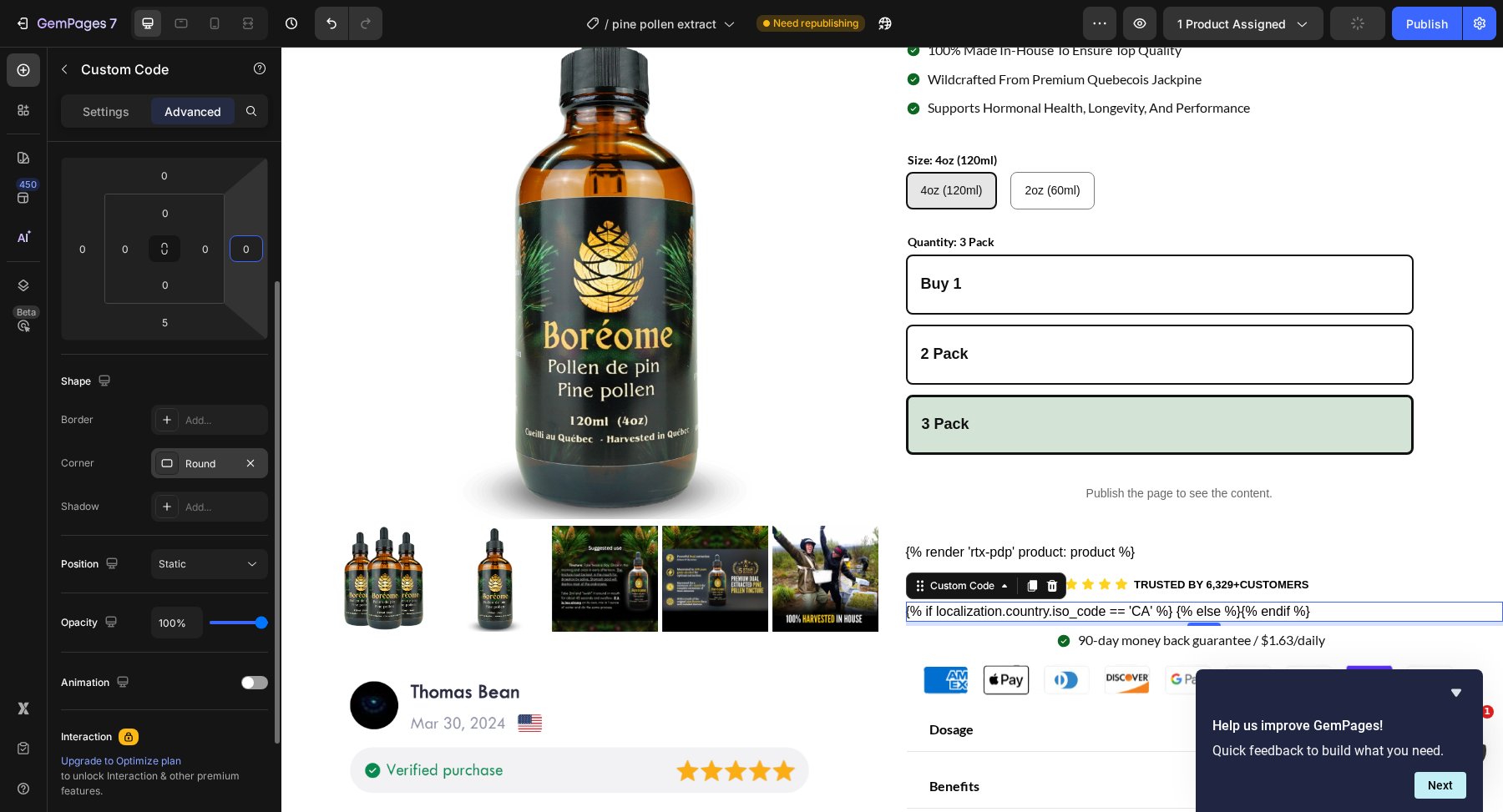
click at [251, 241] on input "0" at bounding box center [246, 248] width 25 height 25
type input "6"
type input "100"
click at [1137, 23] on icon "button" at bounding box center [1139, 23] width 17 height 17
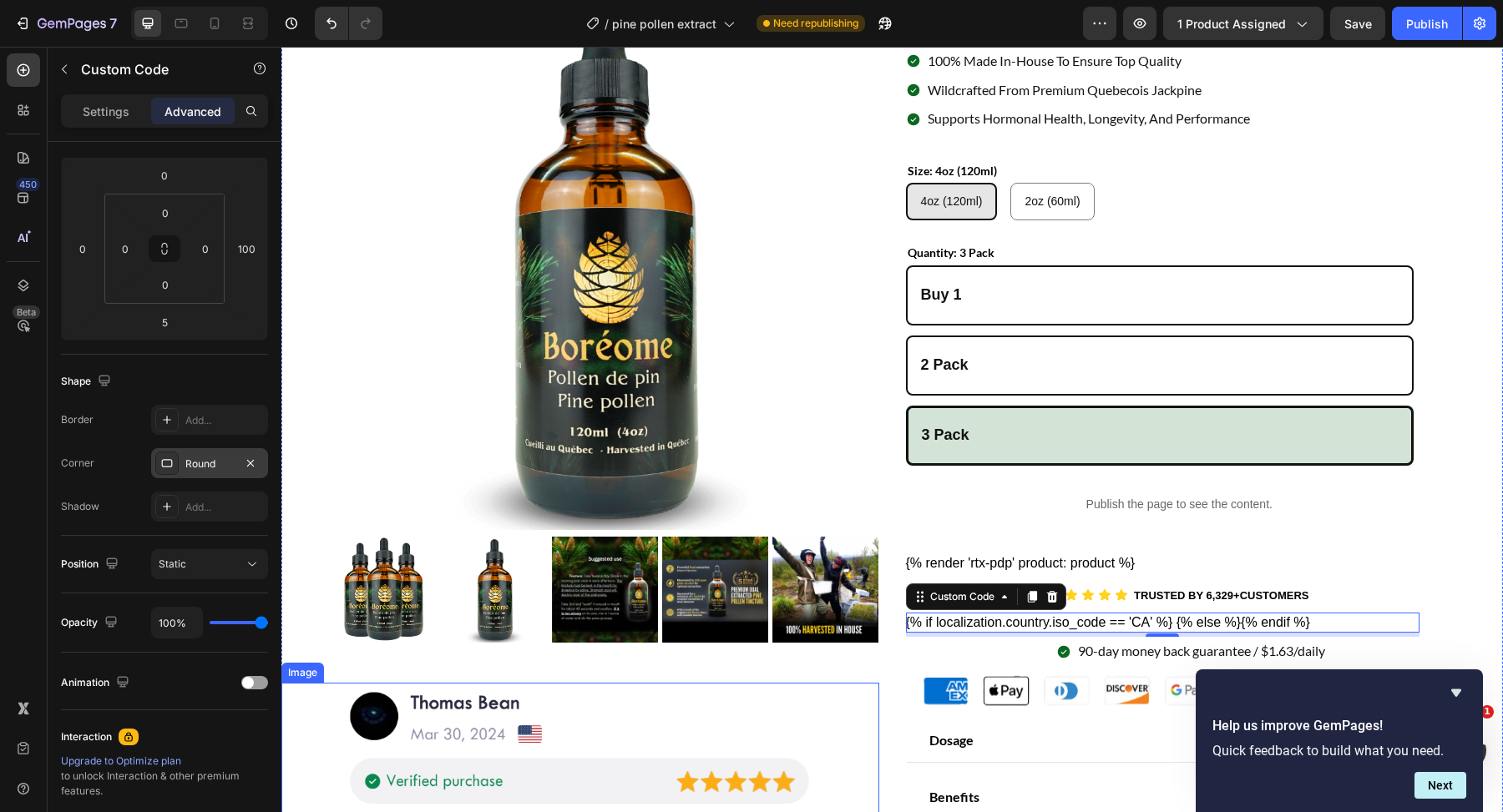
scroll to position [0, 0]
